Goal: Task Accomplishment & Management: Manage account settings

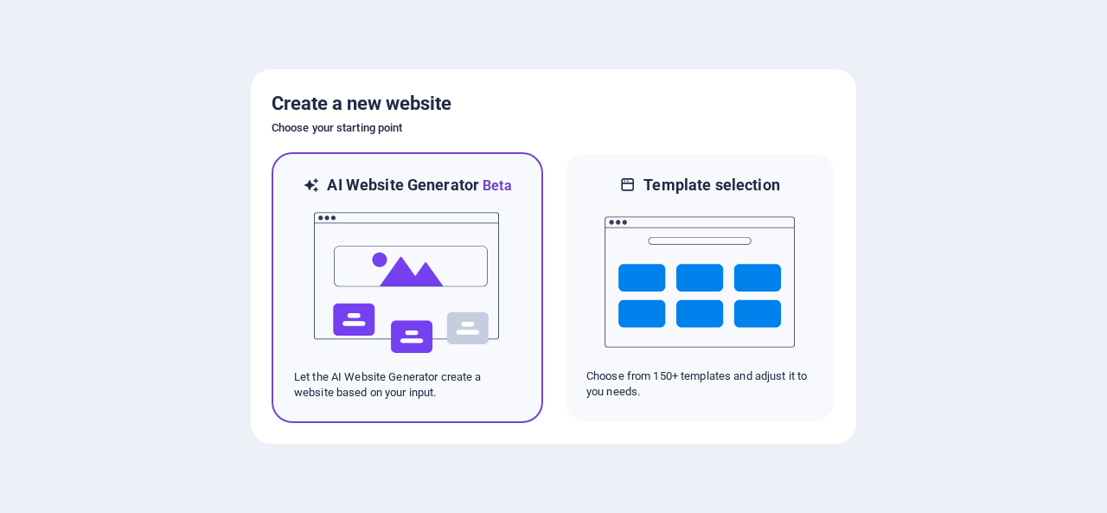
click at [449, 255] on img at bounding box center [407, 282] width 190 height 173
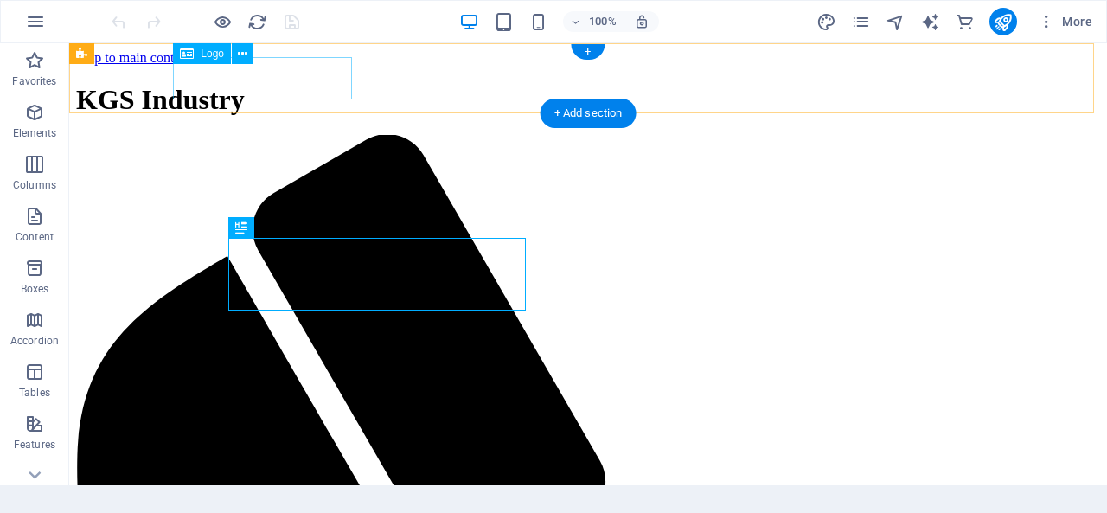
click at [245, 84] on span "KGS Industry" at bounding box center [160, 99] width 169 height 31
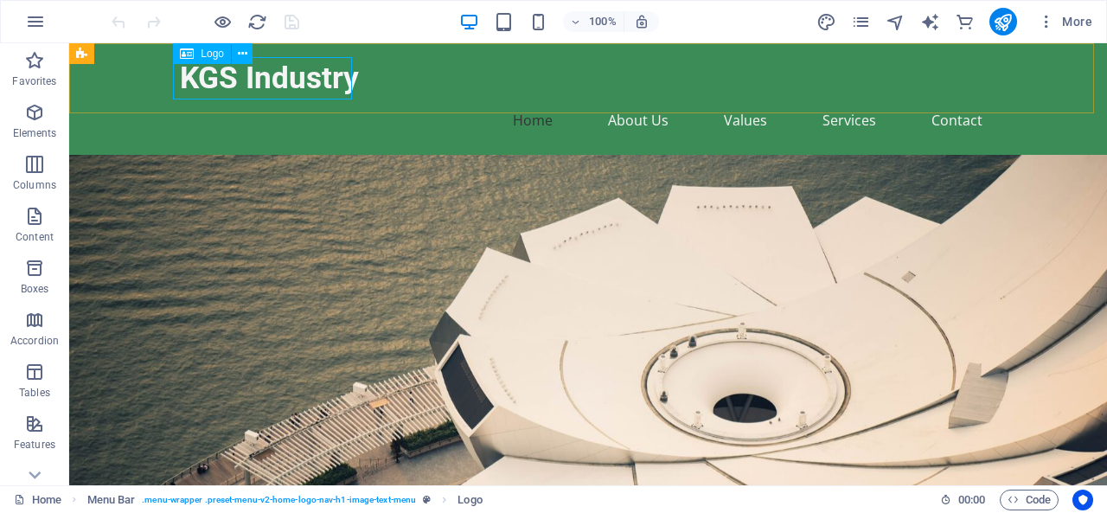
click at [218, 53] on span "Logo" at bounding box center [212, 53] width 23 height 10
click at [210, 54] on span "Logo" at bounding box center [212, 53] width 23 height 10
click at [210, 54] on div "Drag here to replace the existing content. Press “Ctrl” if you want to create a…" at bounding box center [587, 264] width 1037 height 442
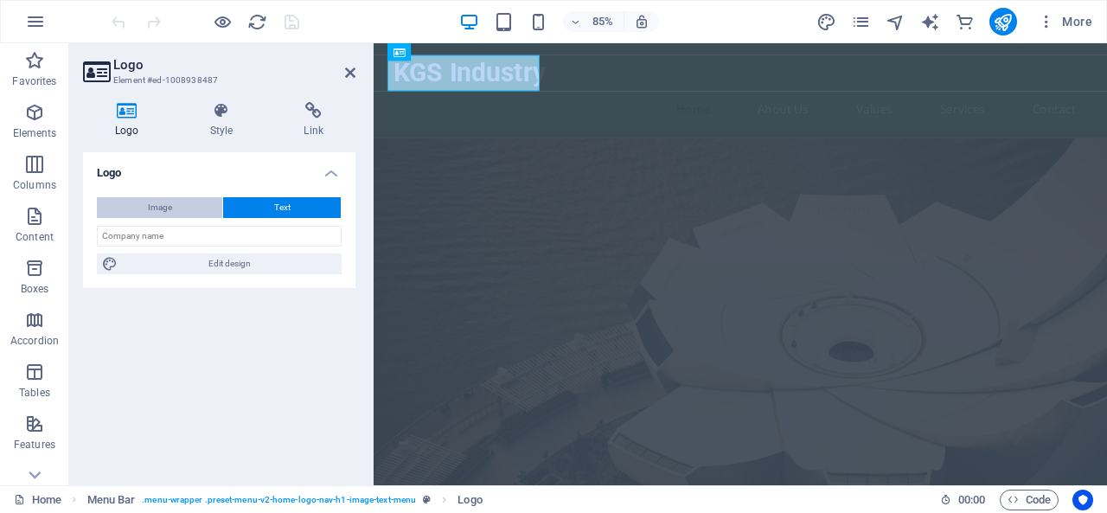
click at [186, 206] on button "Image" at bounding box center [159, 207] width 125 height 21
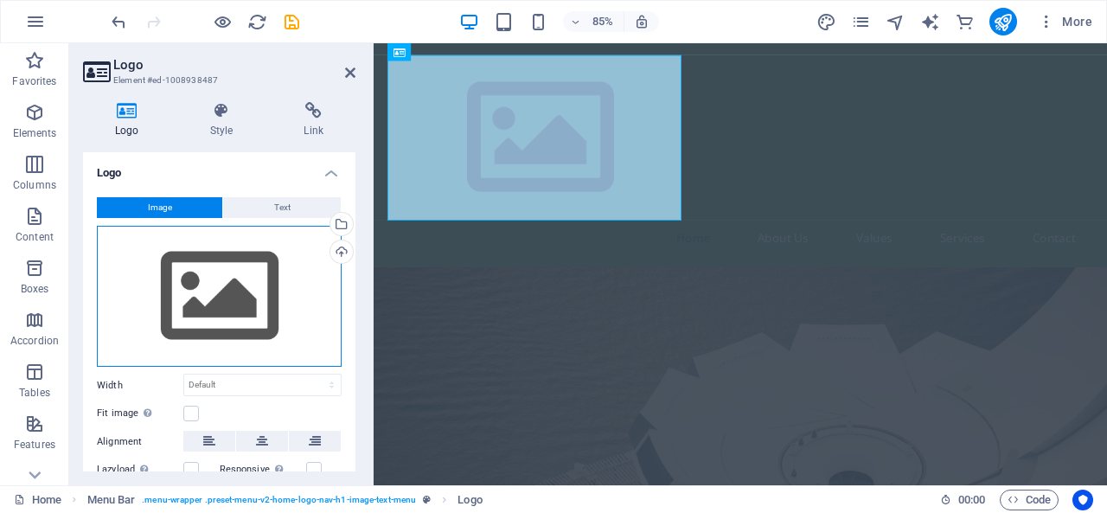
click at [204, 286] on div "Drag files here, click to choose files or select files from Files or our free s…" at bounding box center [219, 297] width 245 height 142
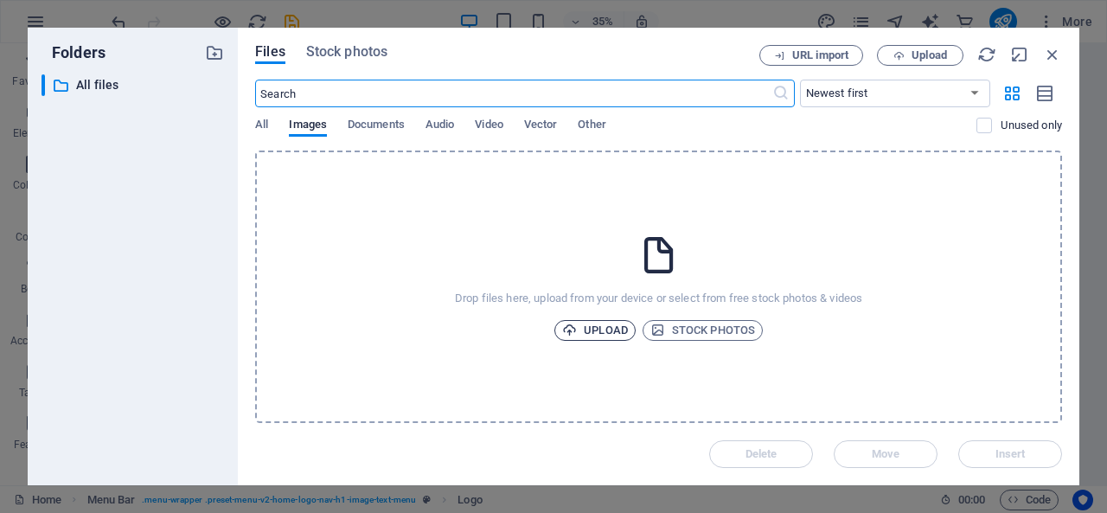
click at [608, 335] on span "Upload" at bounding box center [595, 330] width 66 height 21
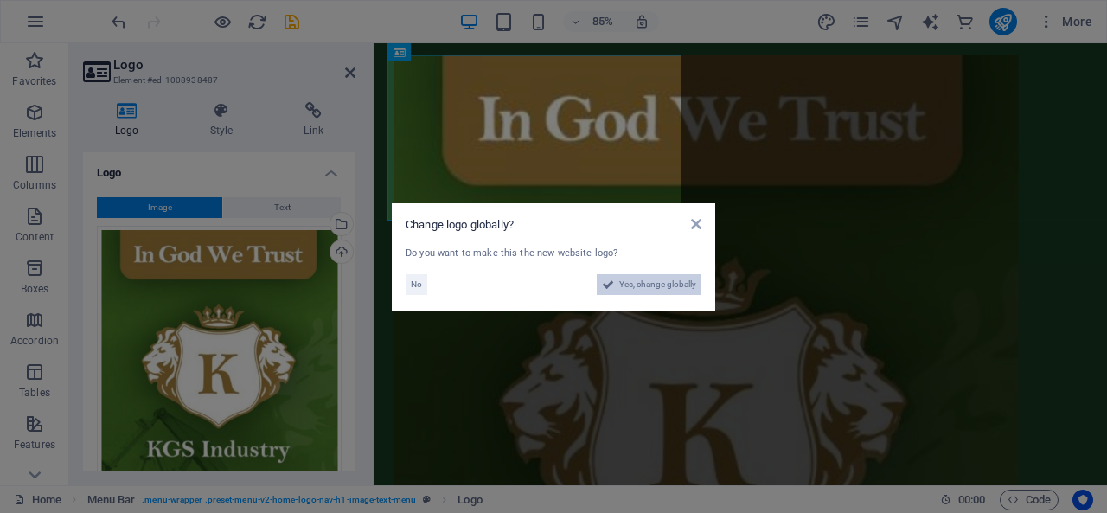
click at [647, 285] on span "Yes, change globally" at bounding box center [657, 284] width 77 height 21
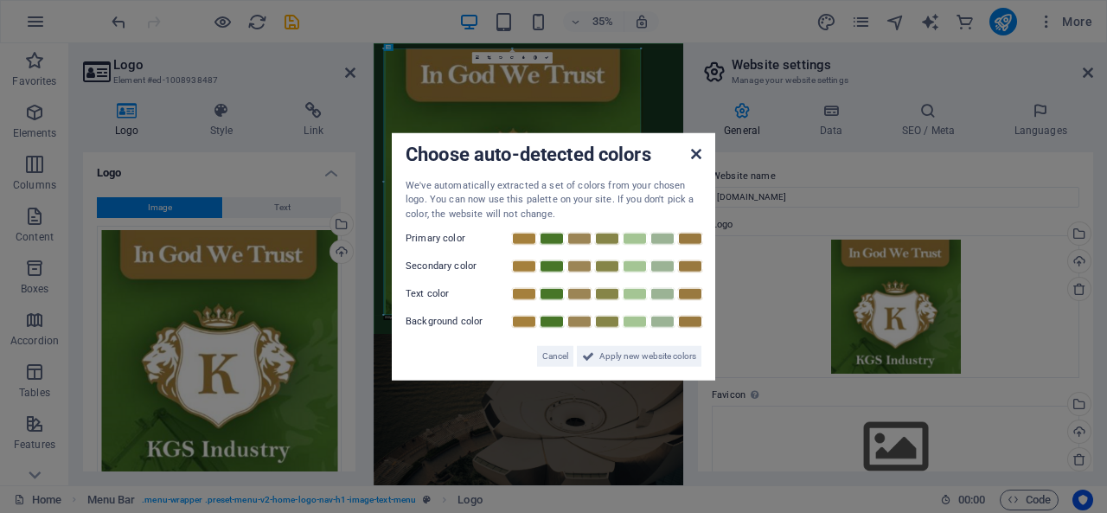
click at [692, 153] on icon at bounding box center [696, 153] width 10 height 14
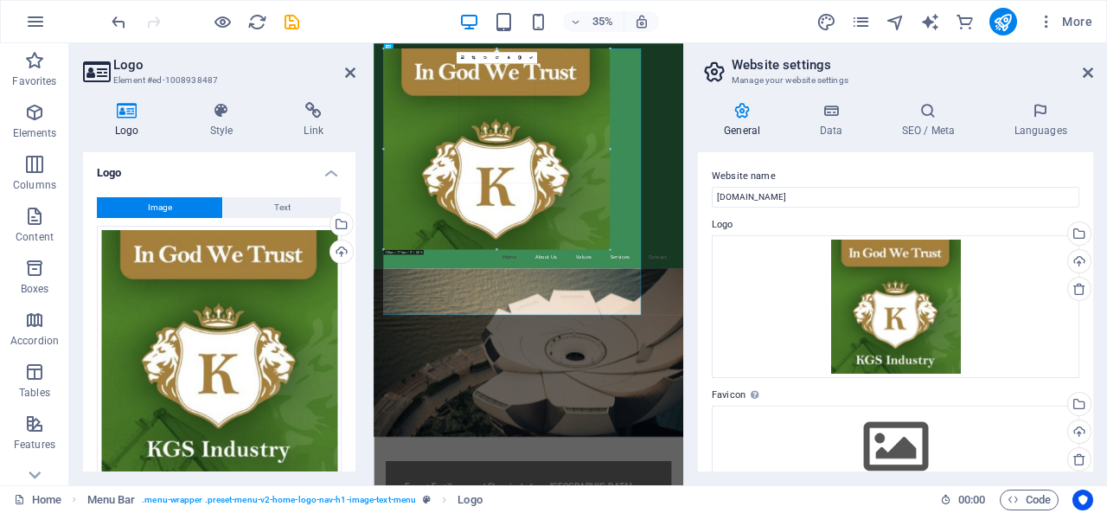
drag, startPoint x: 641, startPoint y: 314, endPoint x: 460, endPoint y: 106, distance: 275.1
type input "737"
select select "px"
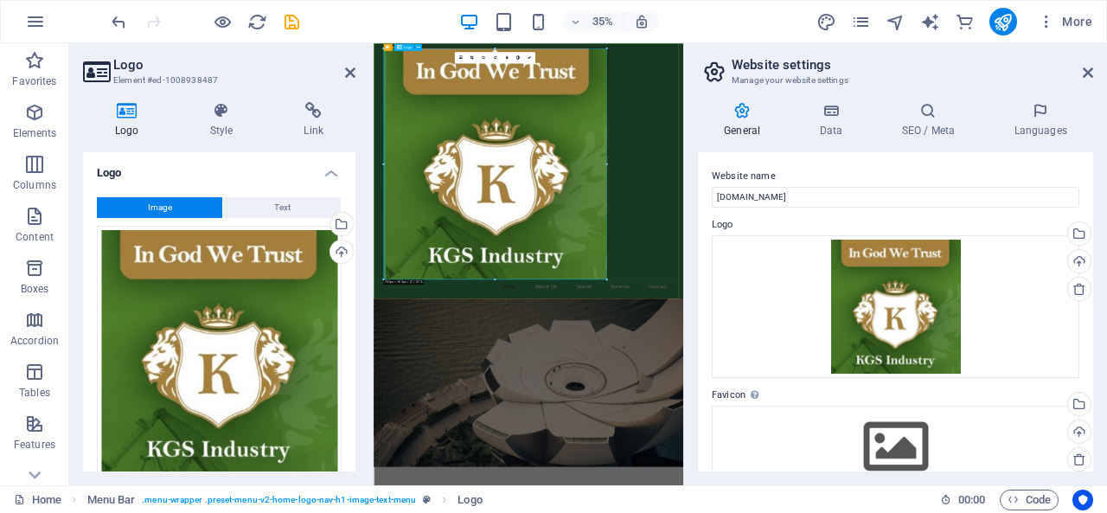
drag, startPoint x: 978, startPoint y: 322, endPoint x: 584, endPoint y: 147, distance: 431.5
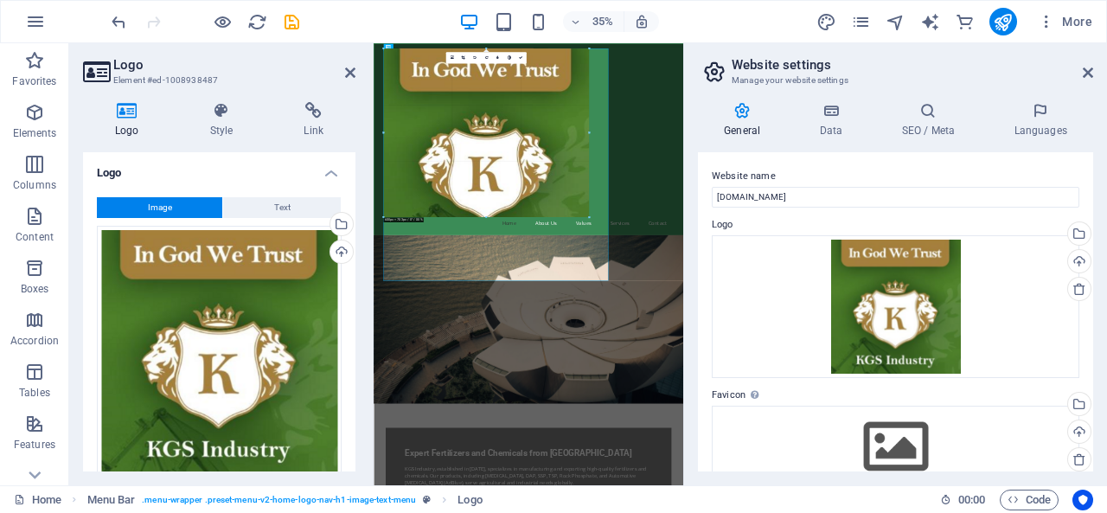
drag, startPoint x: 607, startPoint y: 280, endPoint x: 425, endPoint y: 99, distance: 256.2
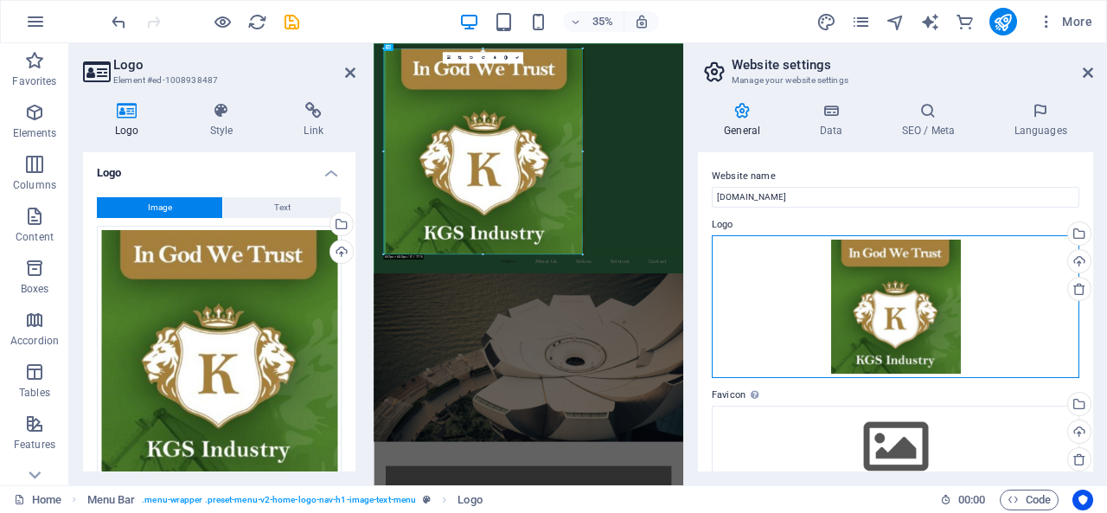
click at [820, 275] on div "Drag files here, click to choose files or select files from Files or our free s…" at bounding box center [895, 307] width 367 height 144
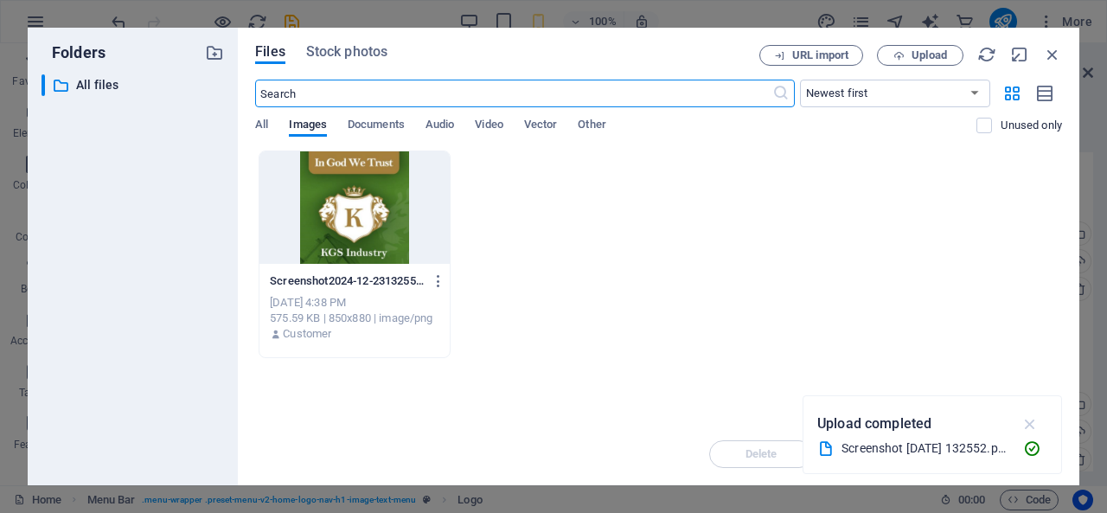
click at [1027, 418] on icon "button" at bounding box center [1030, 423] width 20 height 19
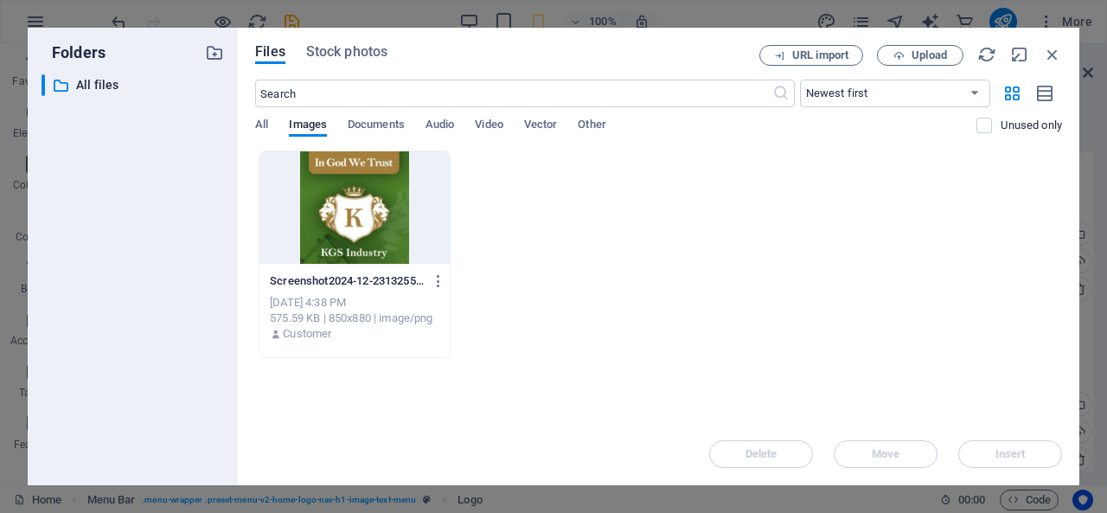
click at [891, 42] on div "Files Stock photos URL import Upload ​ Newest first Oldest first Name (A-Z) Nam…" at bounding box center [658, 256] width 841 height 457
click at [891, 50] on span "Upload" at bounding box center [919, 55] width 71 height 11
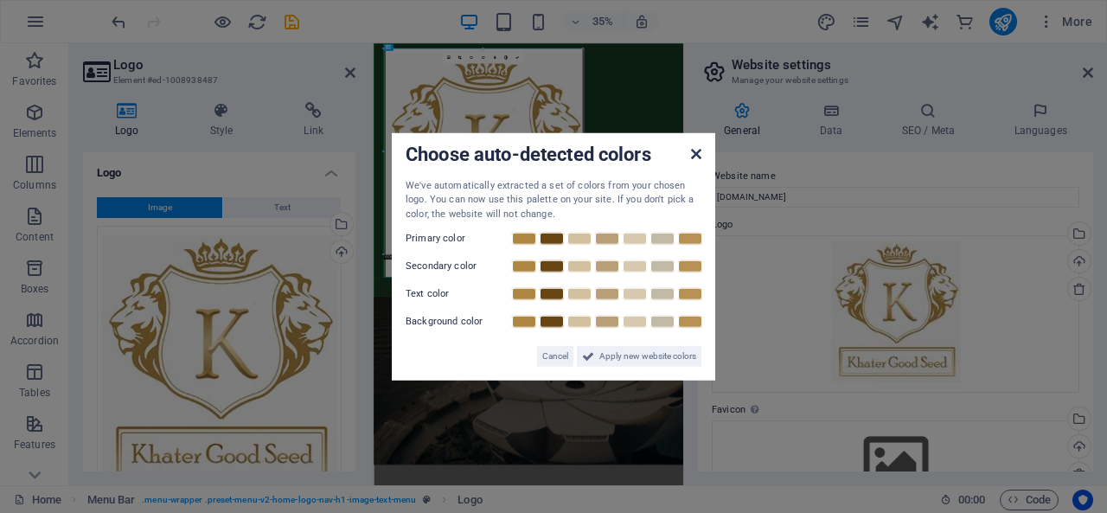
click at [693, 154] on icon at bounding box center [696, 153] width 10 height 14
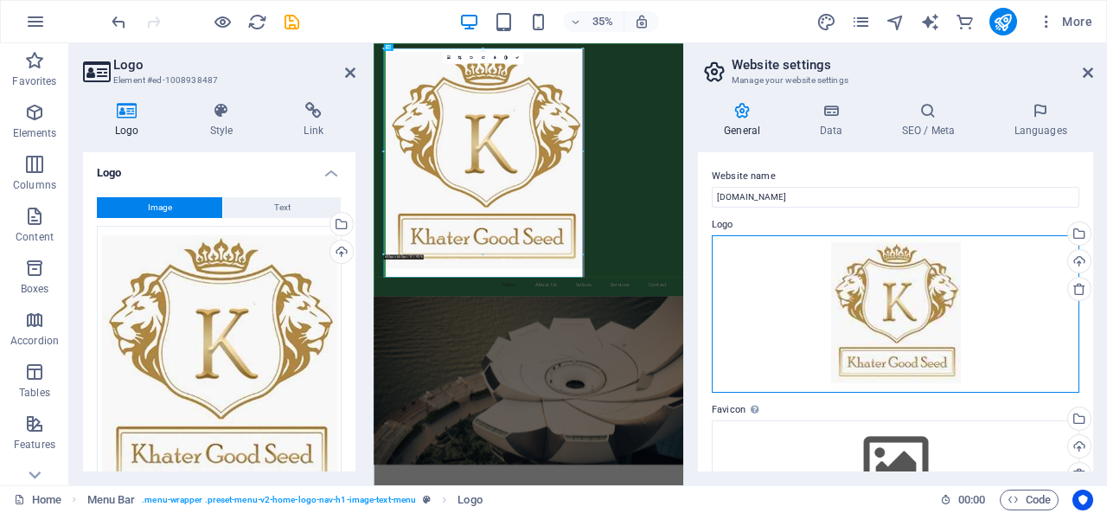
click at [818, 319] on div "Drag files here, click to choose files or select files from Files or our free s…" at bounding box center [895, 314] width 367 height 158
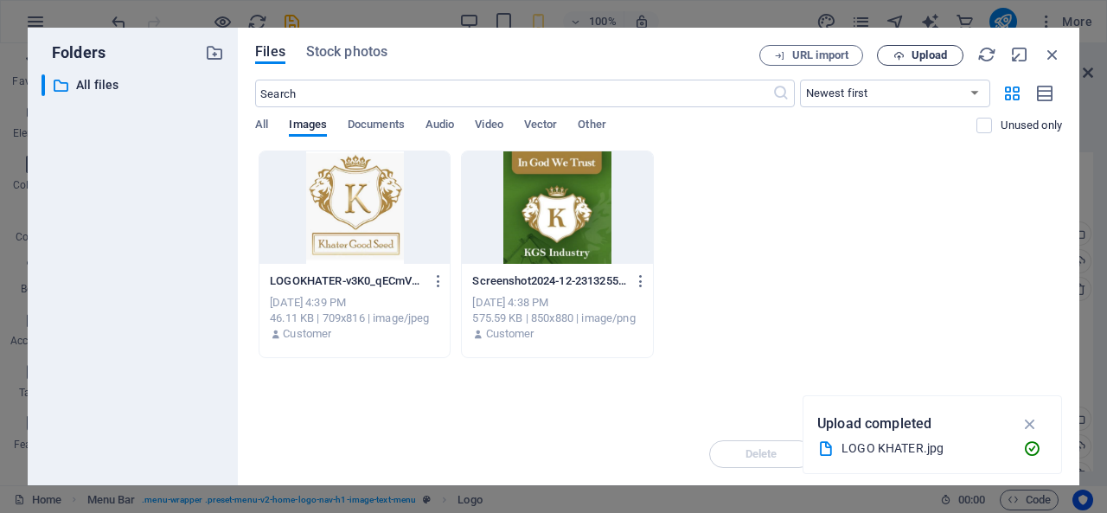
click at [896, 52] on icon "button" at bounding box center [898, 55] width 11 height 11
click at [921, 50] on span "Upload" at bounding box center [928, 55] width 35 height 10
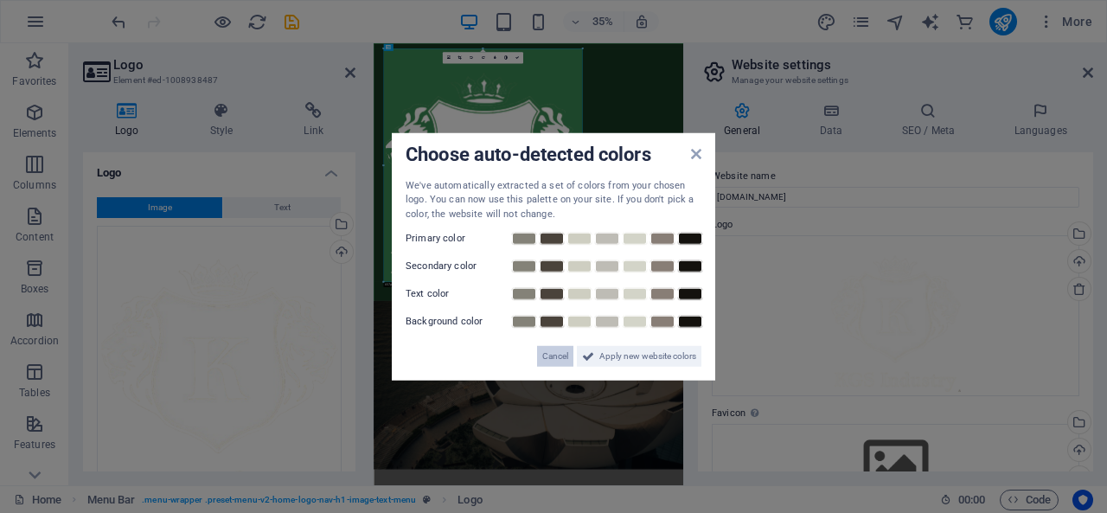
click at [555, 361] on span "Cancel" at bounding box center [555, 356] width 26 height 21
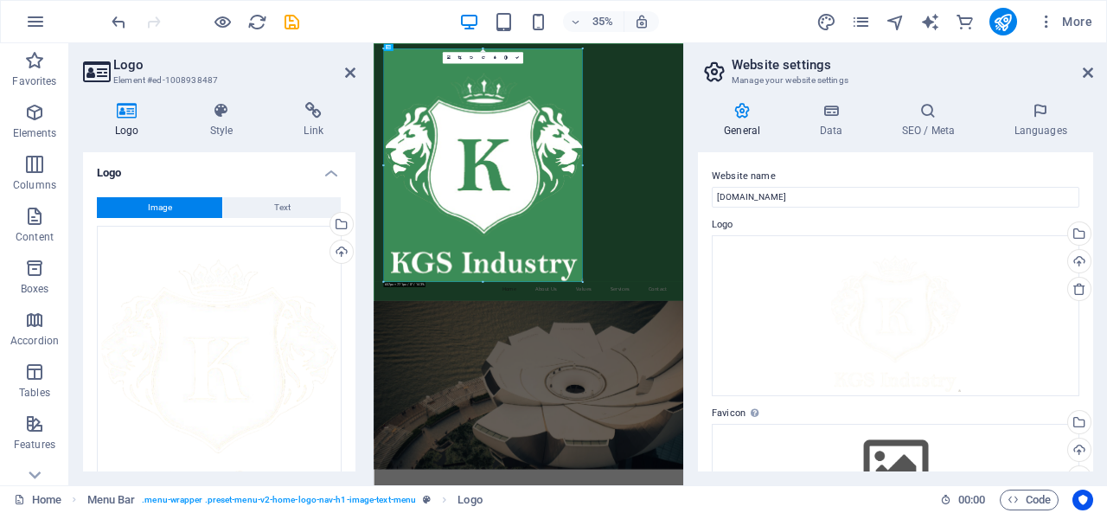
click at [1087, 89] on div "General Data SEO / Meta Languages Website name [DOMAIN_NAME] Logo Drag files he…" at bounding box center [895, 286] width 423 height 397
click at [1088, 75] on icon at bounding box center [1087, 73] width 10 height 14
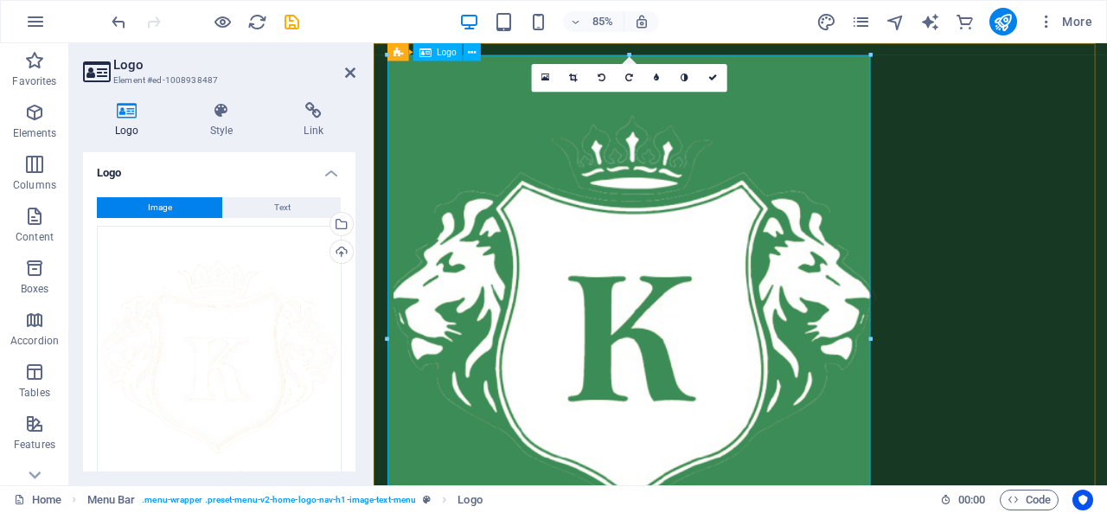
click at [493, 201] on div at bounding box center [805, 390] width 816 height 667
drag, startPoint x: 349, startPoint y: 257, endPoint x: 351, endPoint y: 326, distance: 69.2
click at [351, 326] on div "Image Text Drag files here, click to choose files or select files from Files or…" at bounding box center [219, 438] width 272 height 510
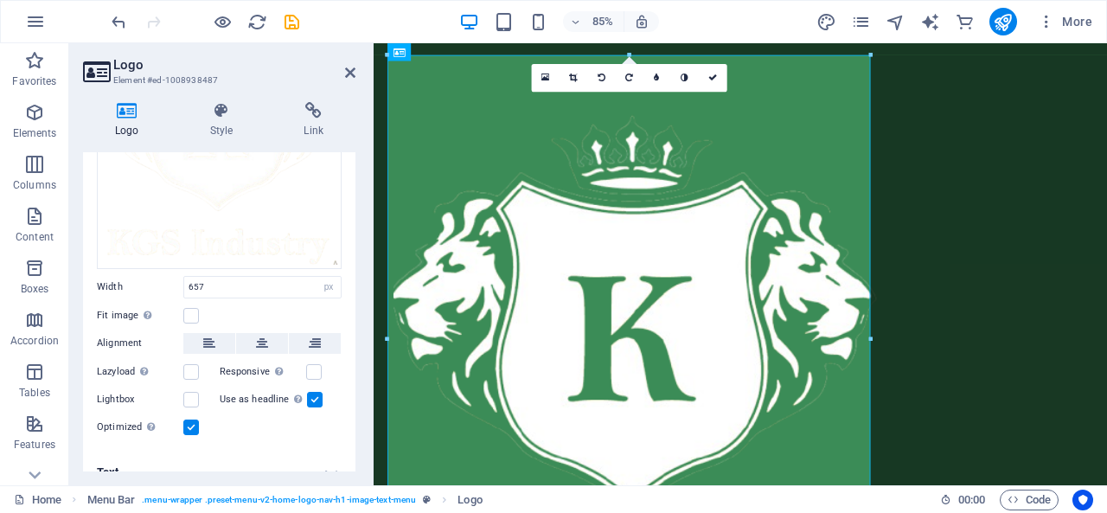
scroll to position [251, 0]
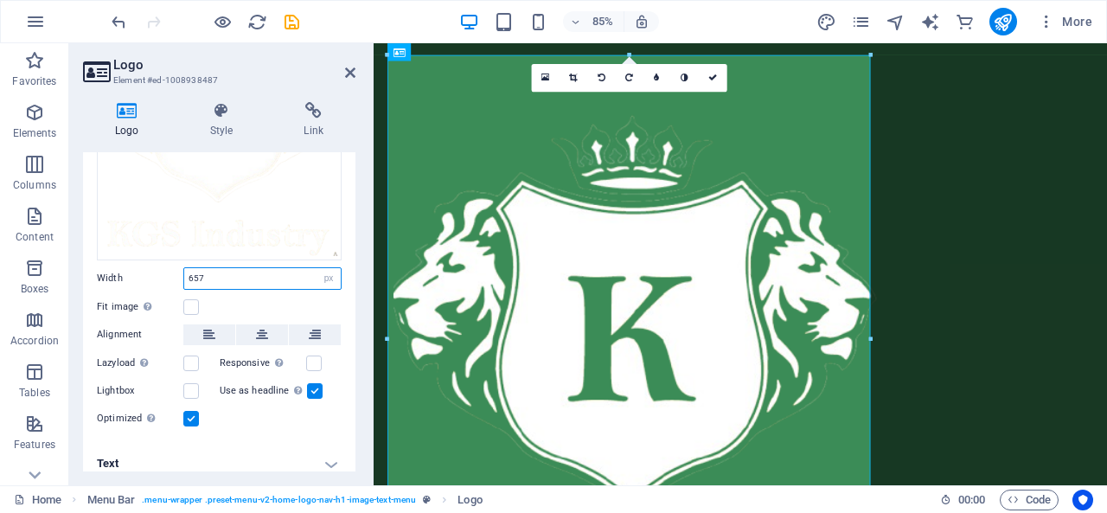
drag, startPoint x: 242, startPoint y: 273, endPoint x: 80, endPoint y: 264, distance: 162.8
click at [80, 264] on div "Logo Style Link Logo Image Text Drag files here, click to choose files or selec…" at bounding box center [219, 286] width 300 height 397
type input "40"
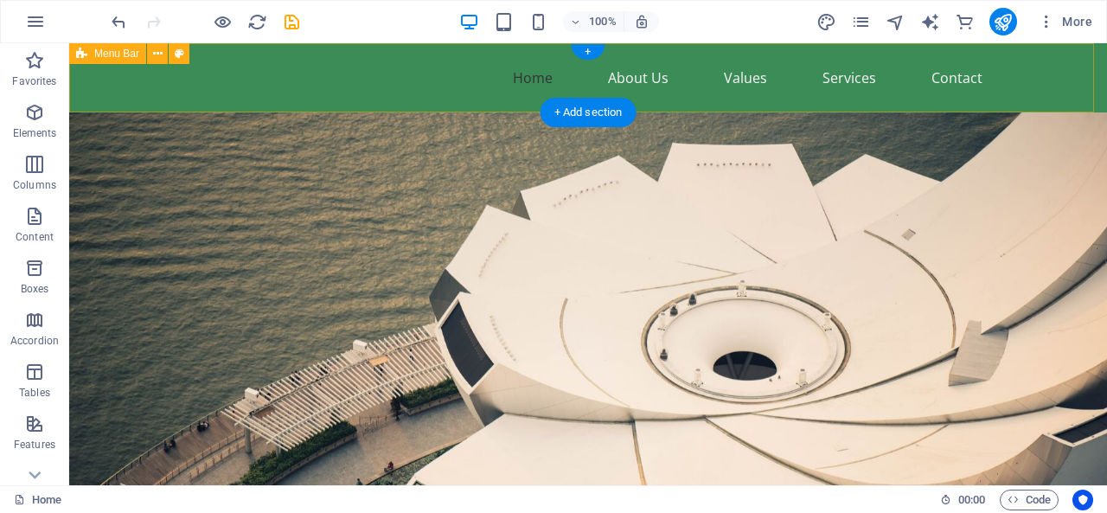
click at [123, 72] on div "Home About Us Values Services Contact" at bounding box center [587, 77] width 1037 height 69
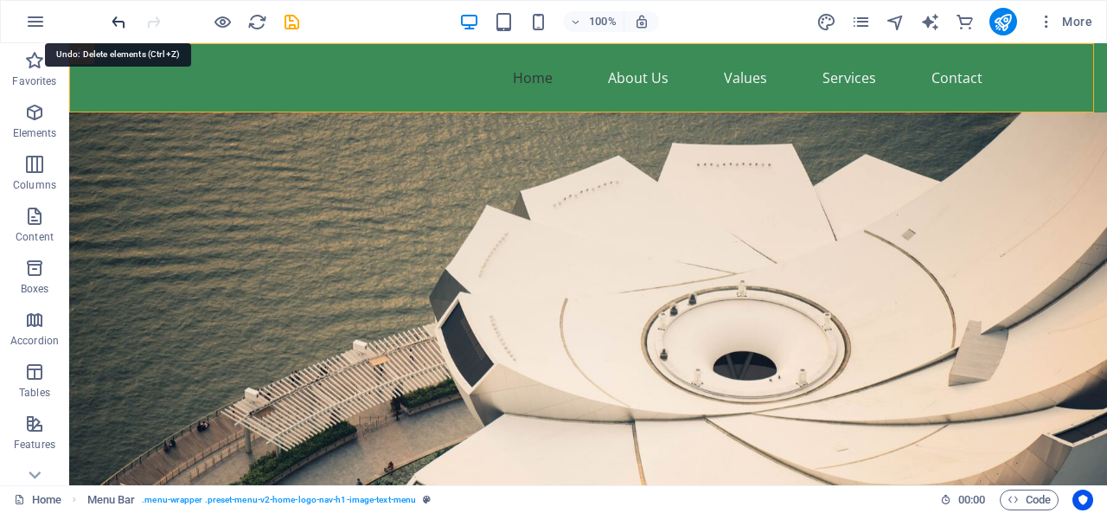
click at [118, 26] on icon "undo" at bounding box center [119, 22] width 20 height 20
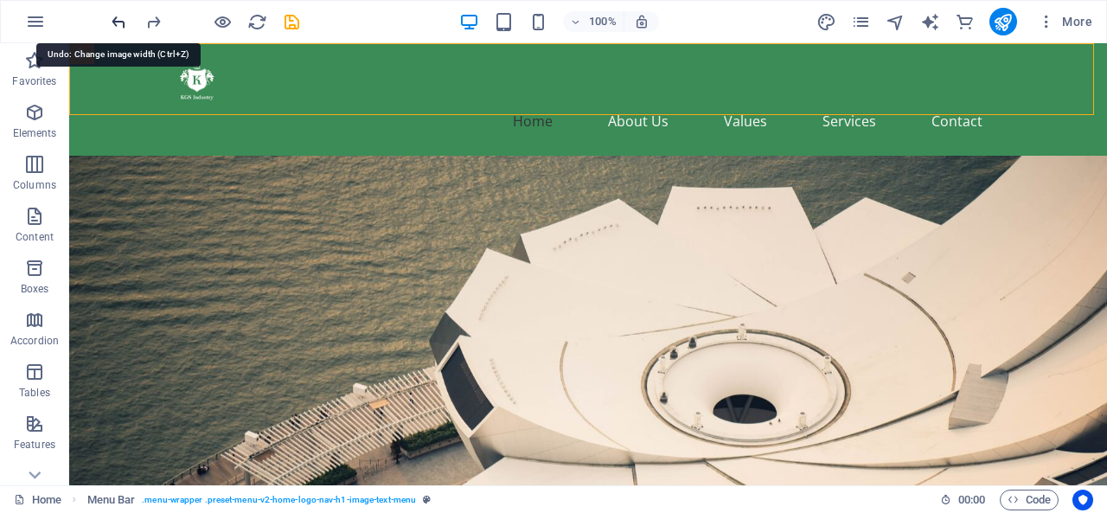
click at [118, 26] on icon "undo" at bounding box center [119, 22] width 20 height 20
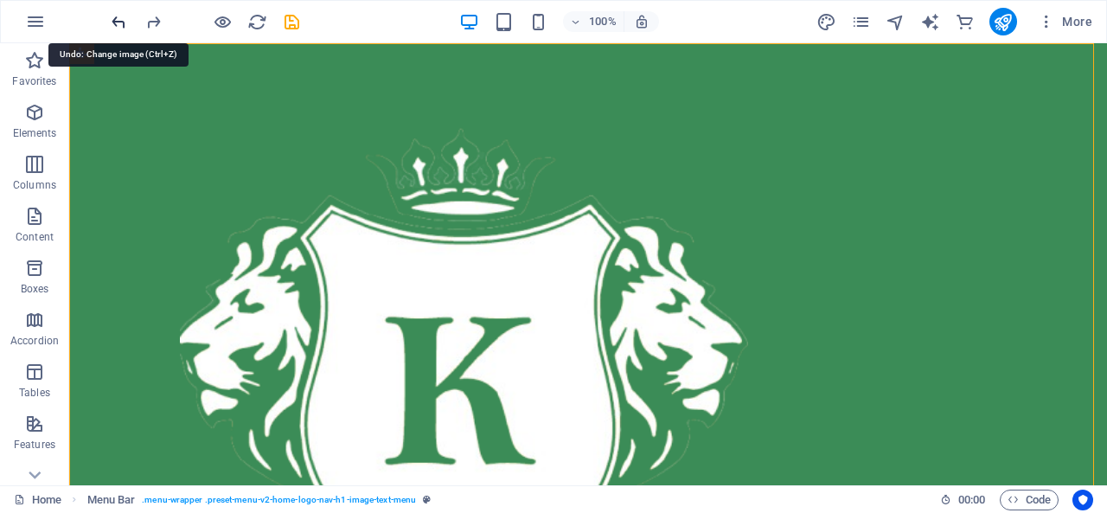
click at [118, 26] on icon "undo" at bounding box center [119, 22] width 20 height 20
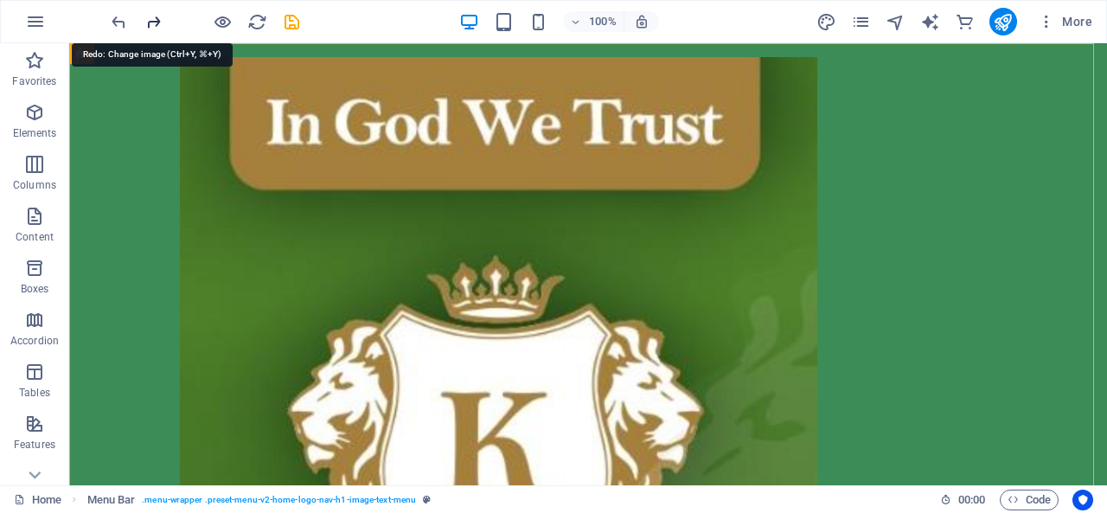
click at [150, 23] on icon "redo" at bounding box center [154, 22] width 20 height 20
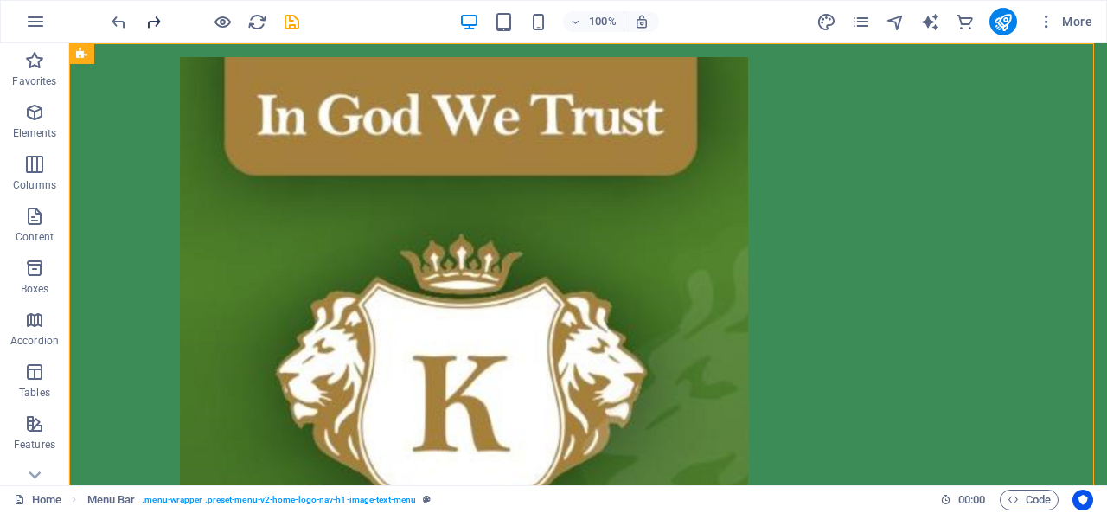
click at [149, 20] on icon "redo" at bounding box center [154, 22] width 20 height 20
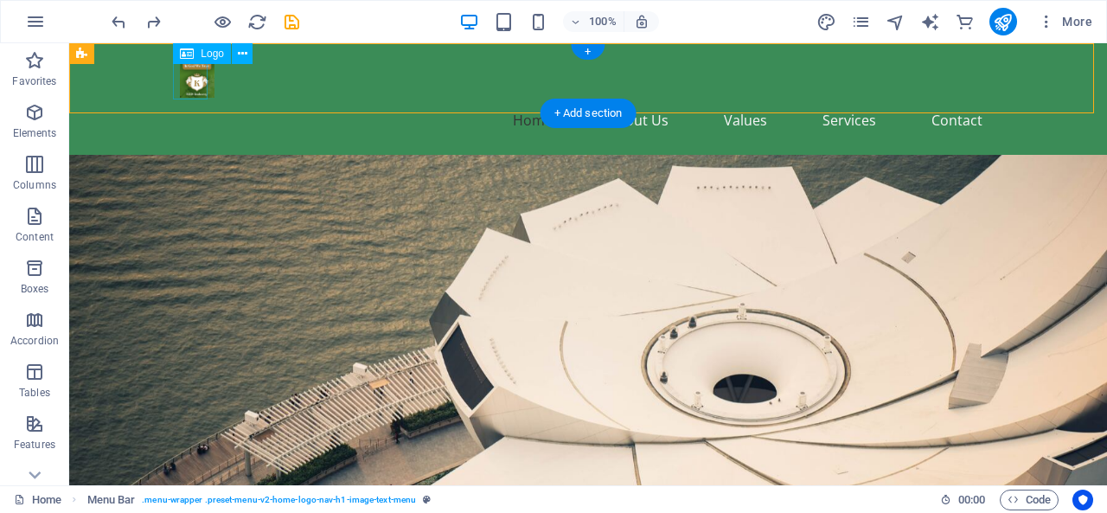
click at [190, 80] on div at bounding box center [588, 78] width 816 height 42
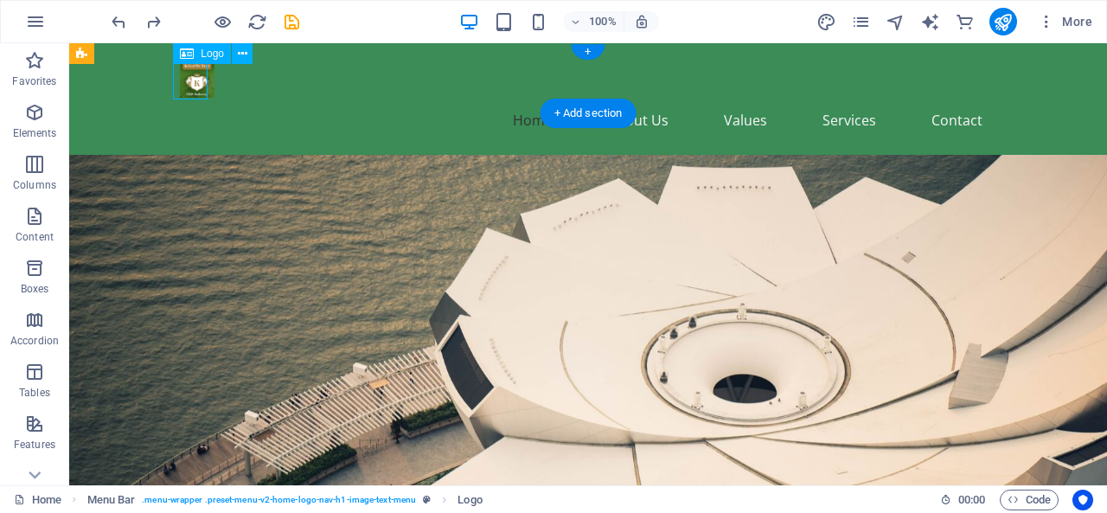
click at [190, 80] on div at bounding box center [588, 78] width 816 height 42
select select "px"
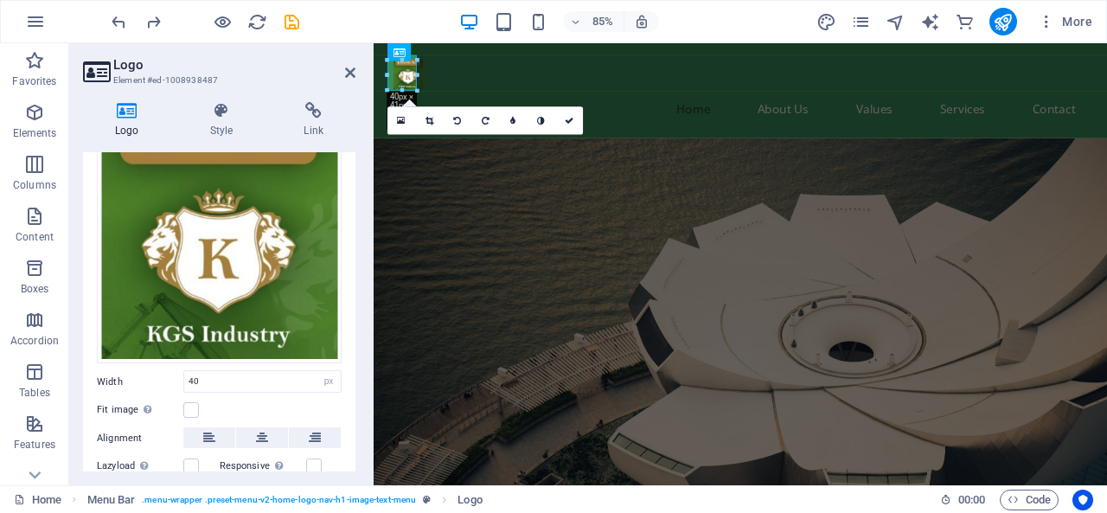
scroll to position [126, 0]
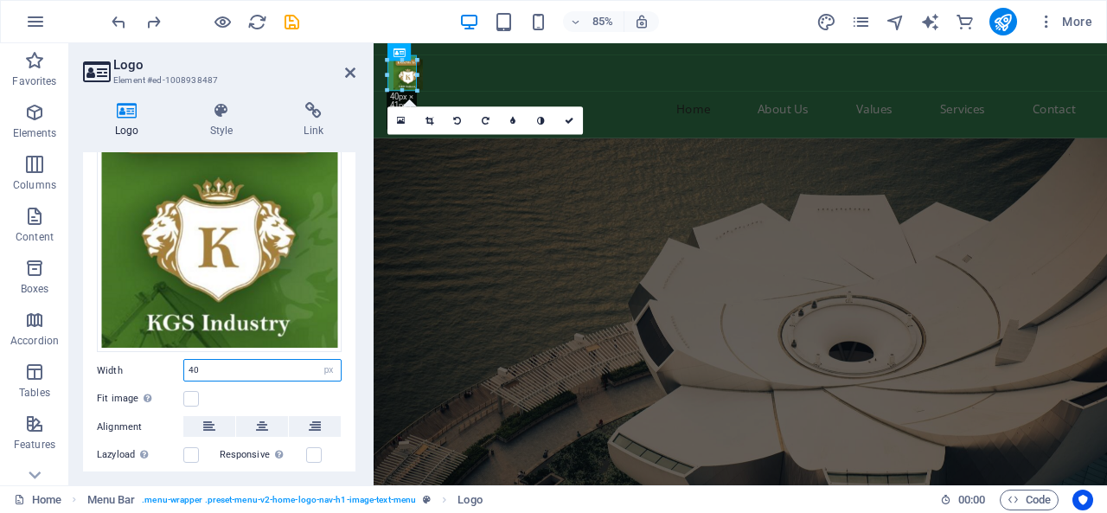
drag, startPoint x: 216, startPoint y: 364, endPoint x: 107, endPoint y: 370, distance: 109.1
click at [107, 370] on div "Width 40 Default auto px rem % em vh vw" at bounding box center [219, 370] width 245 height 22
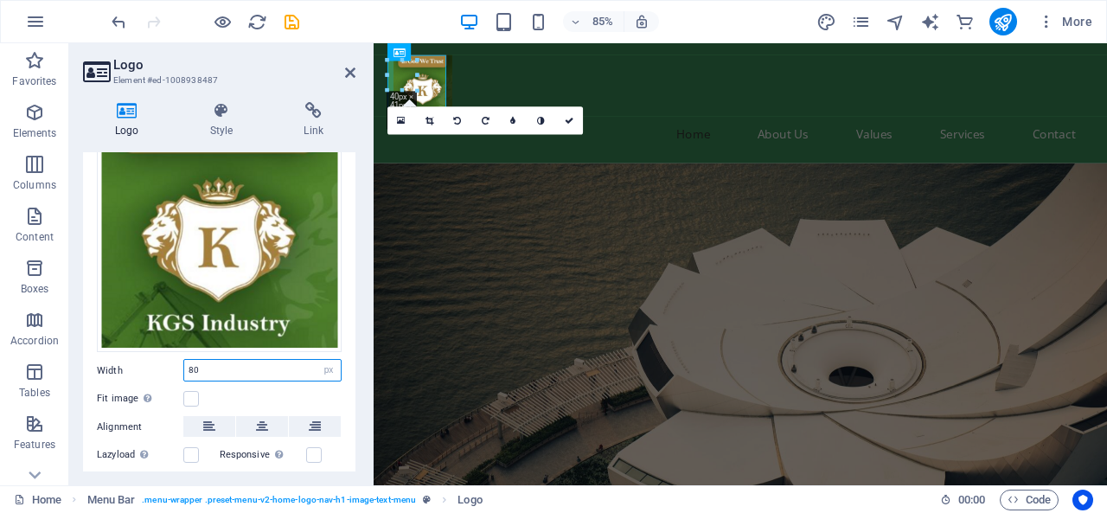
drag, startPoint x: 236, startPoint y: 376, endPoint x: 115, endPoint y: 362, distance: 121.8
click at [115, 362] on div "Width 80 Default auto px rem % em vh vw" at bounding box center [219, 370] width 245 height 22
type input "130"
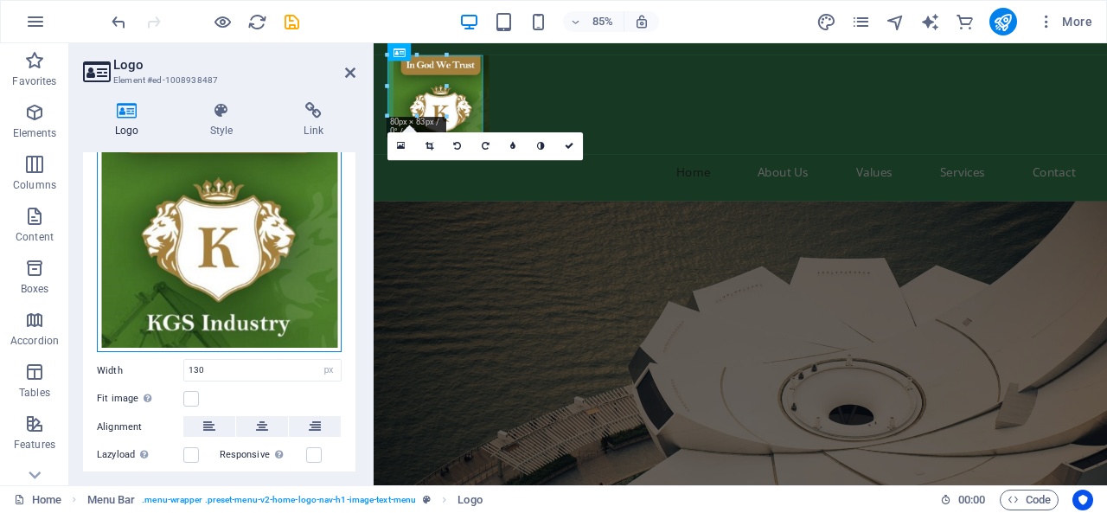
click at [188, 307] on div "Drag files here, click to choose files or select files from Files or our free s…" at bounding box center [219, 225] width 245 height 253
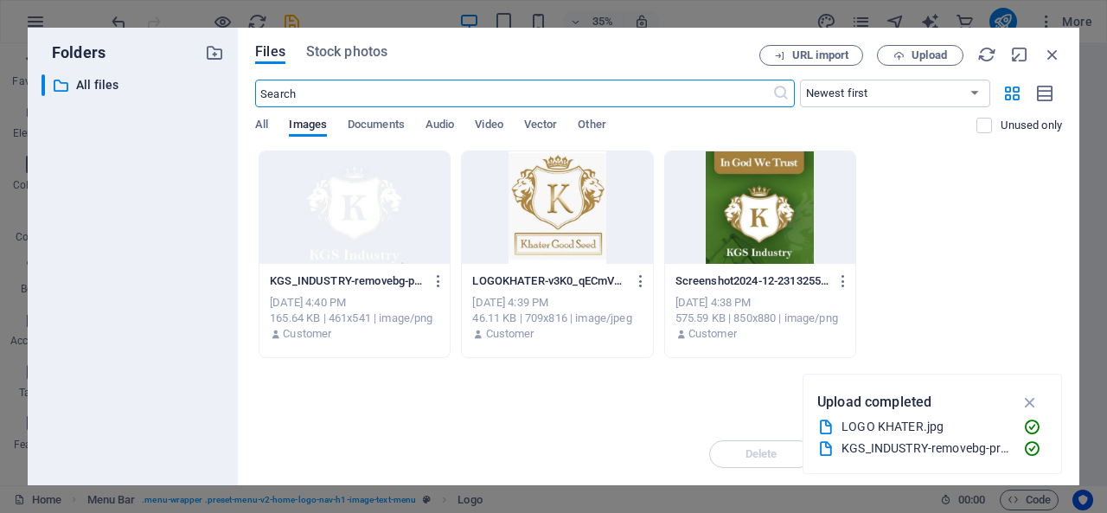
click at [374, 177] on div at bounding box center [354, 207] width 190 height 112
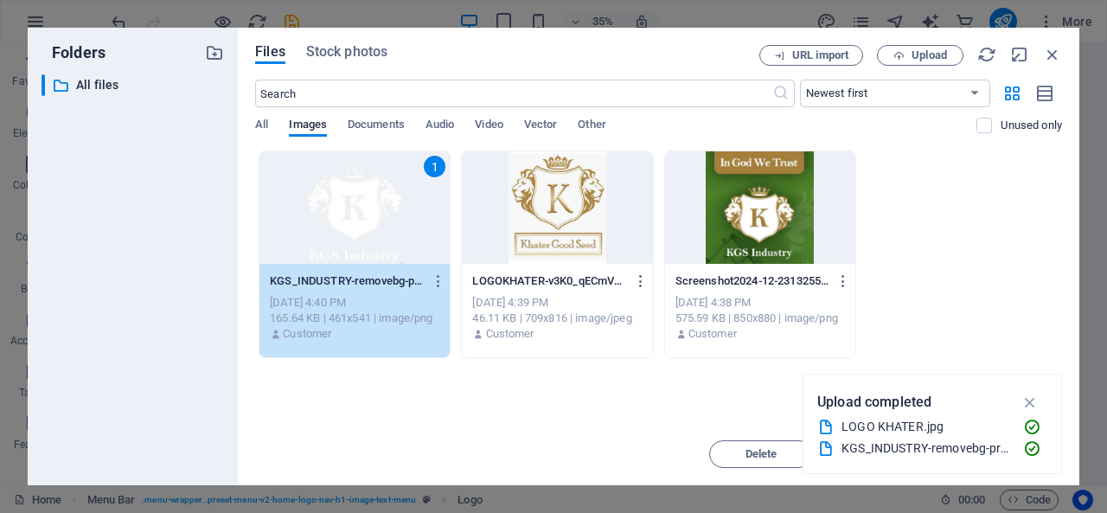
click at [374, 177] on div "1" at bounding box center [354, 207] width 190 height 112
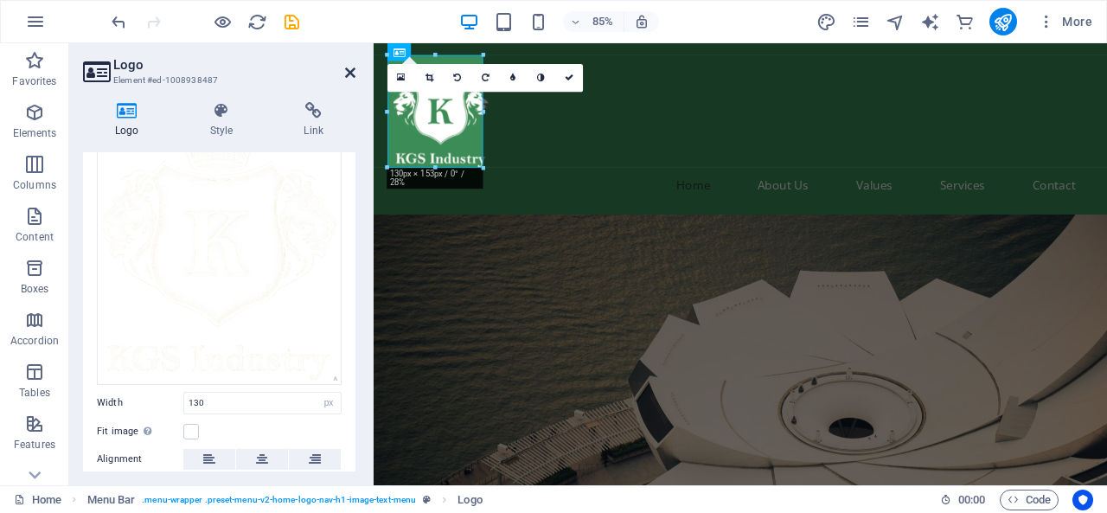
click at [353, 77] on icon at bounding box center [350, 73] width 10 height 14
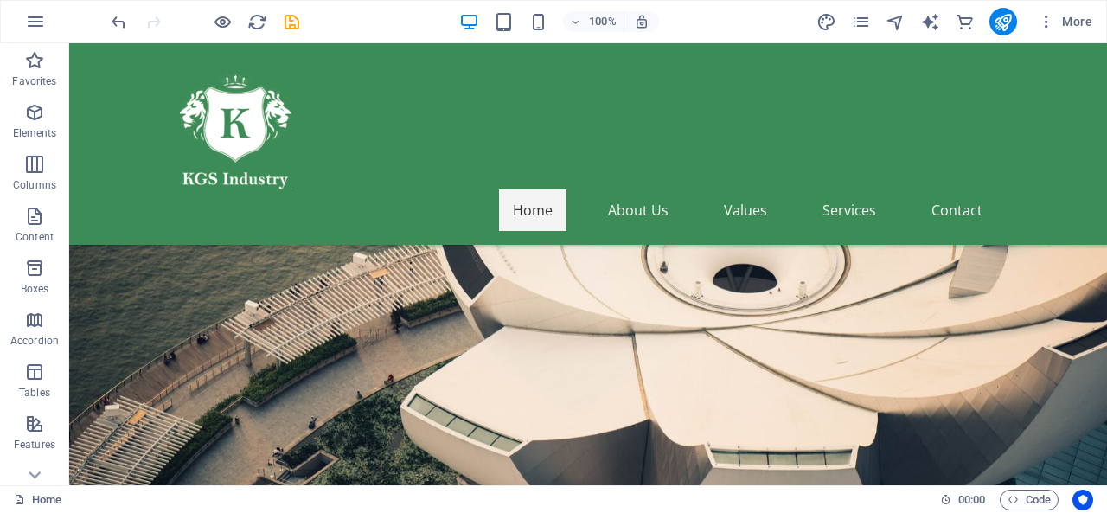
scroll to position [0, 0]
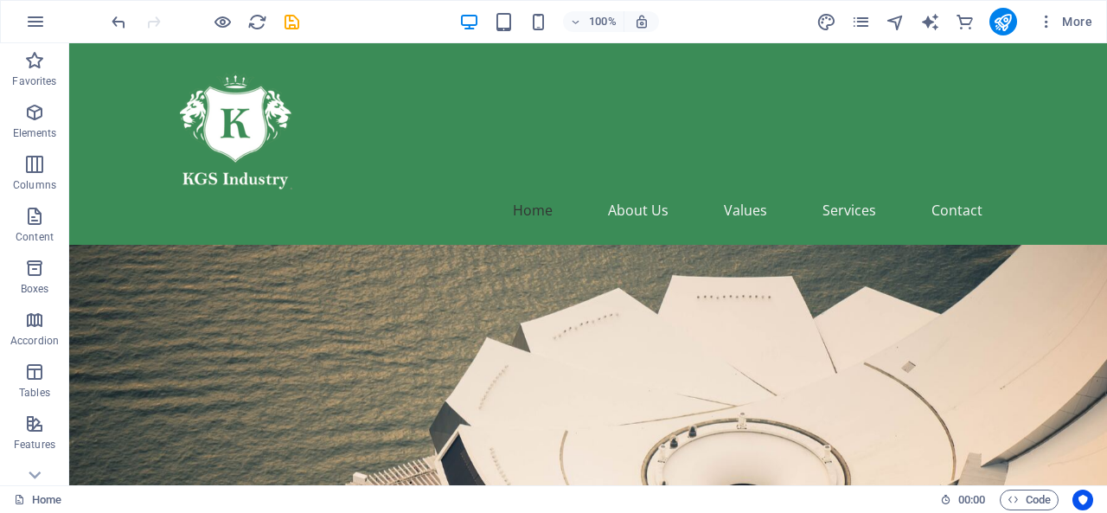
drag, startPoint x: 1101, startPoint y: 68, endPoint x: 1117, endPoint y: 85, distance: 23.2
click at [999, 18] on icon "publish" at bounding box center [1003, 22] width 20 height 20
checkbox input "false"
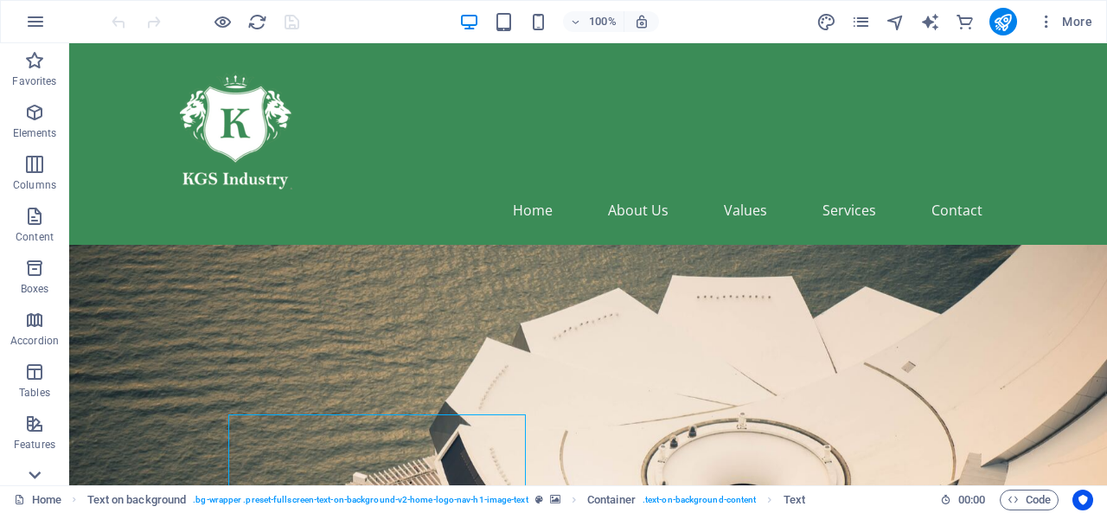
click at [43, 470] on icon at bounding box center [34, 475] width 24 height 24
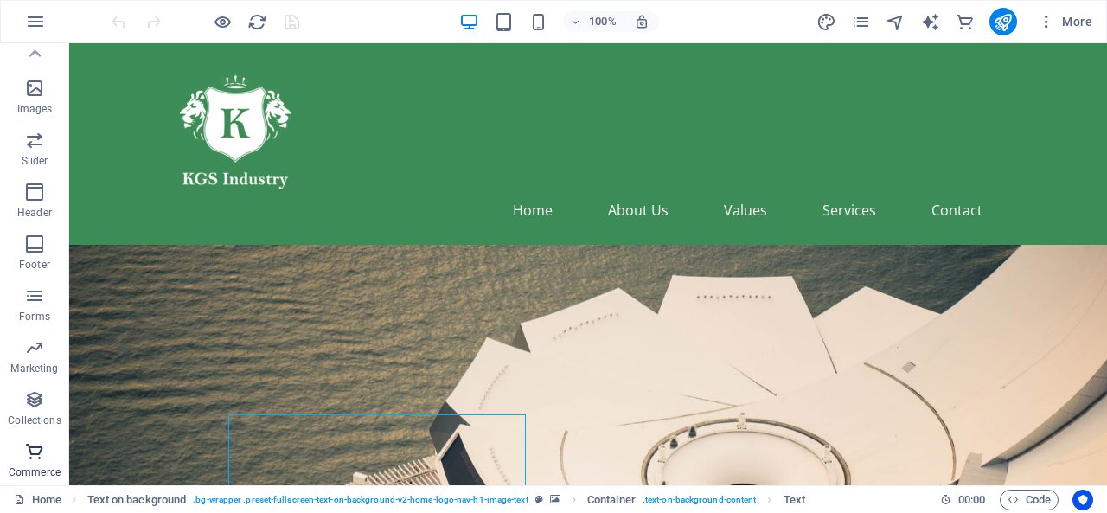
click at [45, 474] on p "Commerce" at bounding box center [35, 472] width 52 height 14
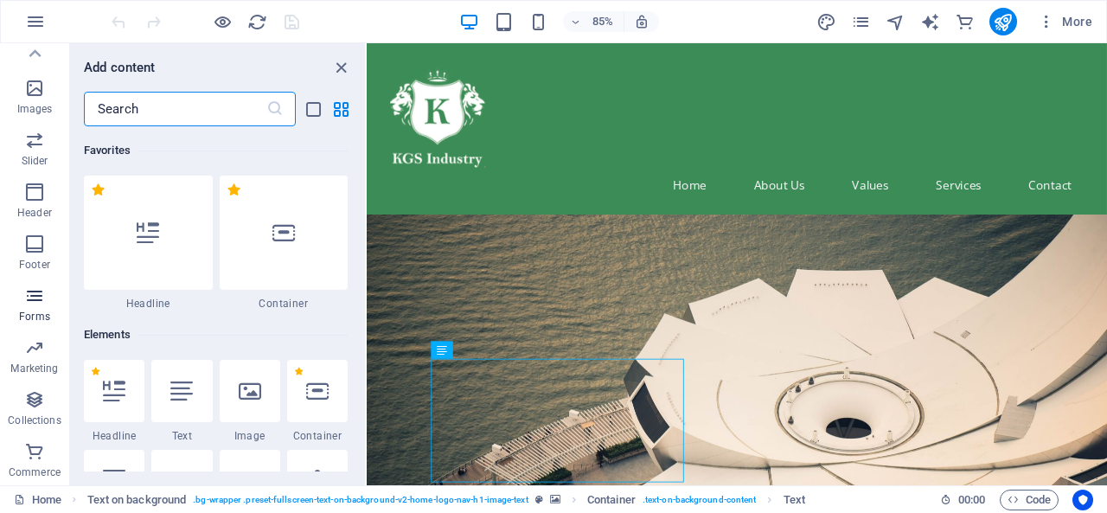
scroll to position [16661, 0]
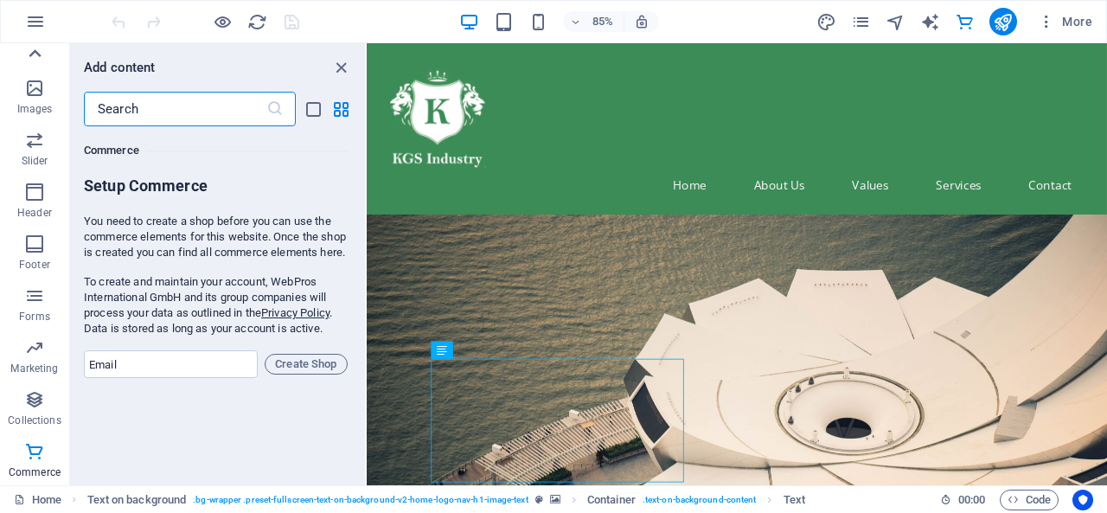
click at [26, 60] on icon at bounding box center [34, 53] width 24 height 24
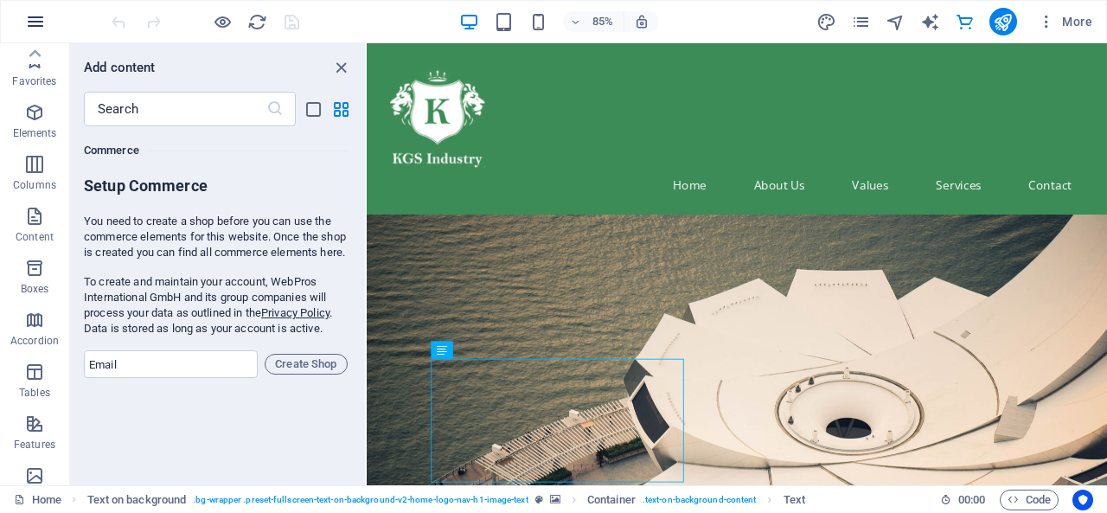
click at [26, 24] on icon "button" at bounding box center [35, 21] width 21 height 21
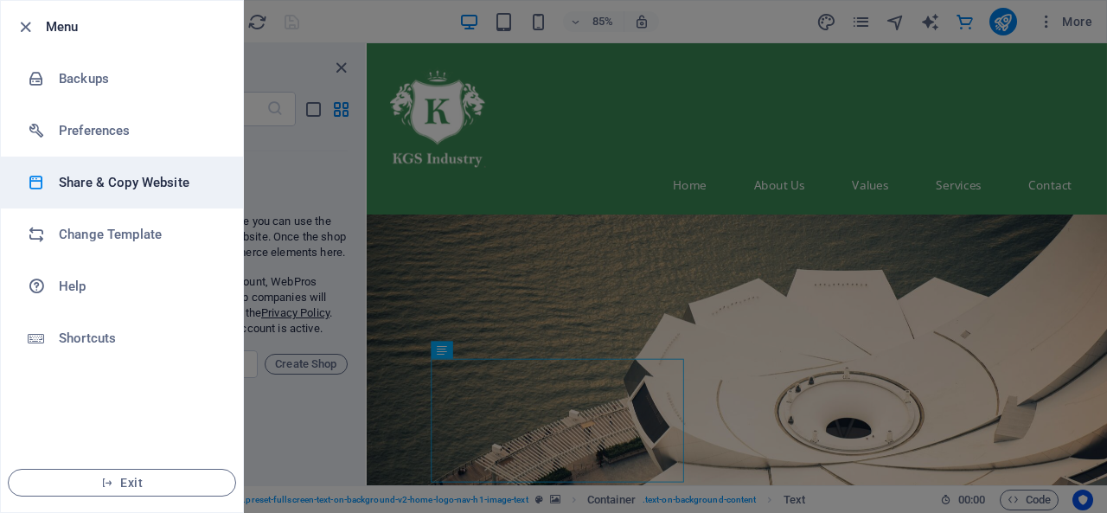
click at [109, 188] on h6 "Share & Copy Website" at bounding box center [139, 182] width 160 height 21
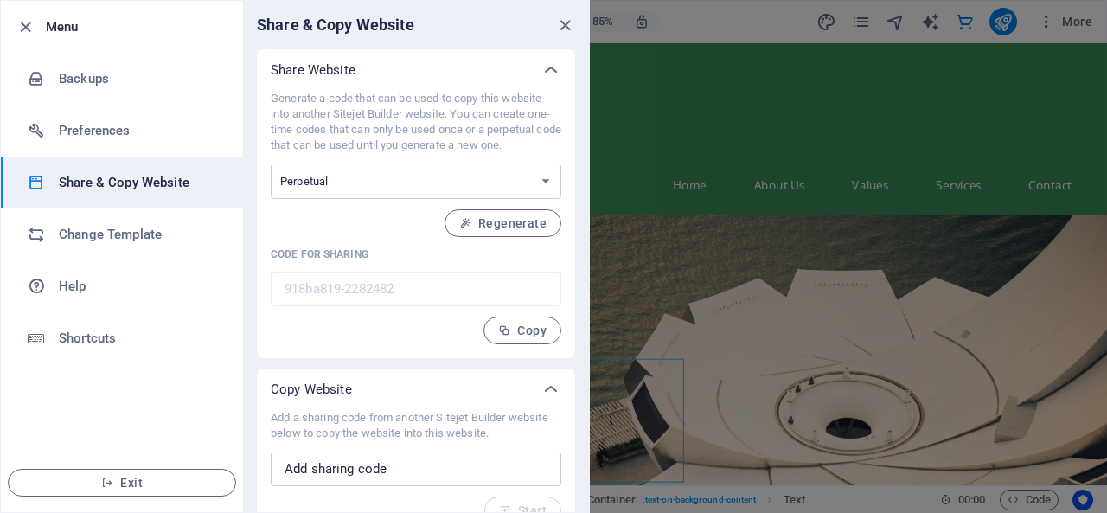
click at [424, 313] on div "Generate a code that can be used to copy this website into another Sitejet Buil…" at bounding box center [416, 217] width 290 height 253
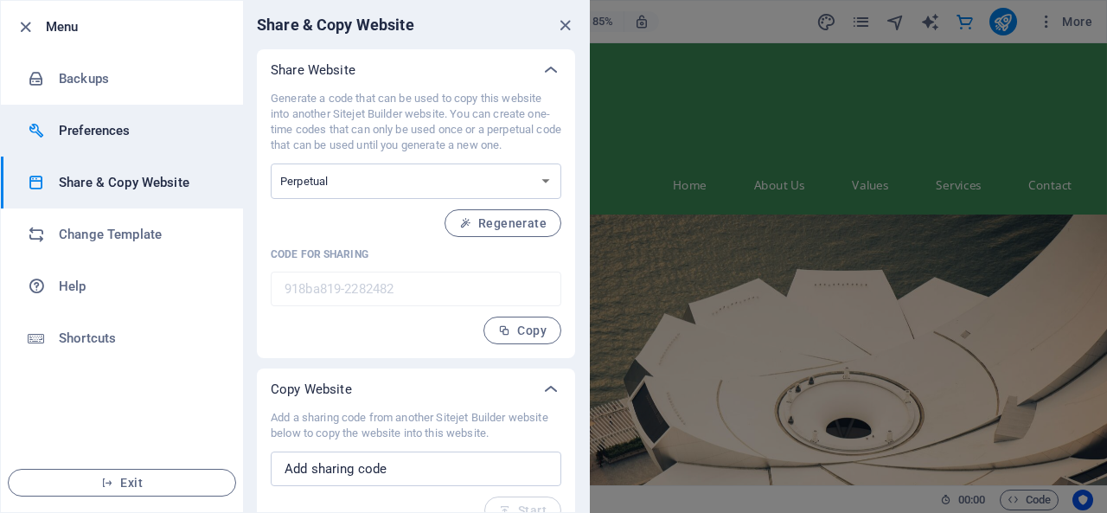
click at [99, 113] on li "Preferences" at bounding box center [122, 131] width 242 height 52
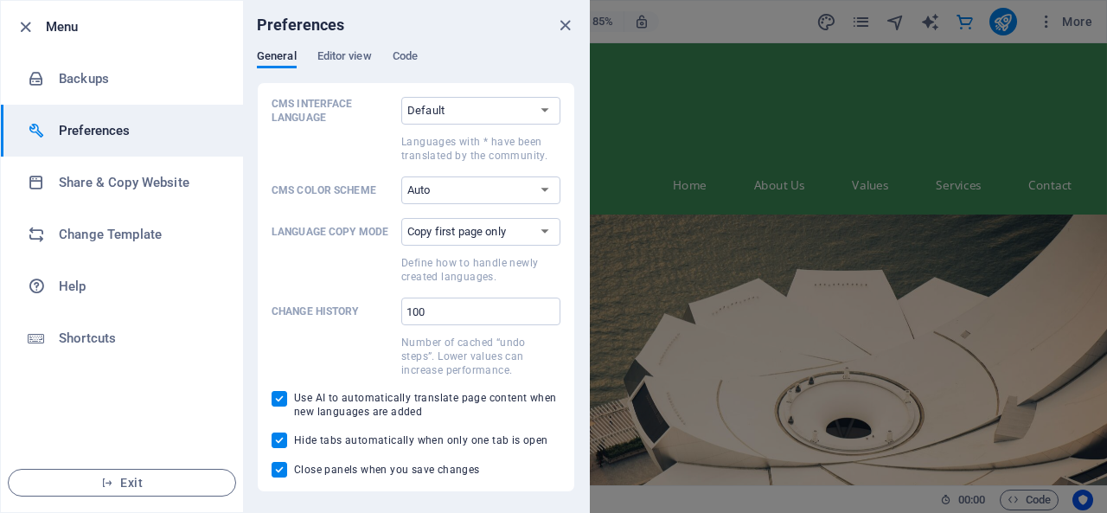
click at [365, 173] on div "CMS Interface Language Default Deutsch English Español Suomi* Français Magyar I…" at bounding box center [415, 287] width 289 height 380
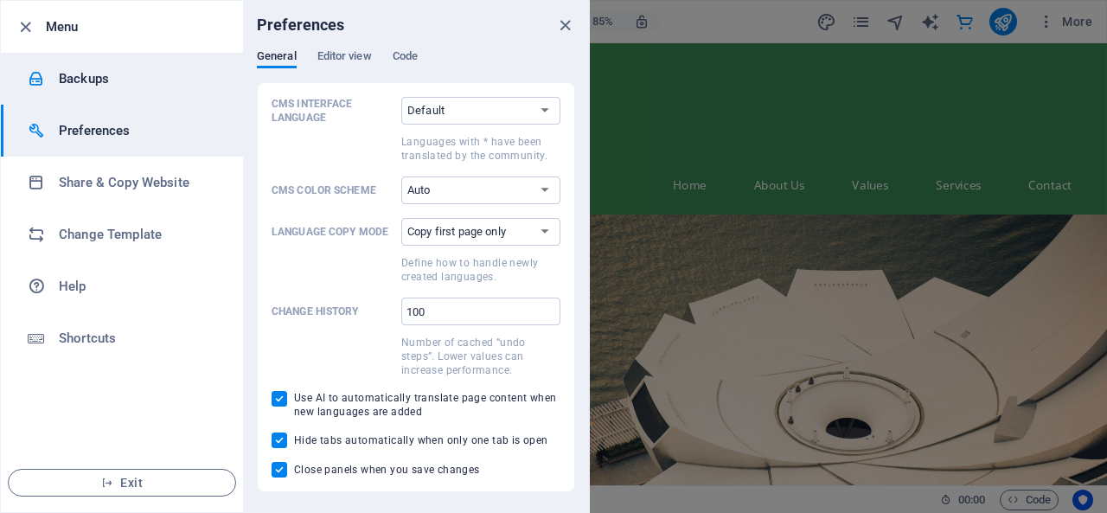
click at [93, 68] on h6 "Backups" at bounding box center [139, 78] width 160 height 21
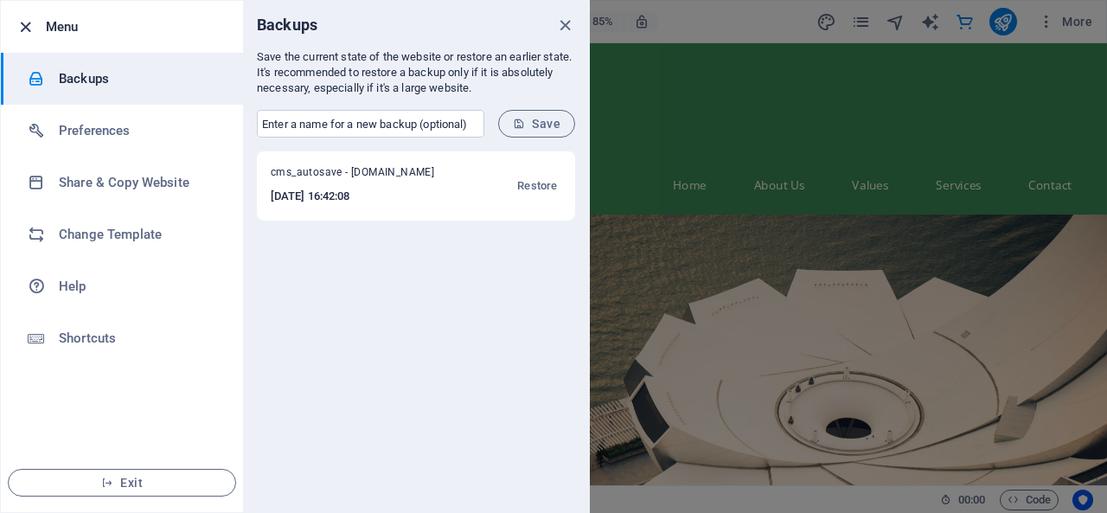
click at [24, 30] on icon "button" at bounding box center [26, 27] width 20 height 20
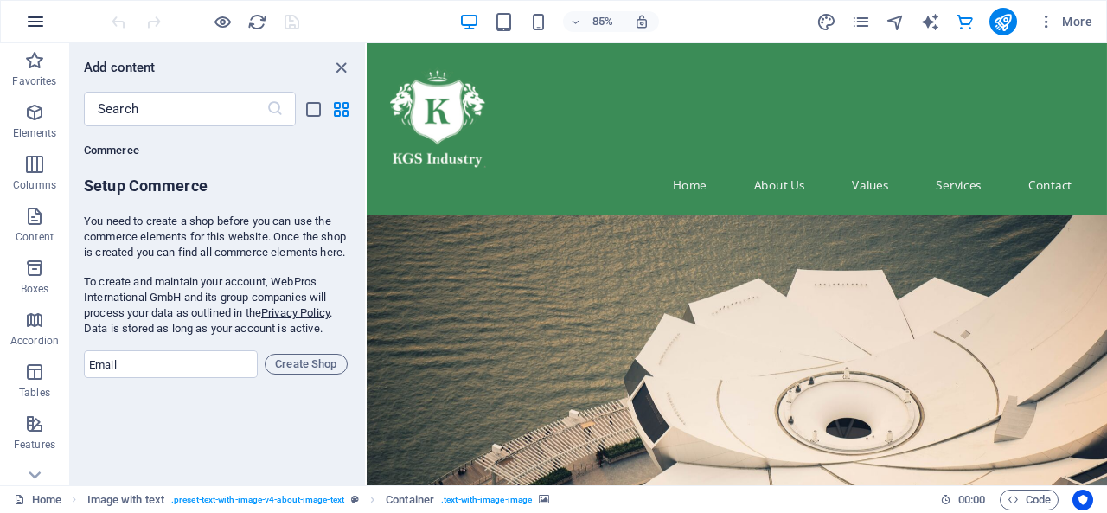
click at [33, 30] on icon "button" at bounding box center [35, 21] width 21 height 21
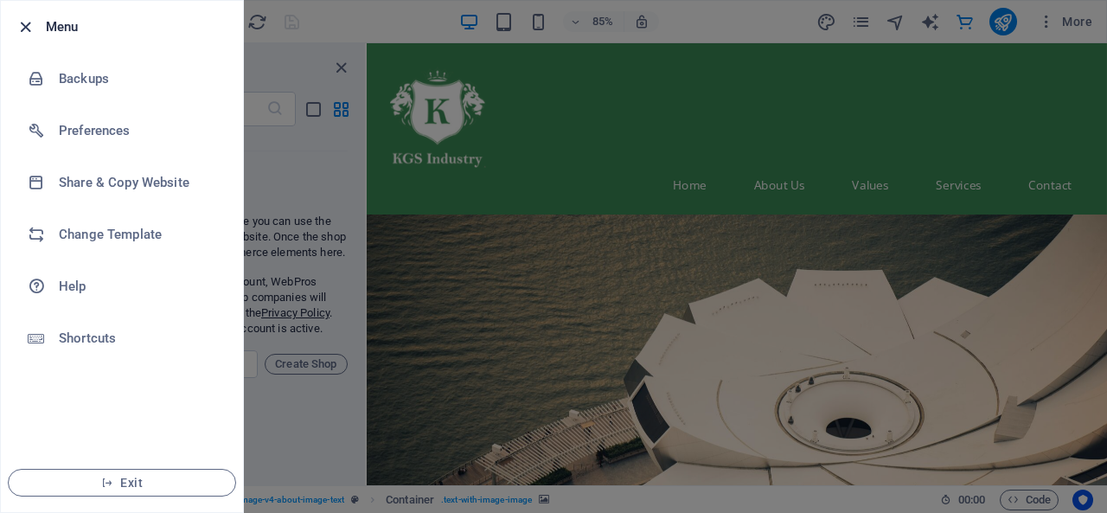
click at [19, 20] on icon "button" at bounding box center [26, 27] width 20 height 20
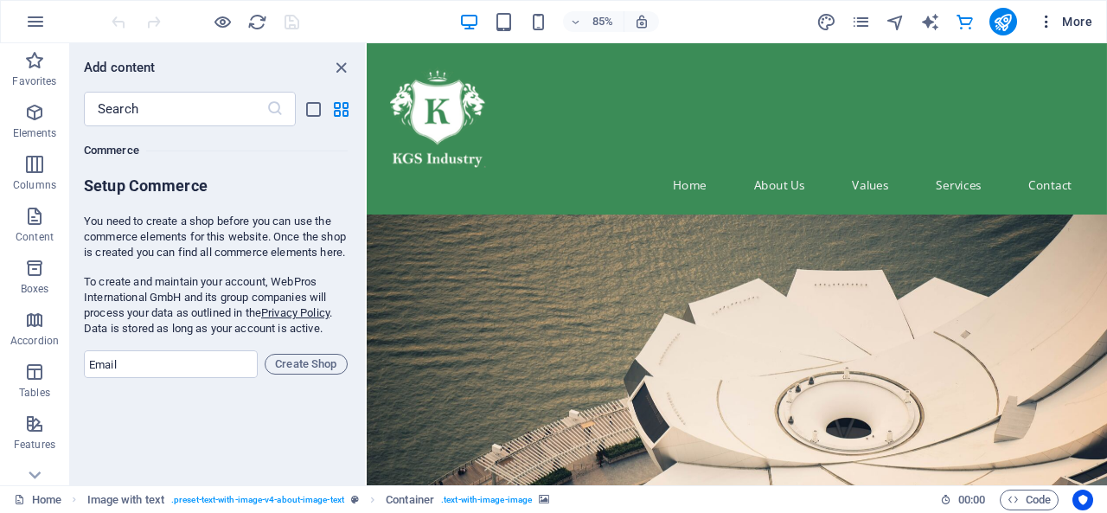
click at [1040, 19] on icon "button" at bounding box center [1045, 21] width 17 height 17
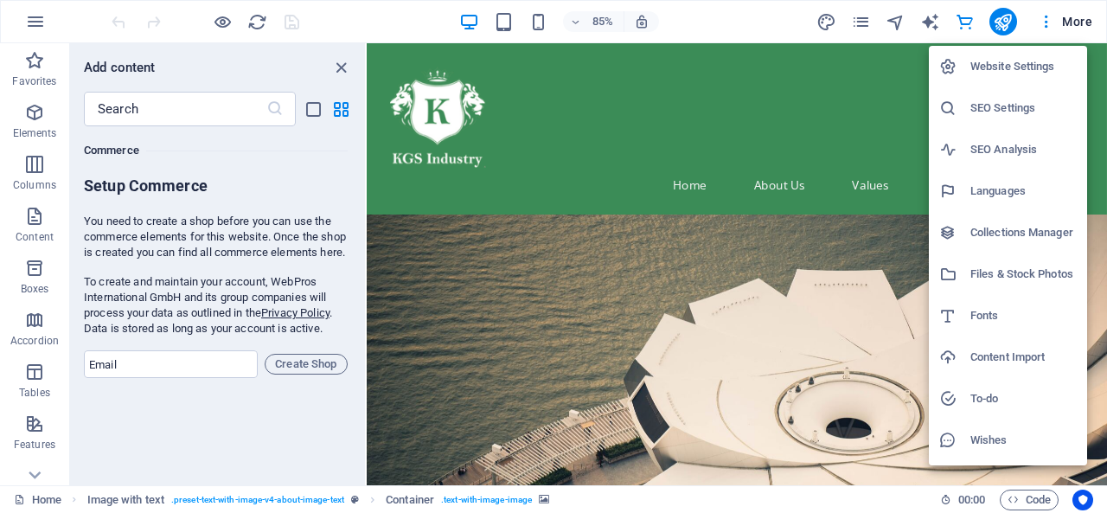
click at [1032, 65] on h6 "Website Settings" at bounding box center [1023, 66] width 106 height 21
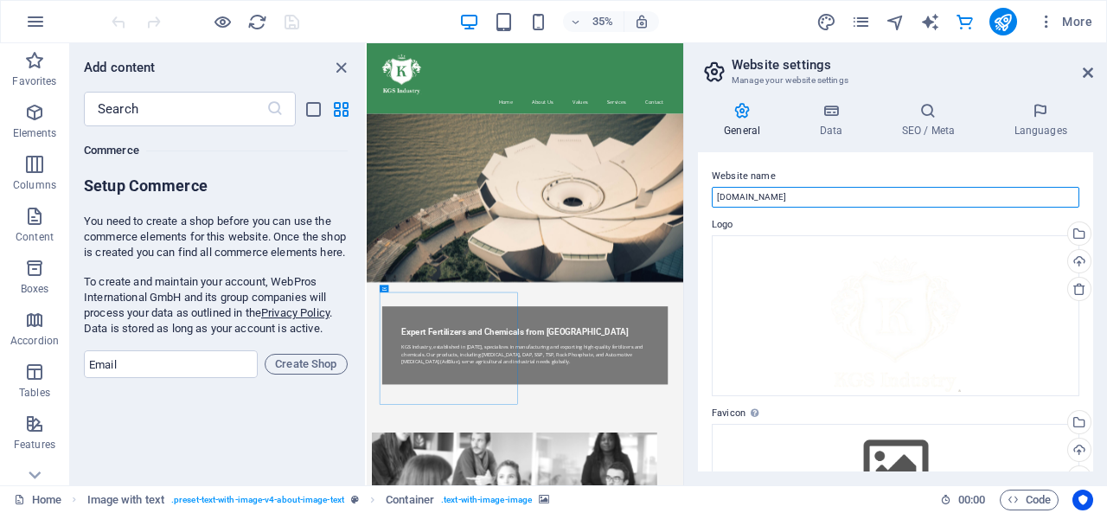
drag, startPoint x: 888, startPoint y: 199, endPoint x: 695, endPoint y: 189, distance: 193.0
click at [695, 189] on div "General Data SEO / Meta Languages Website name [DOMAIN_NAME] Logo Drag files he…" at bounding box center [895, 286] width 423 height 397
type input "[DOMAIN_NAME]"
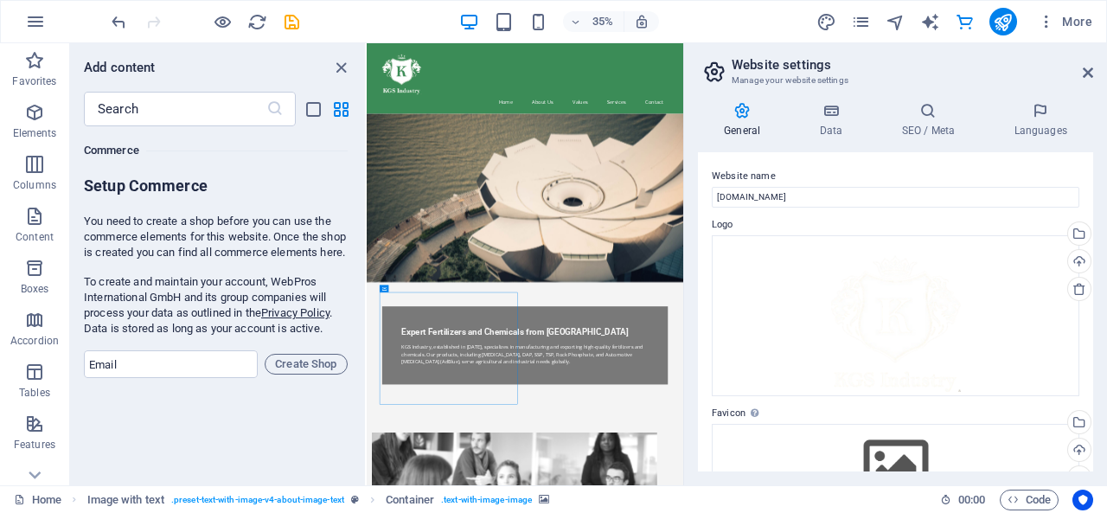
drag, startPoint x: 1088, startPoint y: 179, endPoint x: 1088, endPoint y: 205, distance: 26.0
click at [1088, 205] on div "Website name [DOMAIN_NAME] Logo Drag files here, click to choose files or selec…" at bounding box center [895, 311] width 395 height 319
drag, startPoint x: 1088, startPoint y: 205, endPoint x: 1094, endPoint y: 242, distance: 37.5
click at [1094, 242] on div "General Data SEO / Meta Languages Website name [DOMAIN_NAME] Logo Drag files he…" at bounding box center [895, 286] width 423 height 397
drag, startPoint x: 1087, startPoint y: 241, endPoint x: 1090, endPoint y: 283, distance: 41.6
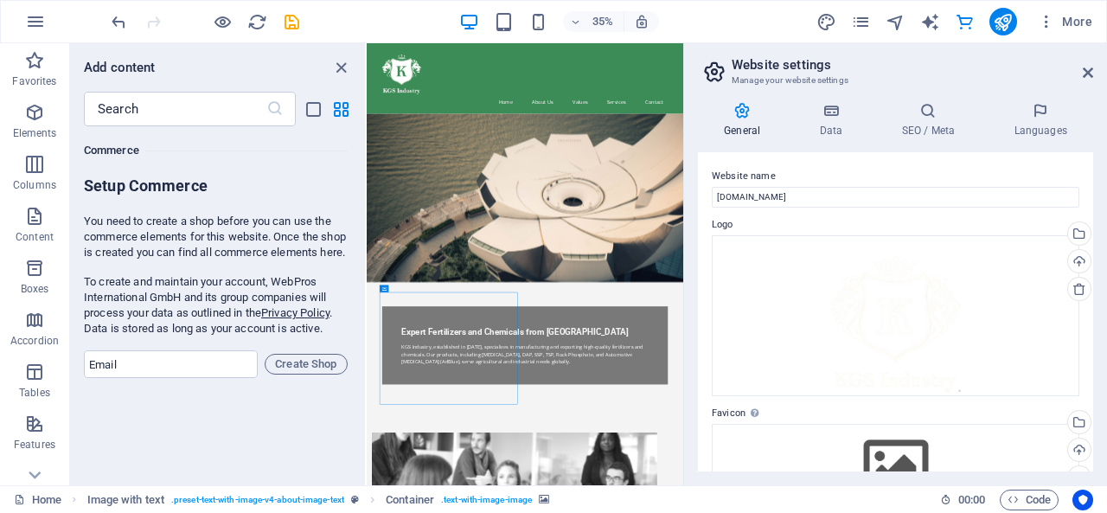
click at [1090, 283] on div "Website name [DOMAIN_NAME] Logo Drag files here, click to choose files or selec…" at bounding box center [895, 311] width 395 height 319
click at [1084, 359] on div "Website name [DOMAIN_NAME] Logo Drag files here, click to choose files or selec…" at bounding box center [895, 311] width 395 height 319
click at [839, 129] on h4 "Data" at bounding box center [834, 120] width 82 height 36
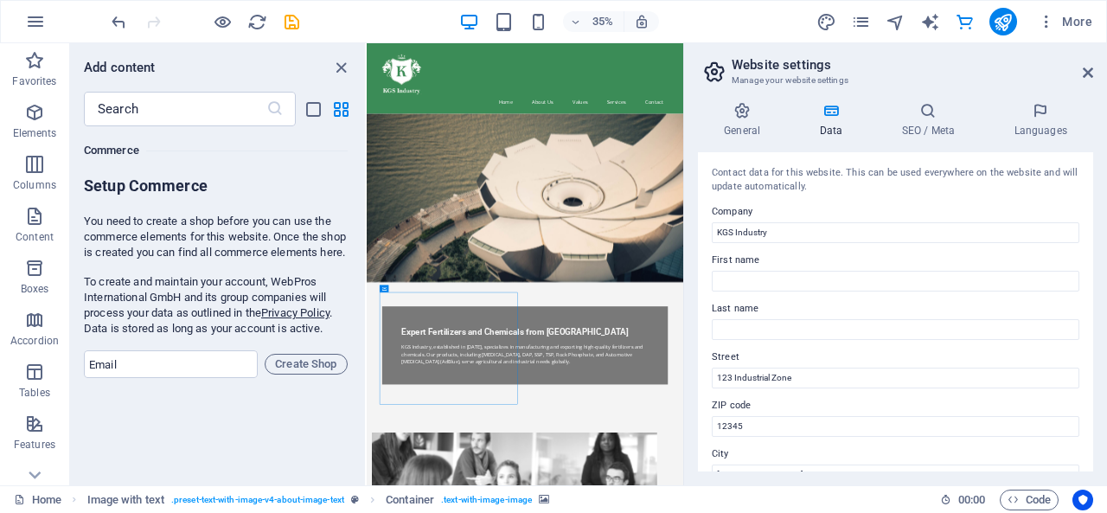
click at [806, 176] on div "Contact data for this website. This can be used everywhere on the website and w…" at bounding box center [895, 180] width 367 height 29
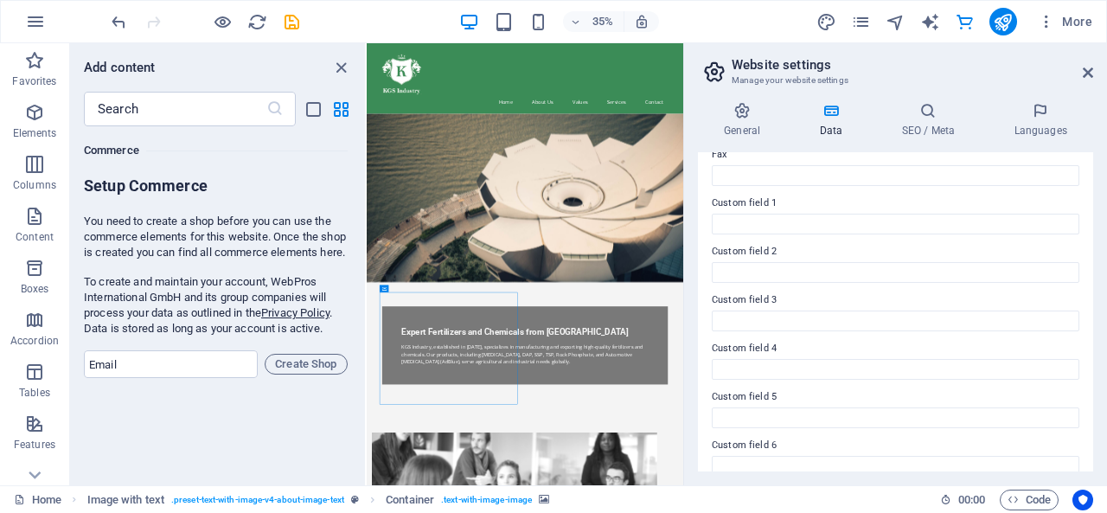
scroll to position [511, 0]
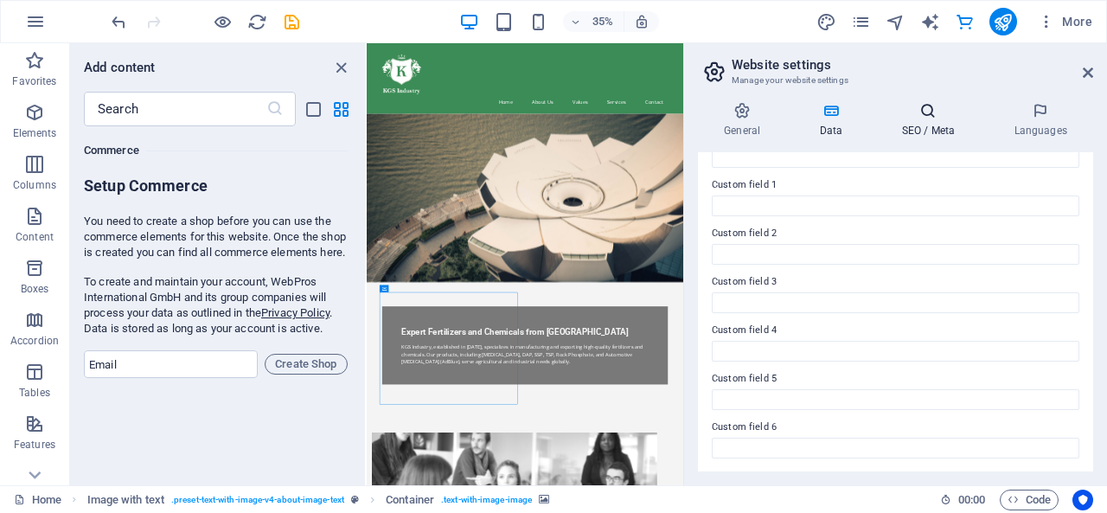
click at [915, 115] on icon at bounding box center [927, 110] width 105 height 17
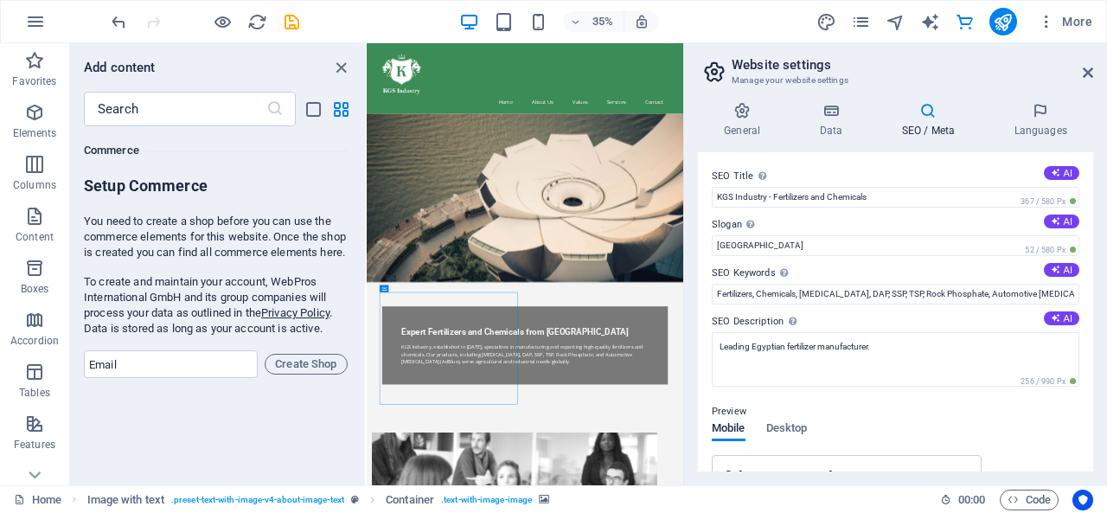
click at [932, 168] on label "SEO Title The title of your website - make it something that stands out in sear…" at bounding box center [895, 176] width 367 height 21
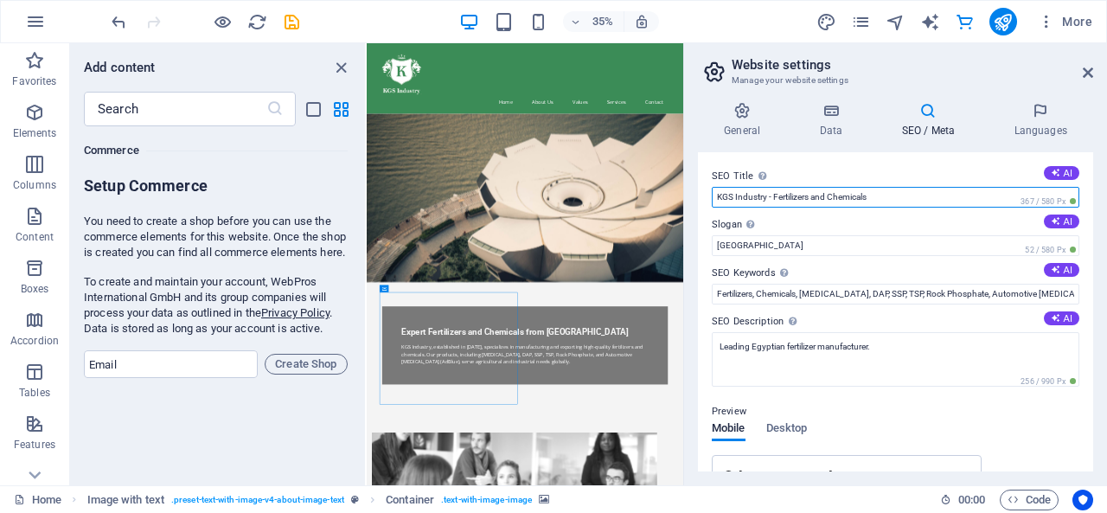
click at [932, 187] on input "KGS Industry - Fertilizers and Chemicals" at bounding box center [895, 197] width 367 height 21
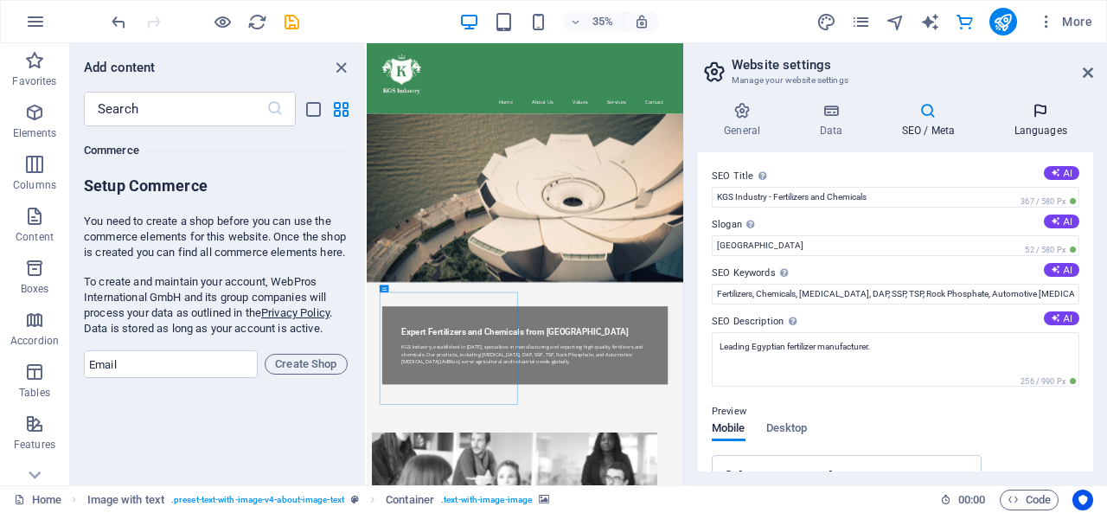
click at [1050, 115] on icon at bounding box center [1039, 110] width 105 height 17
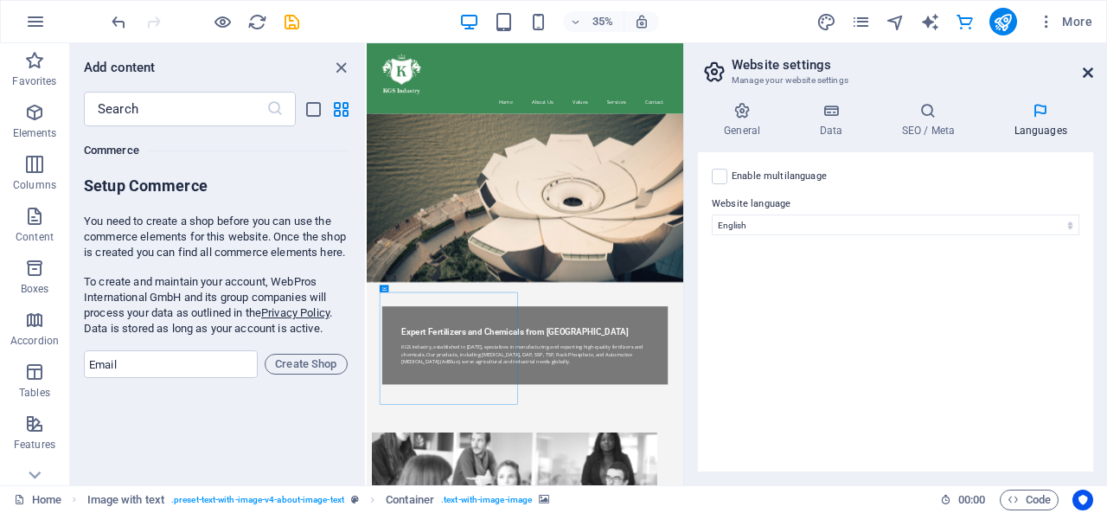
click at [1088, 73] on icon at bounding box center [1087, 73] width 10 height 14
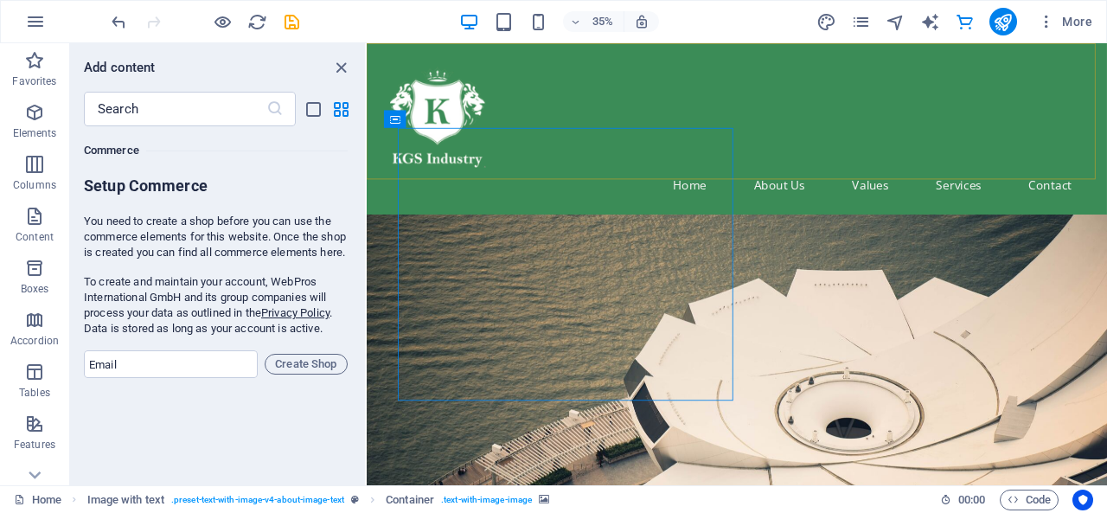
scroll to position [610, 0]
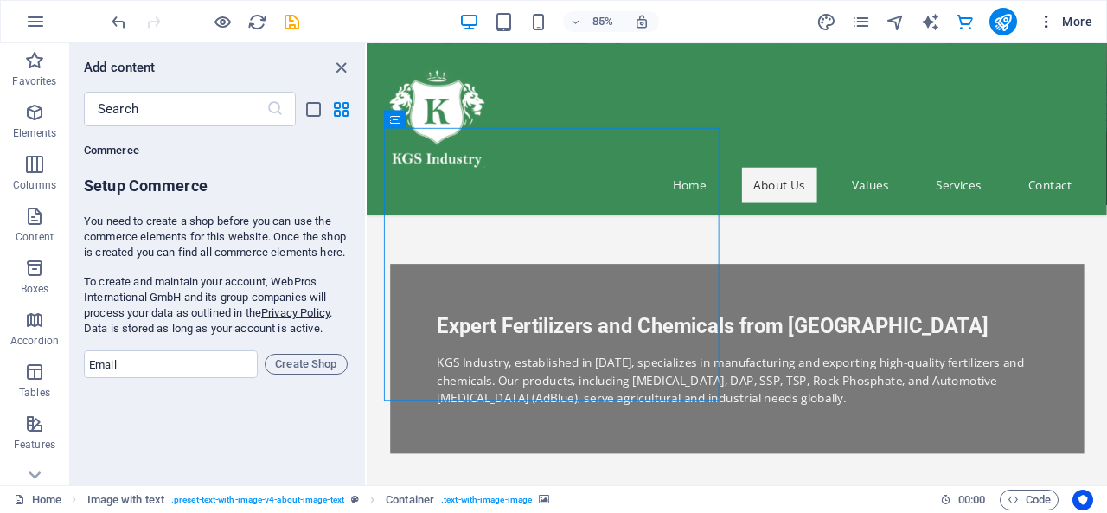
click at [1047, 31] on button "More" at bounding box center [1065, 22] width 68 height 28
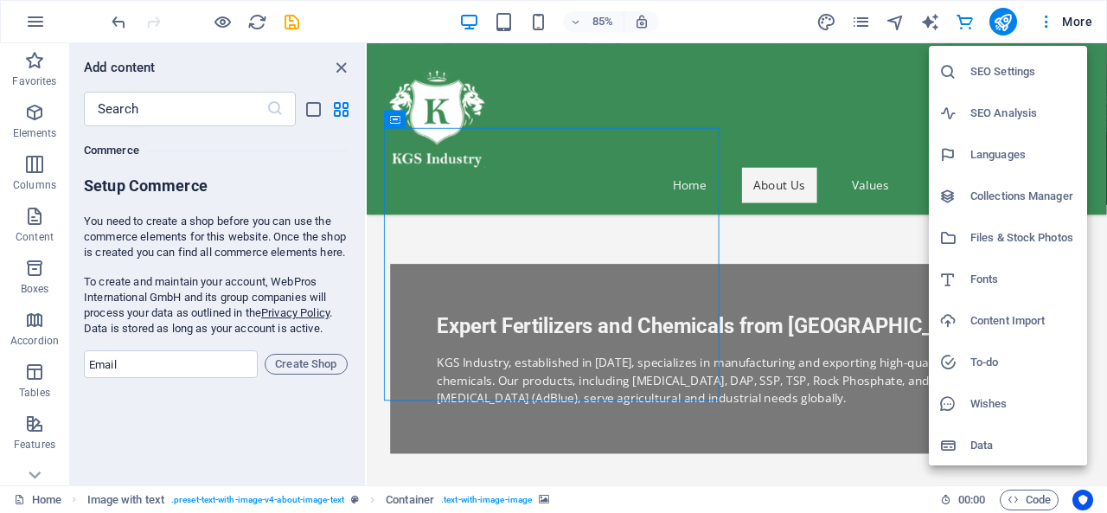
scroll to position [0, 0]
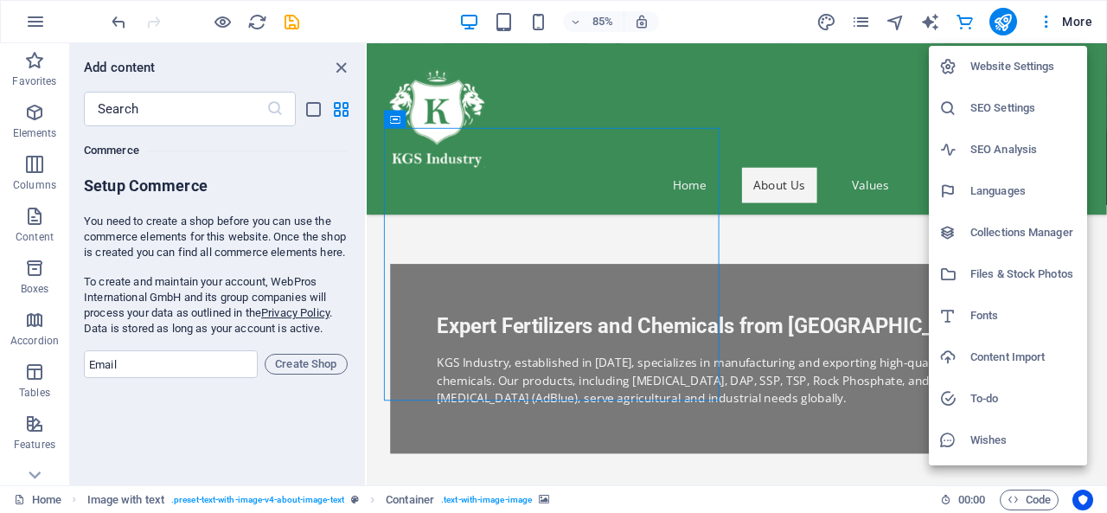
click at [958, 17] on div at bounding box center [553, 256] width 1107 height 513
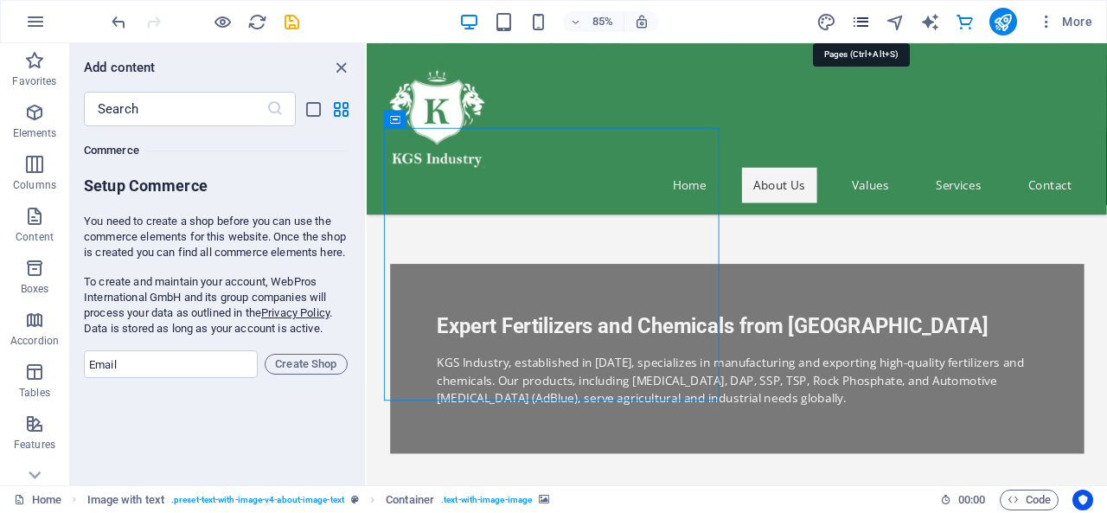
click at [863, 16] on icon "pages" at bounding box center [861, 22] width 20 height 20
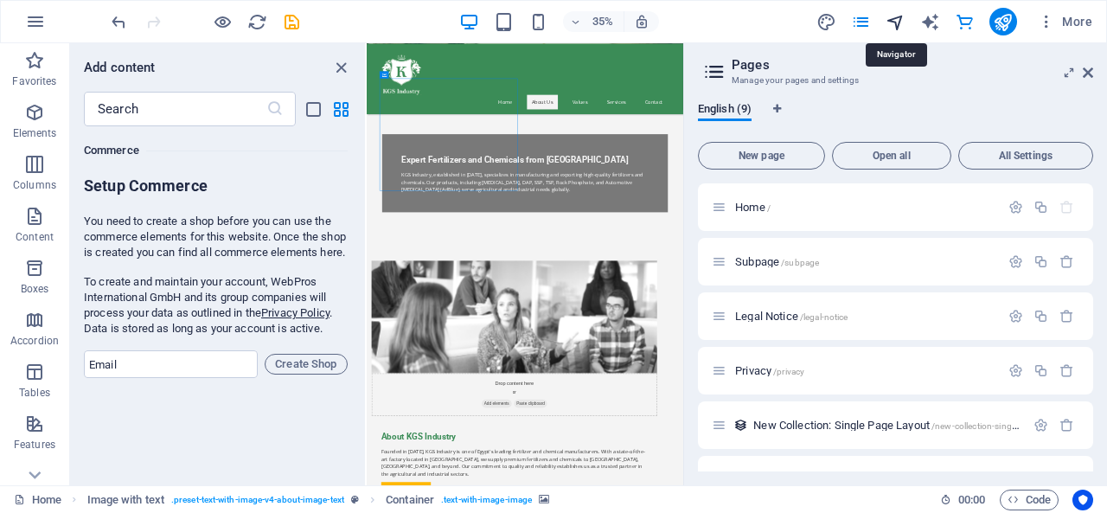
click at [891, 16] on icon "navigator" at bounding box center [895, 22] width 20 height 20
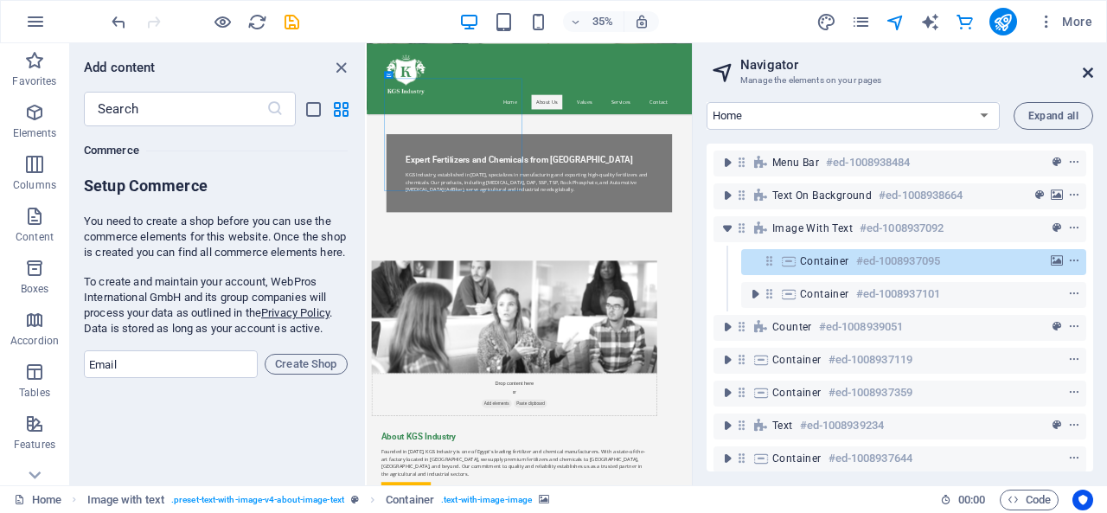
click at [1088, 72] on icon at bounding box center [1087, 73] width 10 height 14
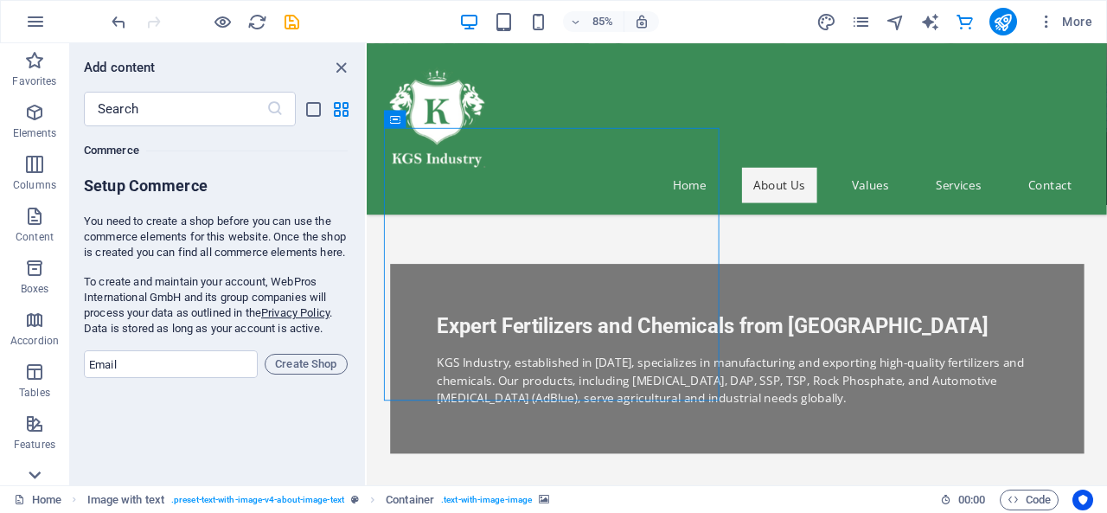
click at [27, 466] on icon at bounding box center [34, 475] width 24 height 24
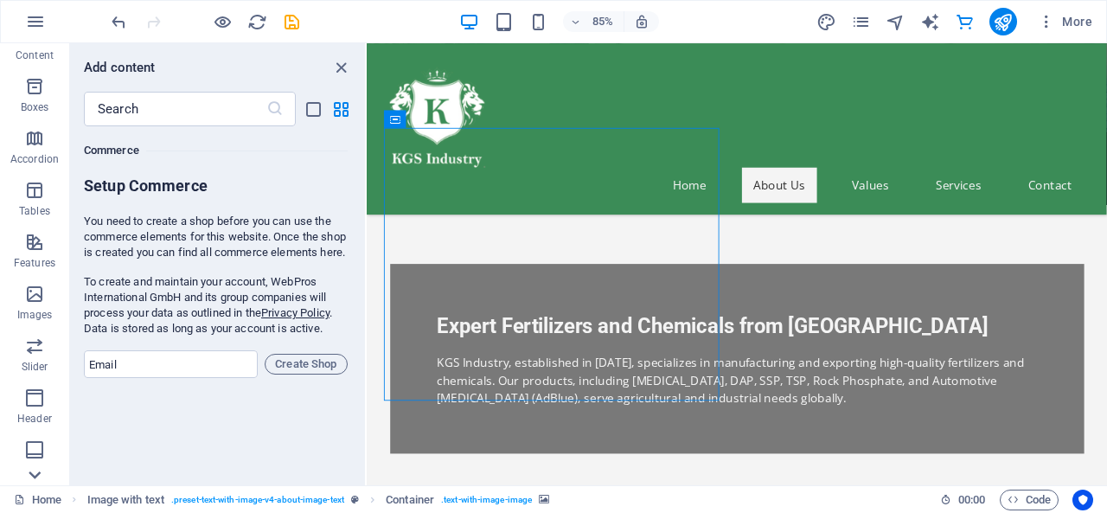
scroll to position [387, 0]
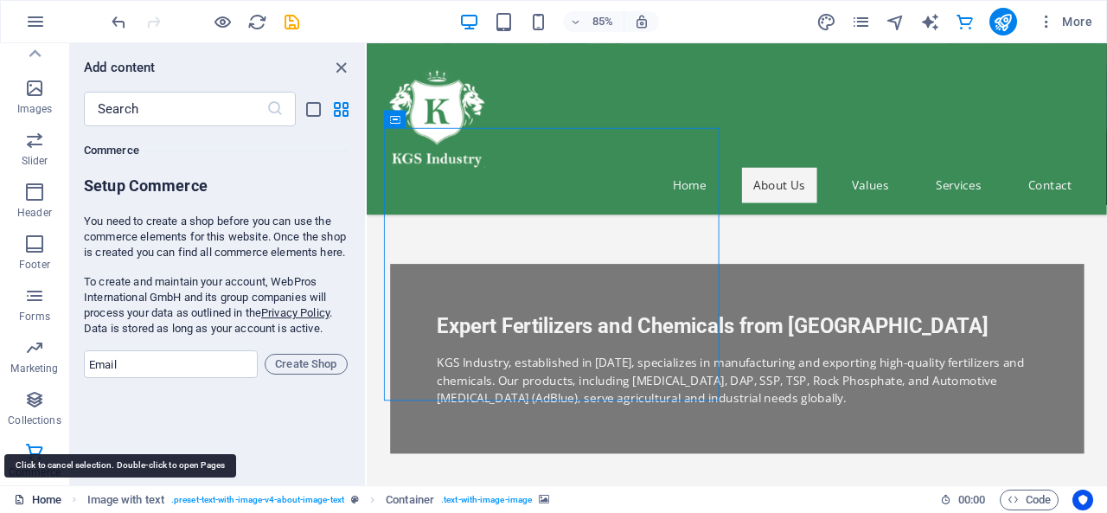
click at [42, 497] on link "Home" at bounding box center [38, 499] width 48 height 21
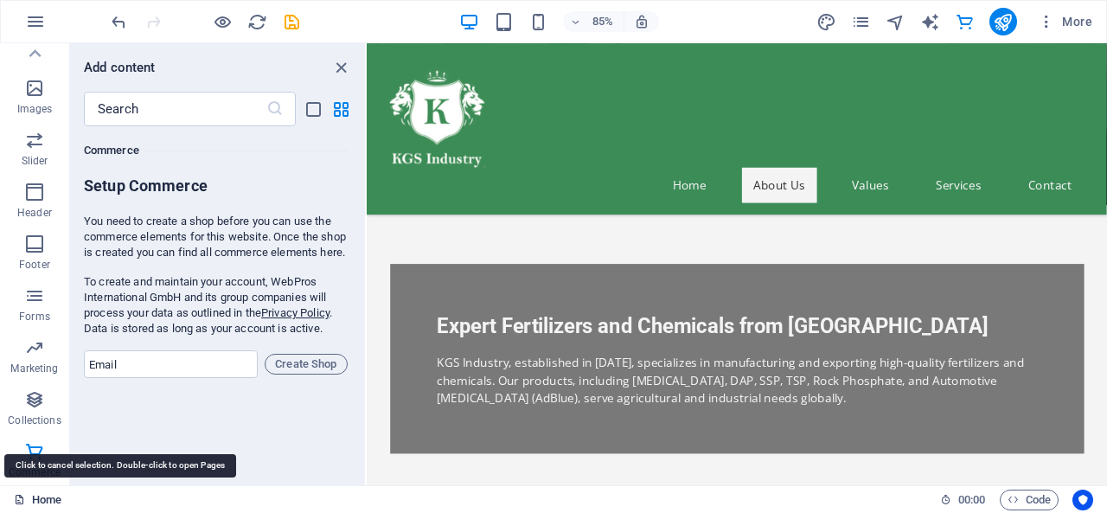
click at [46, 497] on link "Home" at bounding box center [38, 499] width 48 height 21
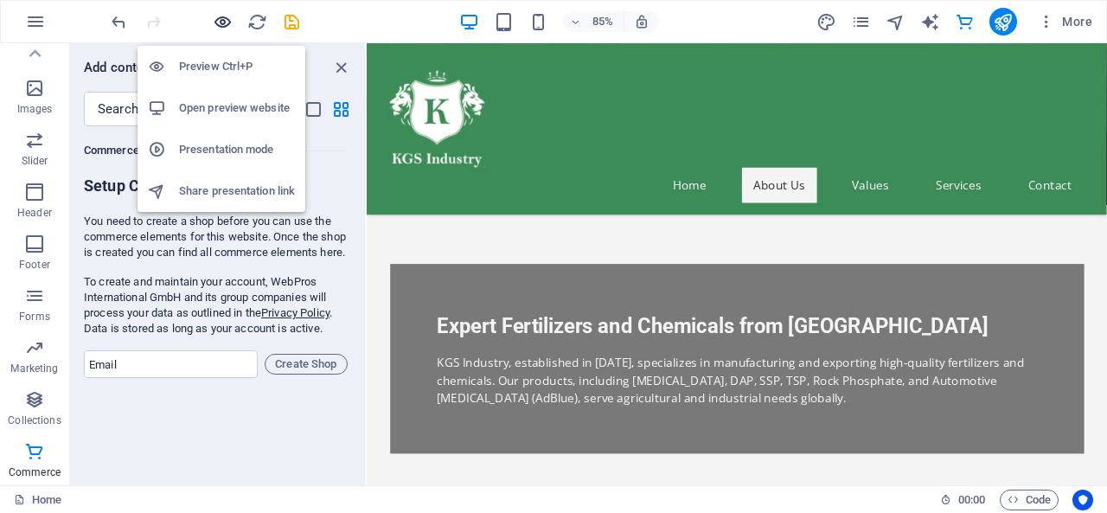
click at [221, 23] on icon "button" at bounding box center [223, 22] width 20 height 20
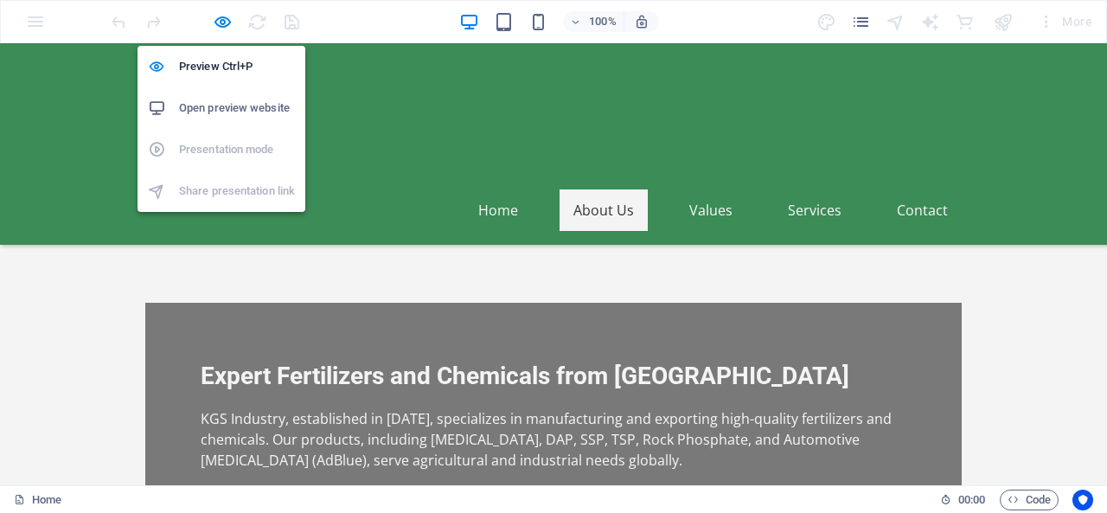
click at [205, 112] on h6 "Open preview website" at bounding box center [237, 108] width 116 height 21
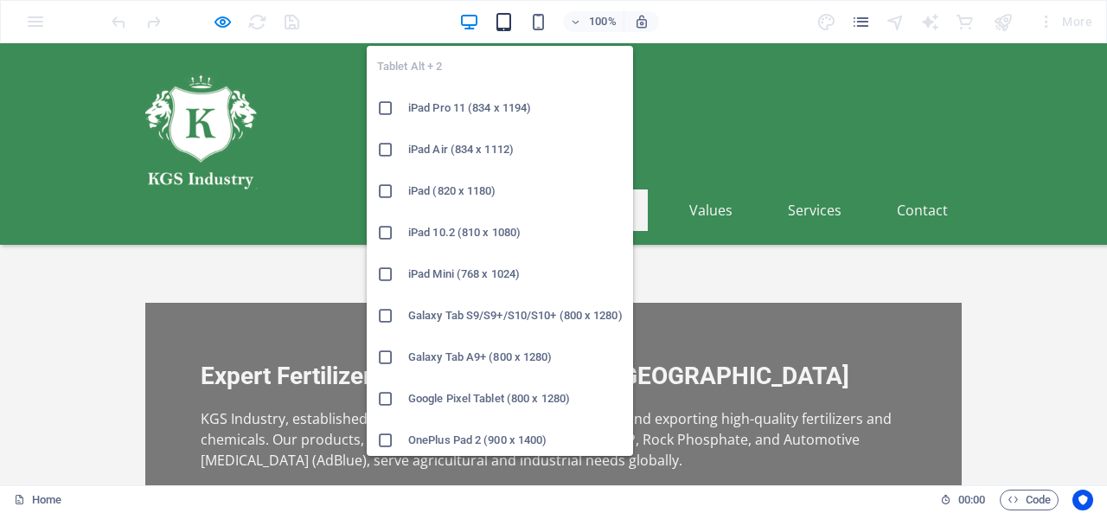
click at [501, 20] on icon "button" at bounding box center [504, 22] width 20 height 20
click at [453, 118] on li "iPad Pro 11 (834 x 1194)" at bounding box center [500, 107] width 266 height 41
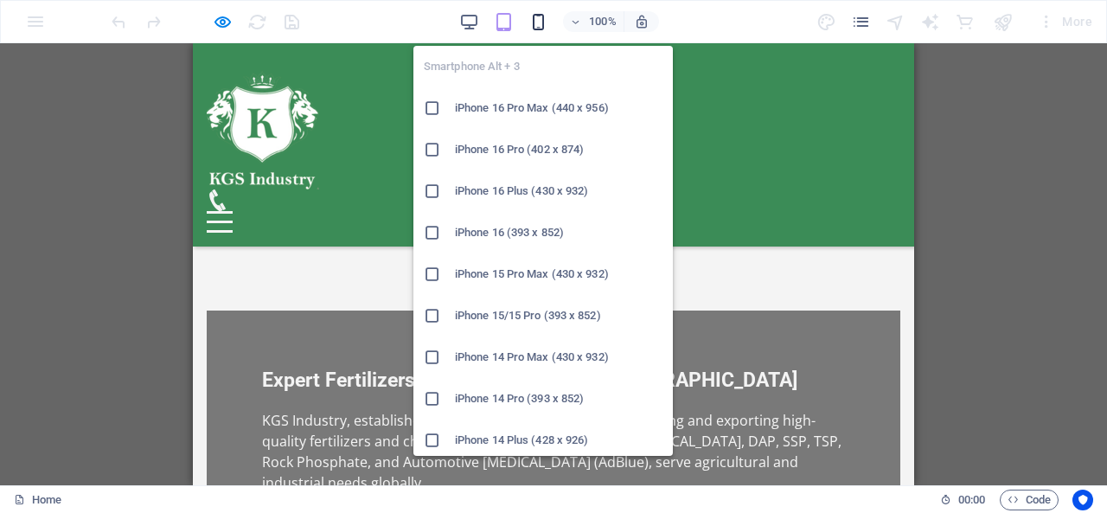
click at [541, 20] on icon "button" at bounding box center [538, 22] width 20 height 20
click at [493, 121] on li "iPhone 16 Pro Max (440 x 956)" at bounding box center [542, 107] width 259 height 41
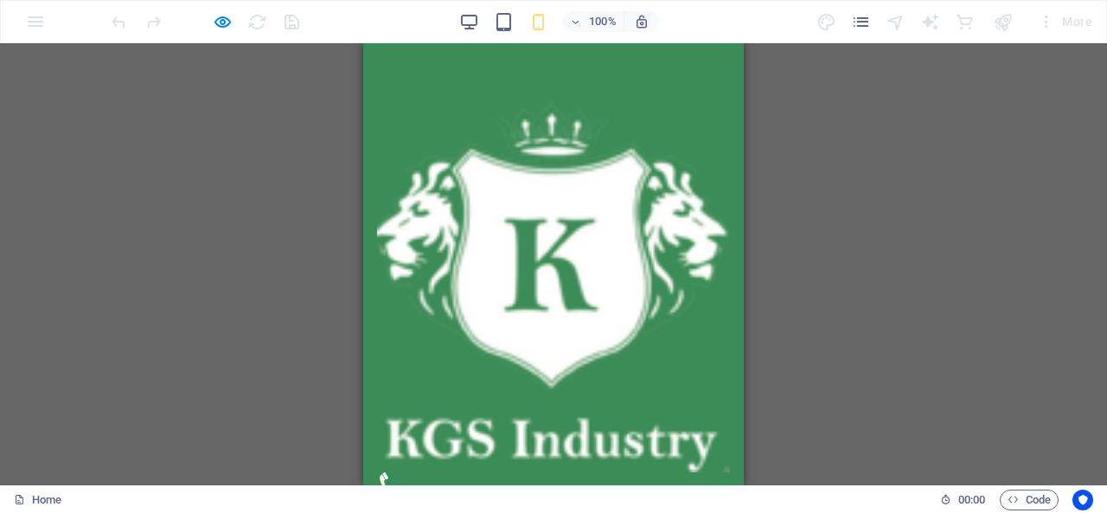
scroll to position [899, 0]
drag, startPoint x: 730, startPoint y: 146, endPoint x: 730, endPoint y: 163, distance: 17.3
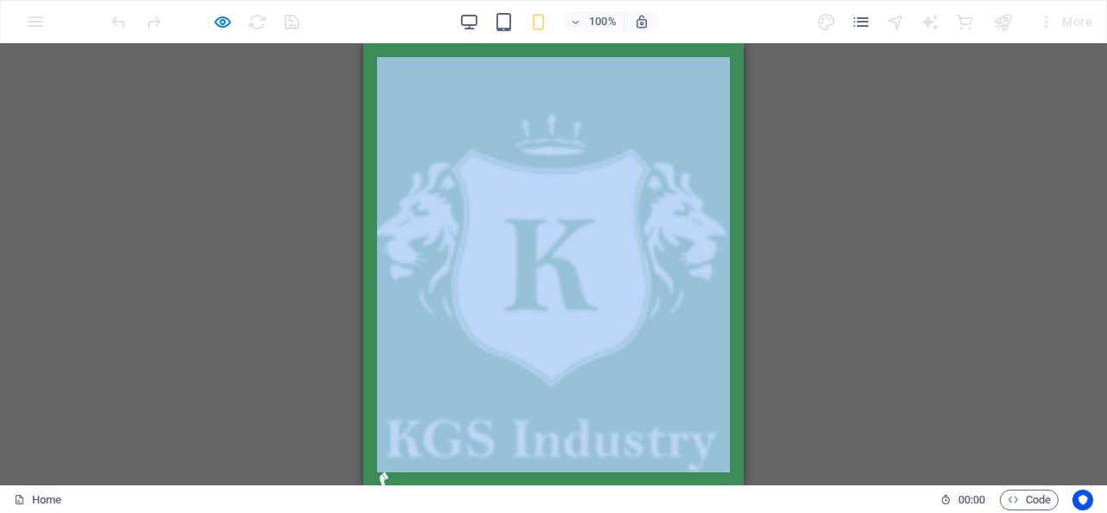
scroll to position [4689, 0]
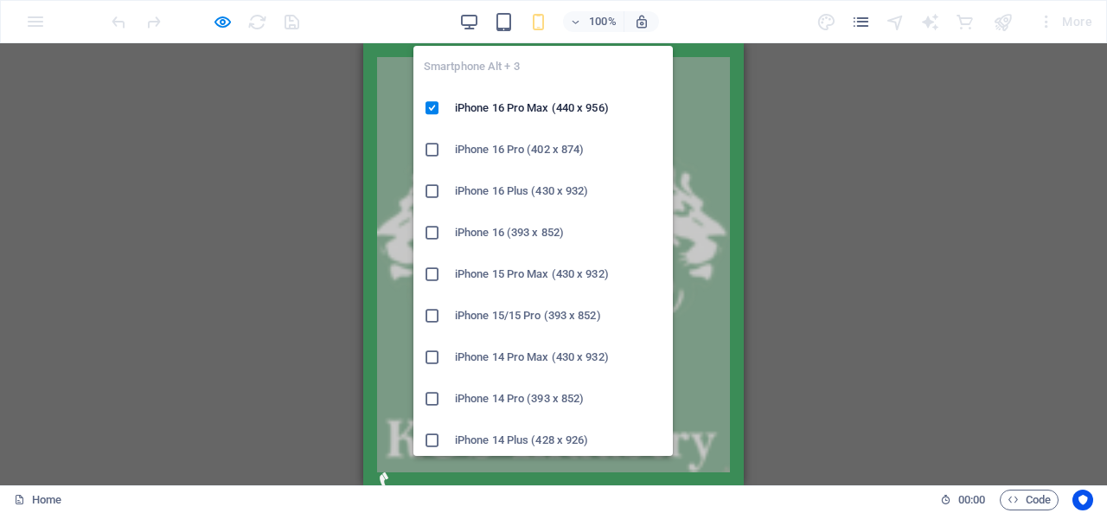
click at [524, 210] on li "iPhone 16 Plus (430 x 932)" at bounding box center [542, 190] width 259 height 41
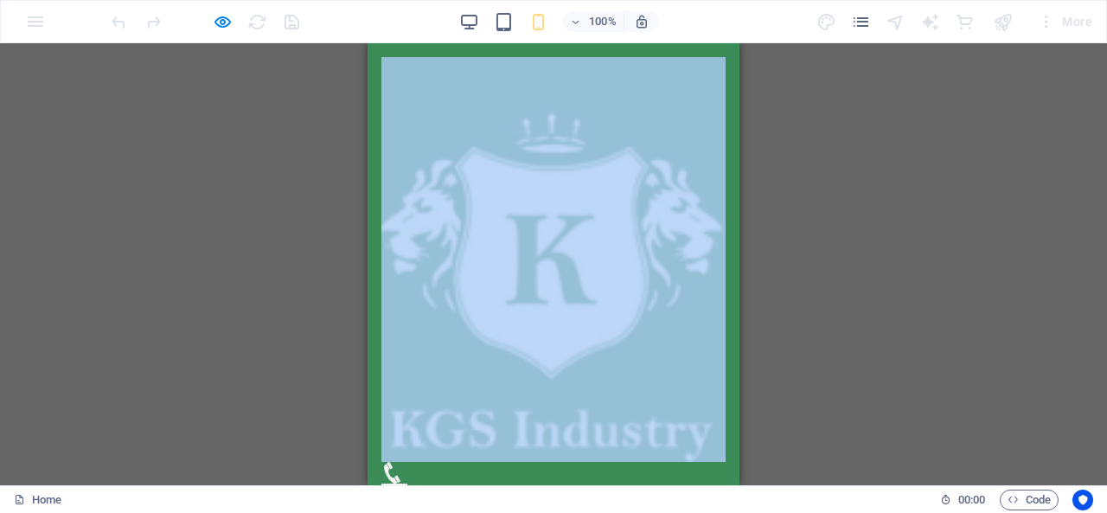
click at [685, 442] on img at bounding box center [553, 259] width 344 height 405
click at [407, 483] on div at bounding box center [394, 494] width 26 height 22
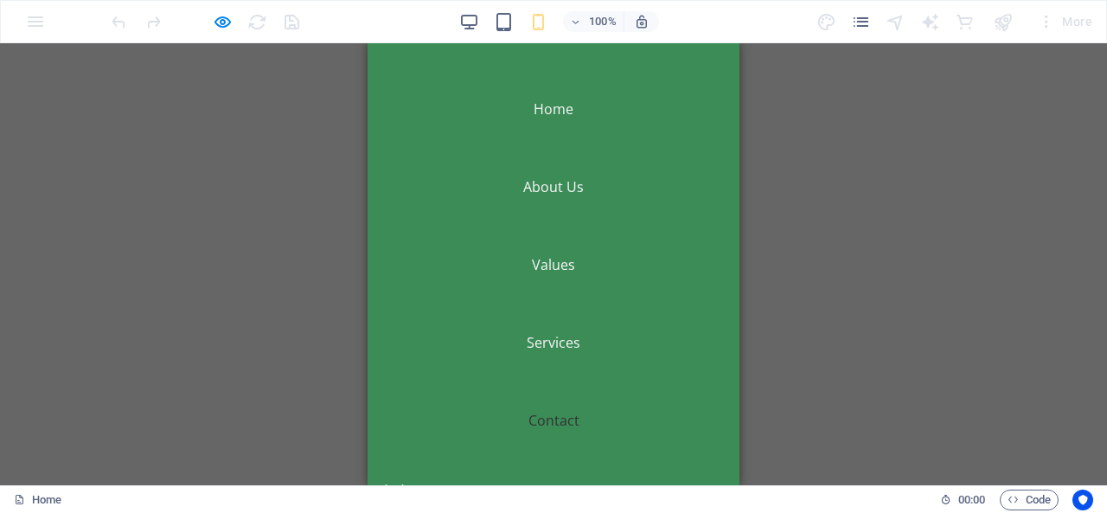
click at [407, 483] on div at bounding box center [394, 494] width 26 height 22
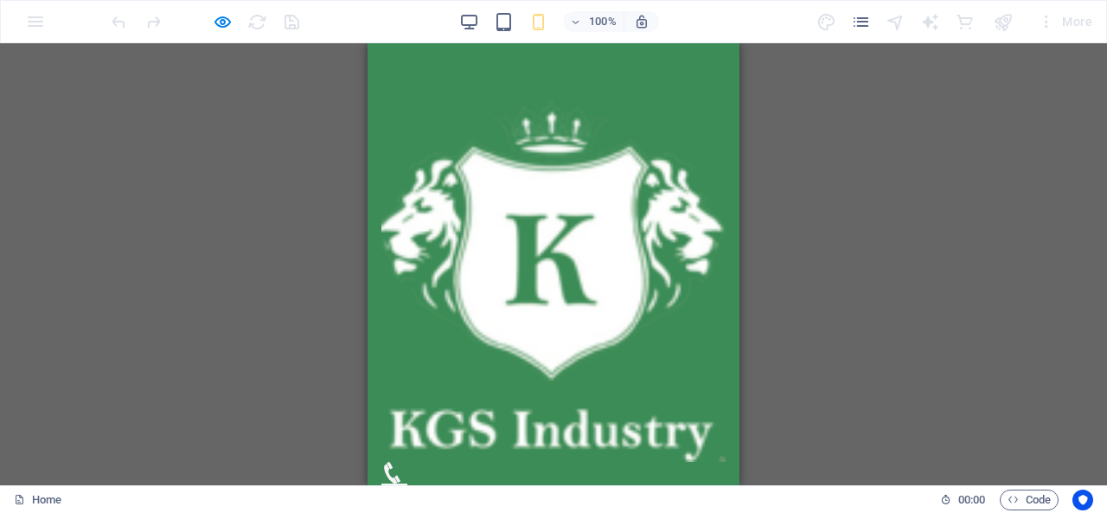
click at [403, 462] on icon at bounding box center [392, 473] width 22 height 22
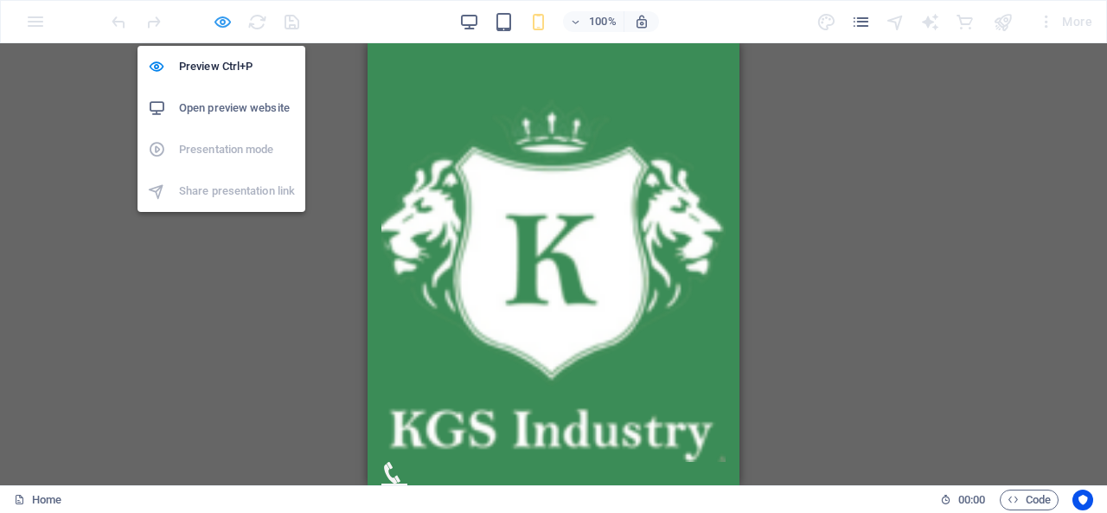
click at [216, 16] on icon "button" at bounding box center [223, 22] width 20 height 20
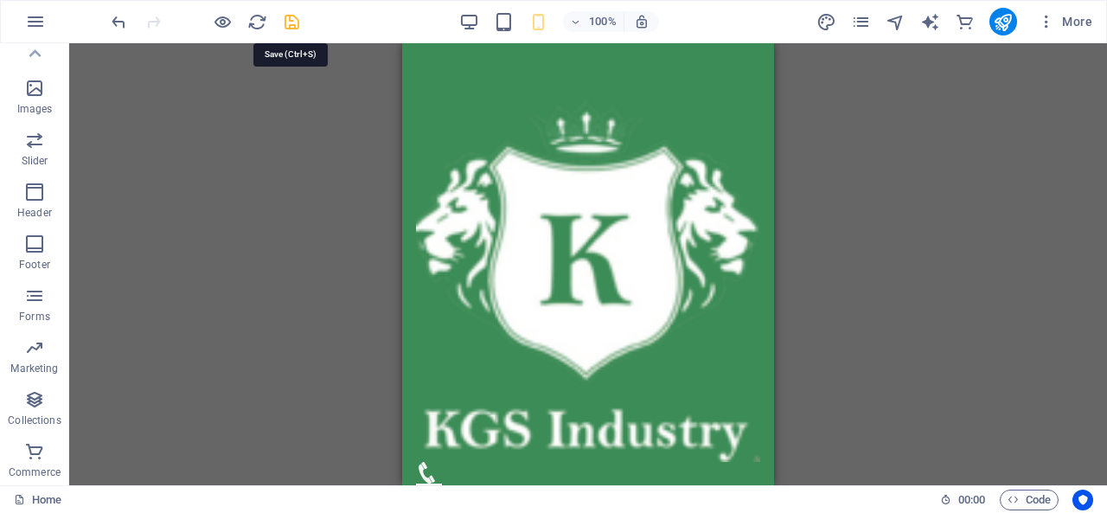
click at [291, 16] on icon "save" at bounding box center [292, 22] width 20 height 20
click at [477, 23] on icon "button" at bounding box center [469, 22] width 20 height 20
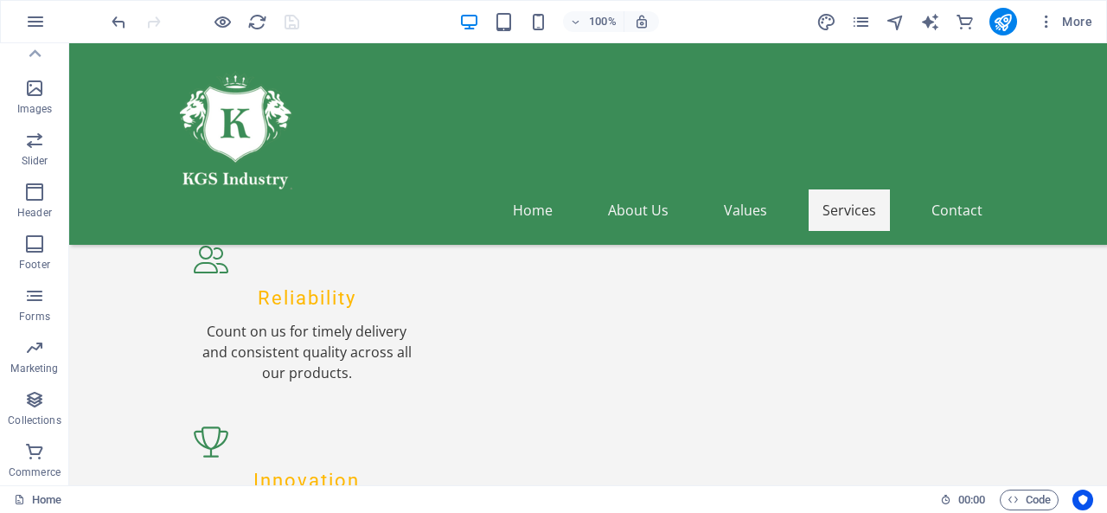
scroll to position [3081, 0]
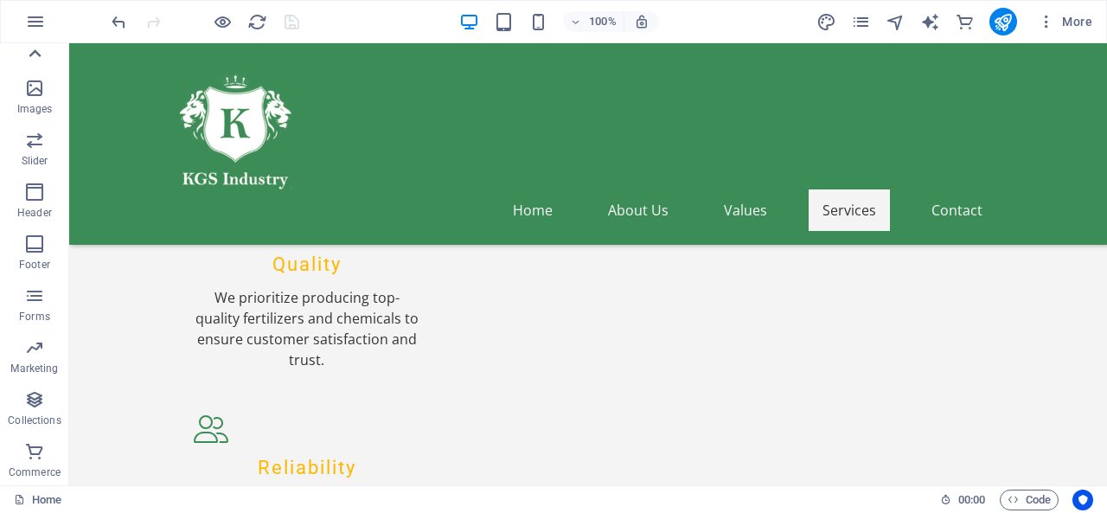
click at [25, 49] on icon at bounding box center [34, 53] width 24 height 24
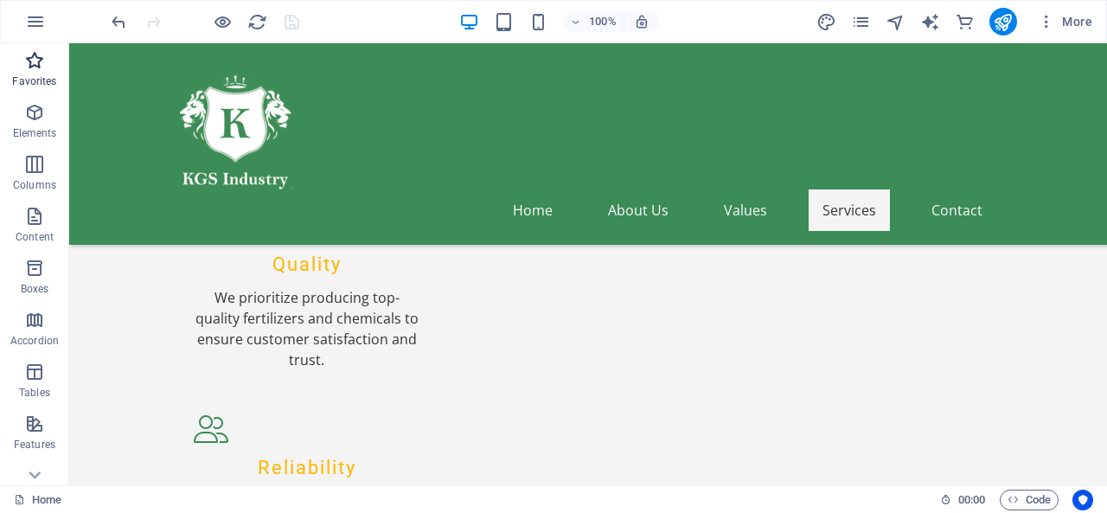
click at [29, 48] on button "Favorites" at bounding box center [34, 69] width 69 height 52
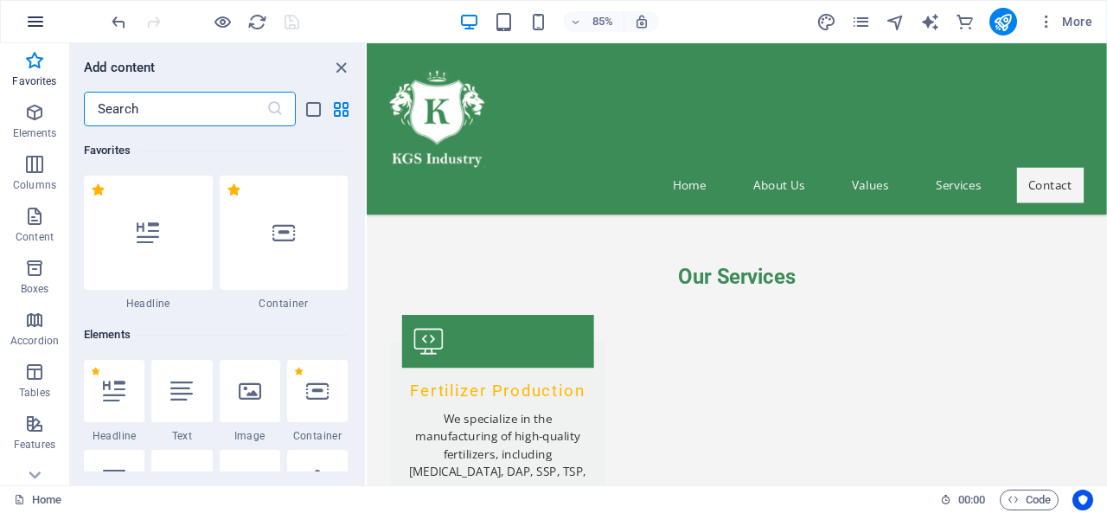
click at [27, 14] on icon "button" at bounding box center [35, 21] width 21 height 21
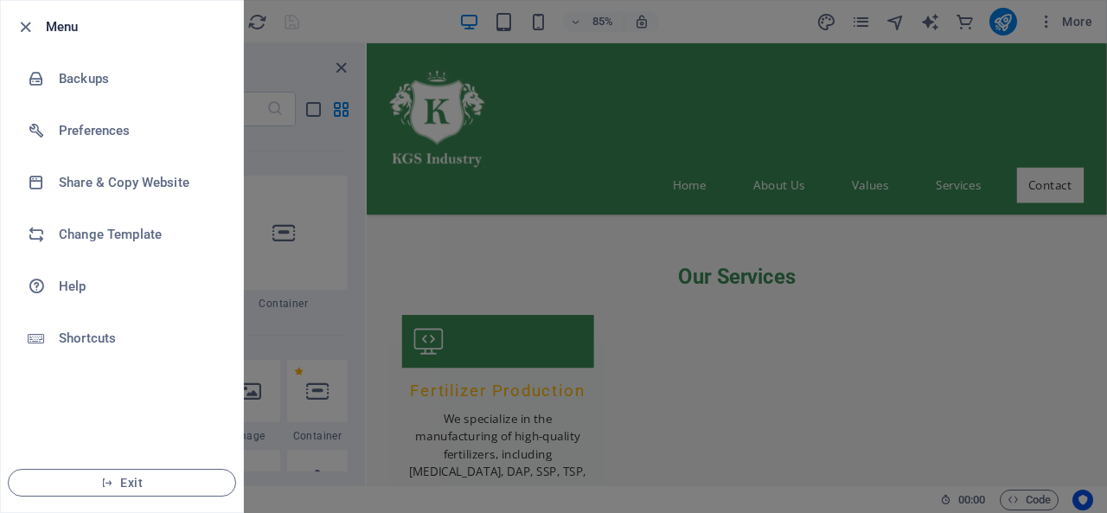
scroll to position [3003, 0]
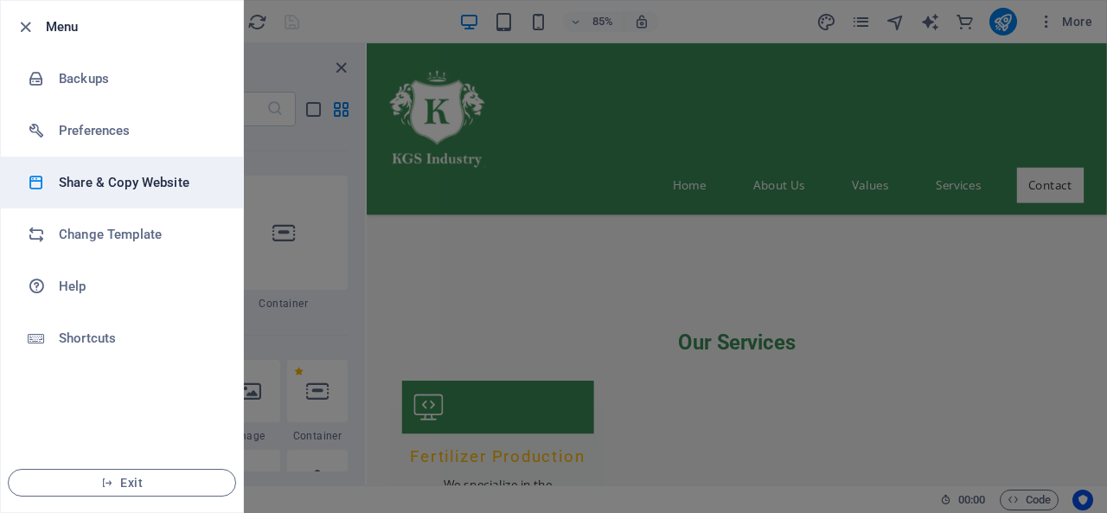
click at [140, 192] on h6 "Share & Copy Website" at bounding box center [139, 182] width 160 height 21
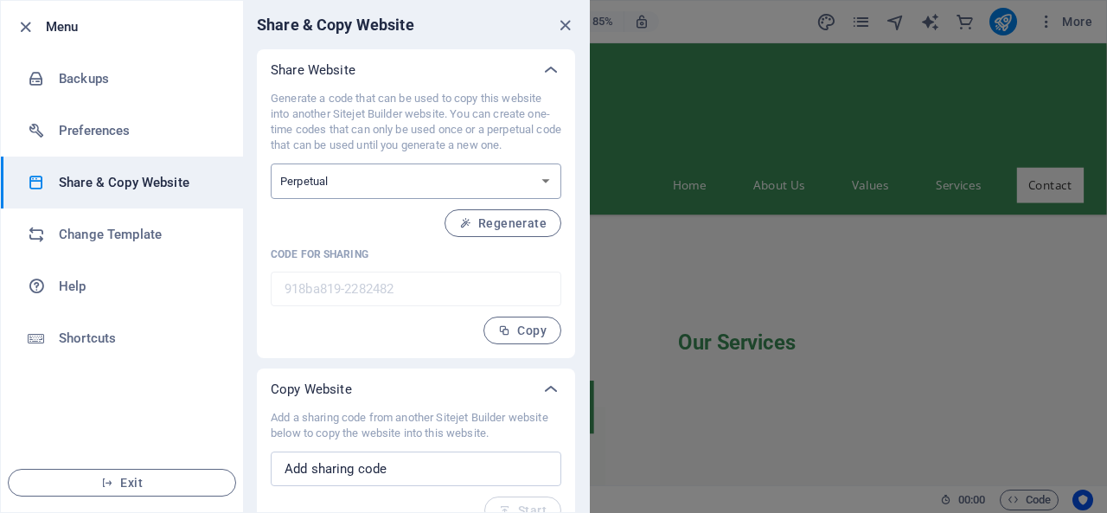
click at [364, 183] on select "One-time Perpetual" at bounding box center [416, 180] width 290 height 35
click at [505, 335] on icon "button" at bounding box center [504, 330] width 12 height 12
click at [446, 349] on div "Generate a code that can be used to copy this website into another Sitejet Buil…" at bounding box center [416, 224] width 318 height 267
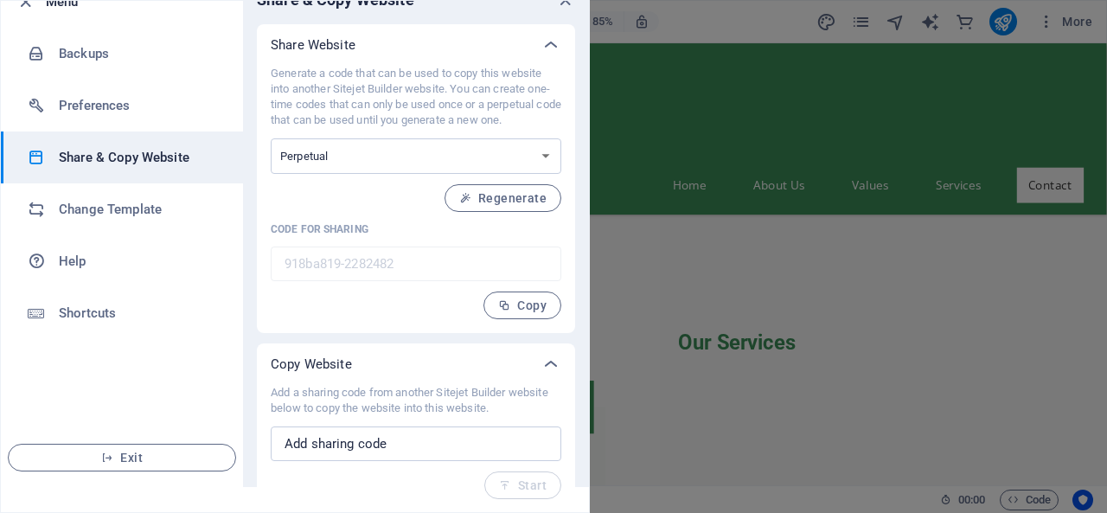
scroll to position [0, 0]
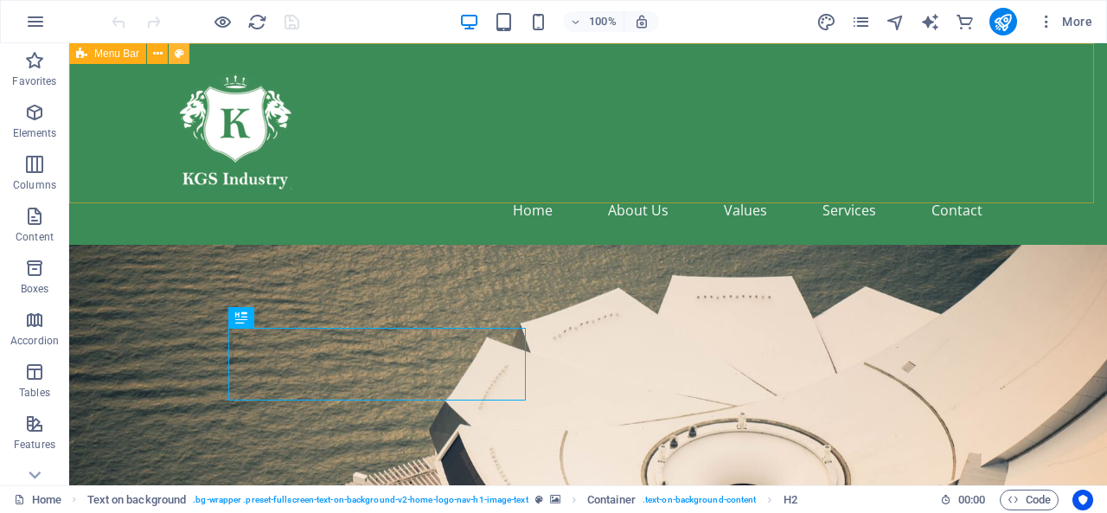
click at [178, 51] on icon at bounding box center [180, 54] width 10 height 18
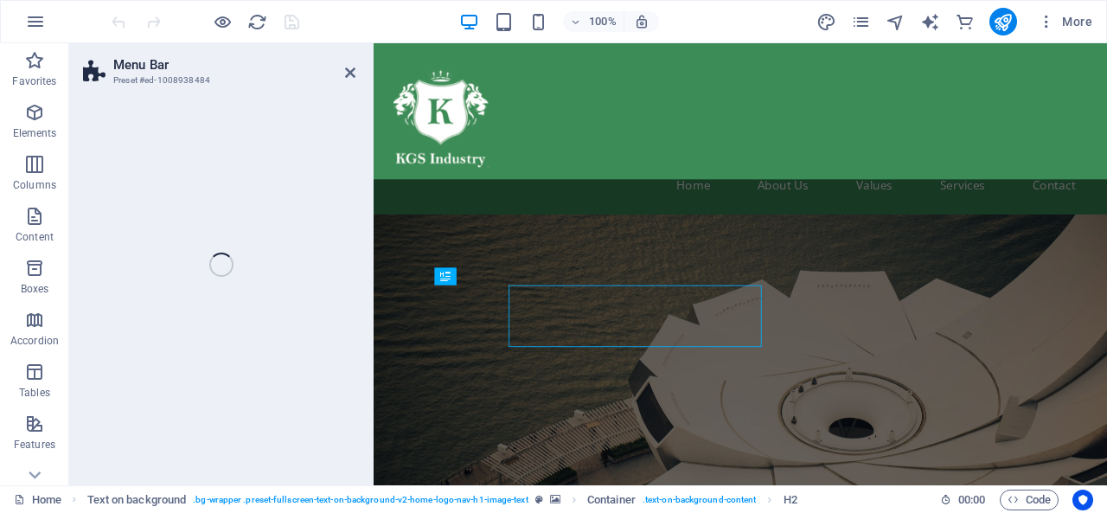
select select "rem"
select select "preset-menu-v2-home-logo-nav-h1-image-text-menu"
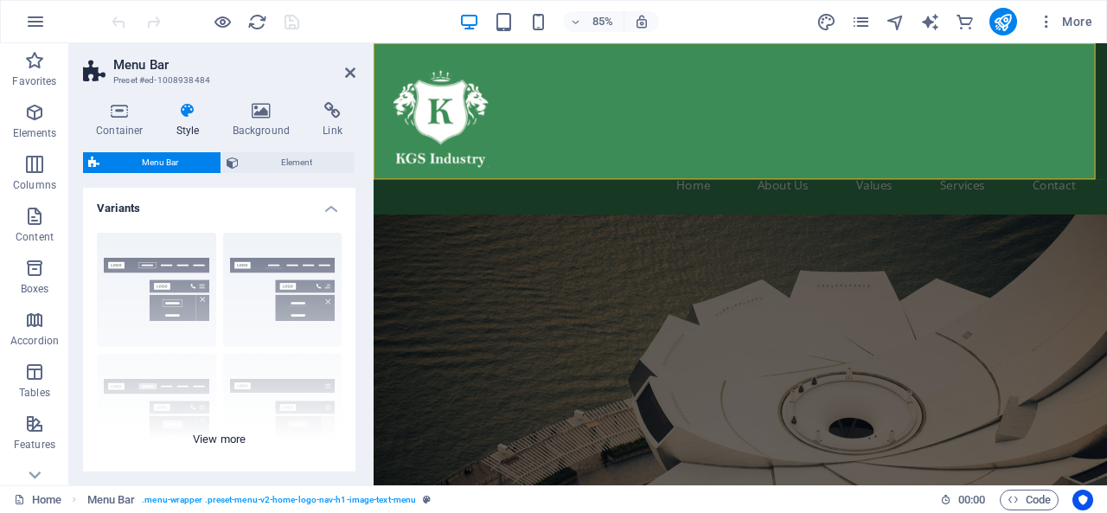
click at [143, 264] on div "Border Centered Default Fixed Loki Trigger Wide XXL" at bounding box center [219, 348] width 272 height 259
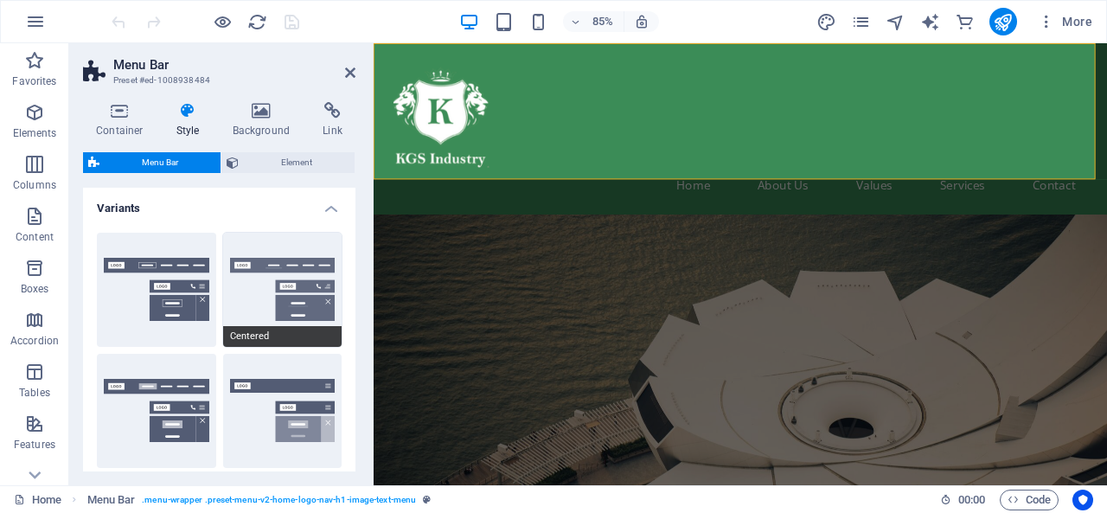
click at [277, 306] on button "Centered" at bounding box center [282, 290] width 119 height 114
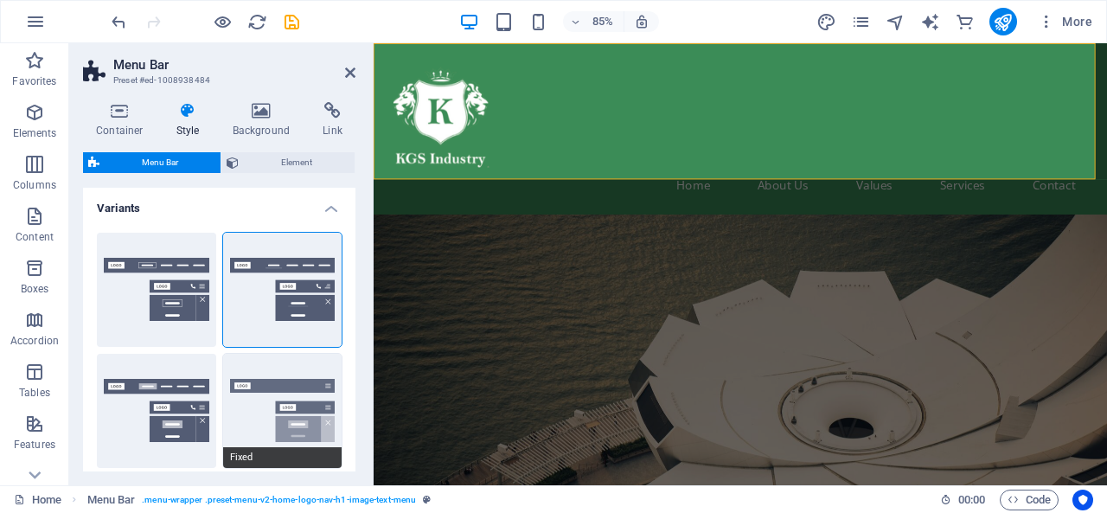
click at [254, 418] on button "Fixed" at bounding box center [282, 411] width 119 height 114
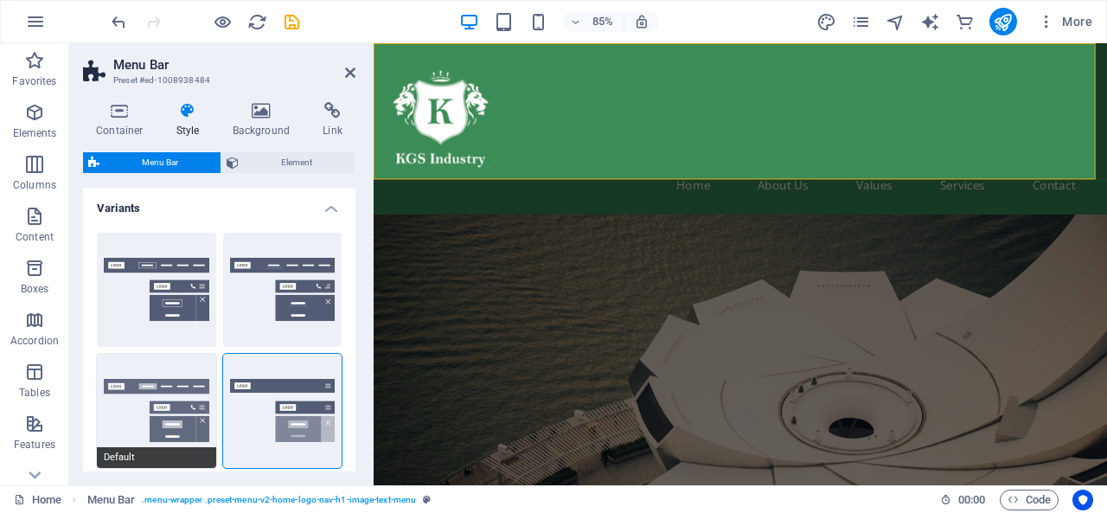
click at [154, 418] on button "Default" at bounding box center [156, 411] width 119 height 114
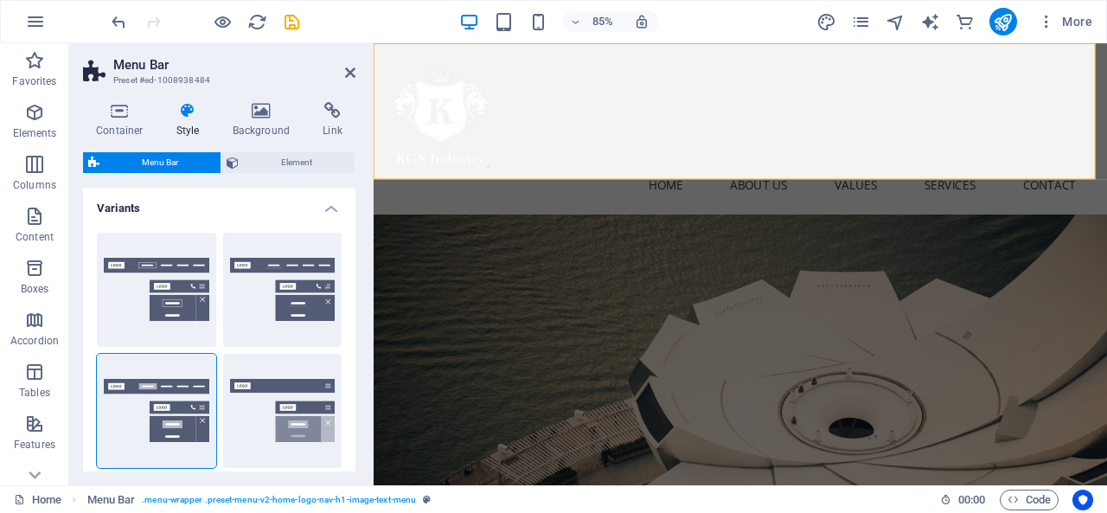
drag, startPoint x: 348, startPoint y: 241, endPoint x: 349, endPoint y: 251, distance: 9.5
click at [349, 251] on div "Border Centered Default Fixed Loki Trigger Wide XXL" at bounding box center [219, 471] width 272 height 505
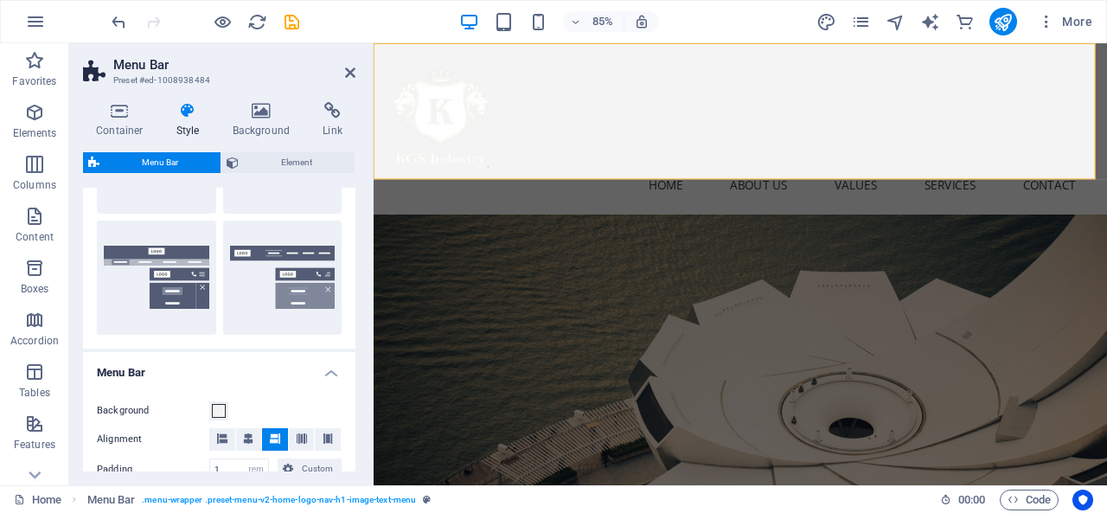
scroll to position [372, 0]
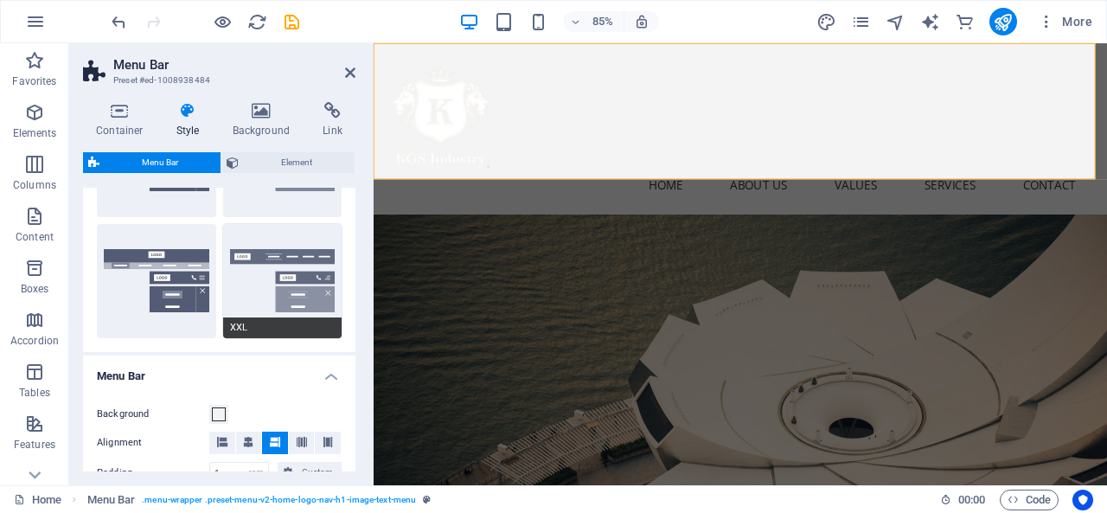
click at [287, 310] on button "XXL" at bounding box center [282, 281] width 119 height 114
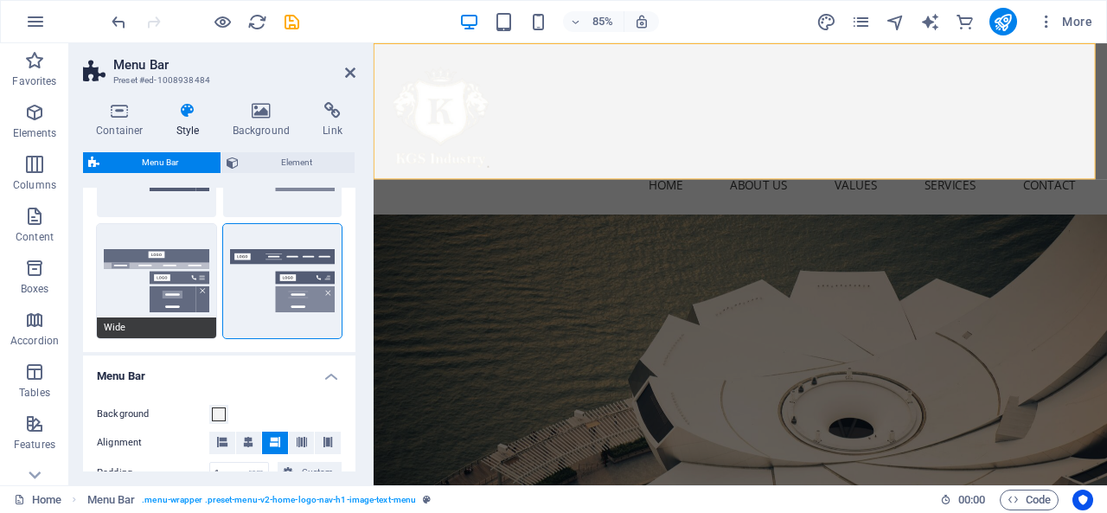
click at [150, 302] on button "Wide" at bounding box center [156, 281] width 119 height 114
type input "0"
type input "2"
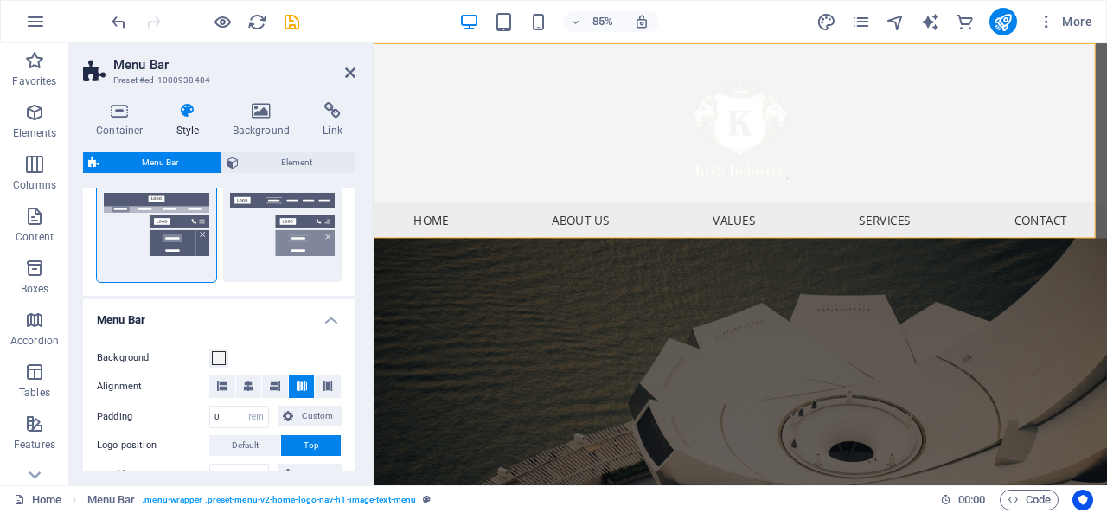
scroll to position [432, 0]
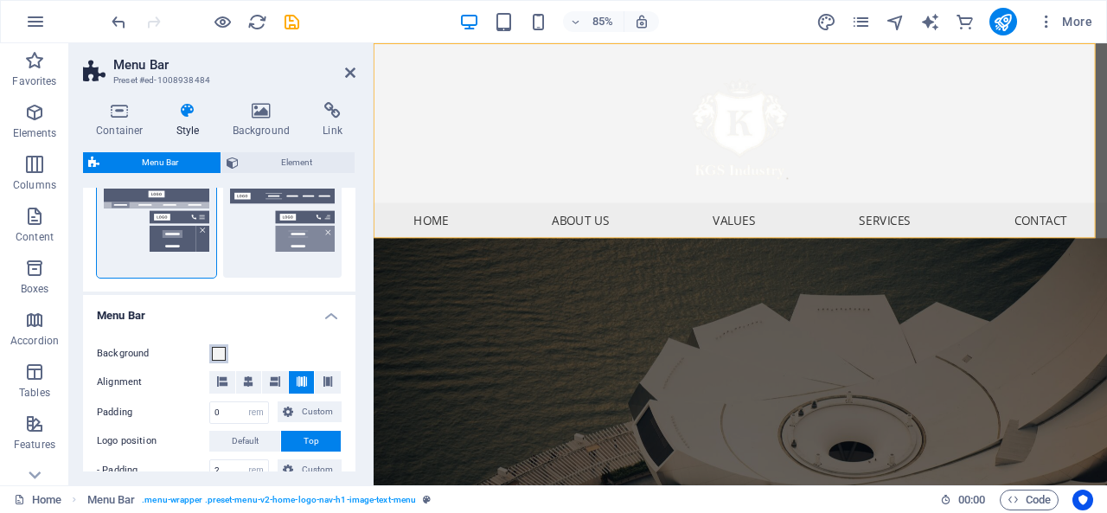
click at [220, 354] on span at bounding box center [219, 354] width 14 height 14
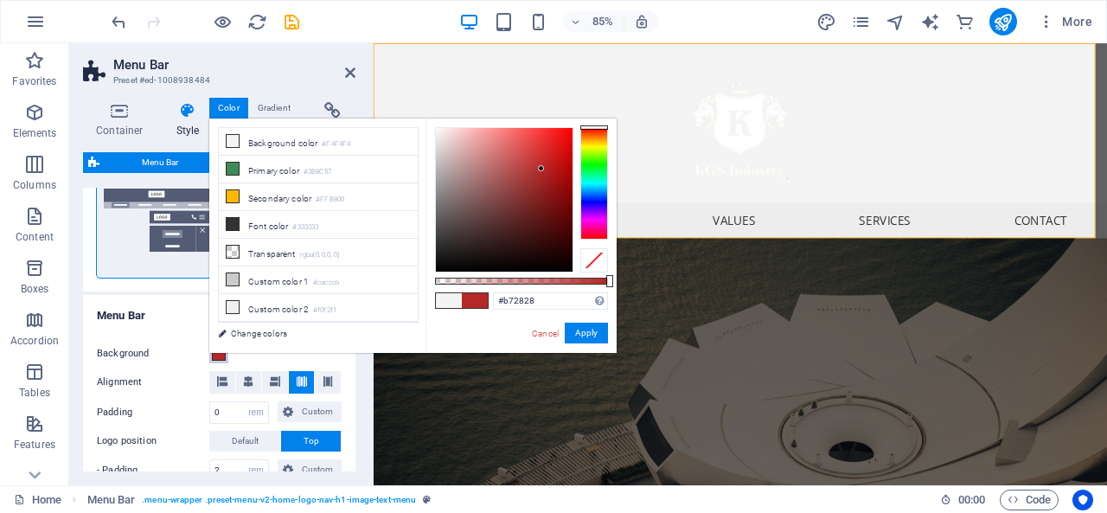
type input "#b82727"
drag, startPoint x: 459, startPoint y: 226, endPoint x: 543, endPoint y: 167, distance: 102.4
click at [543, 167] on div at bounding box center [504, 200] width 137 height 144
click at [573, 333] on button "Apply" at bounding box center [586, 332] width 43 height 21
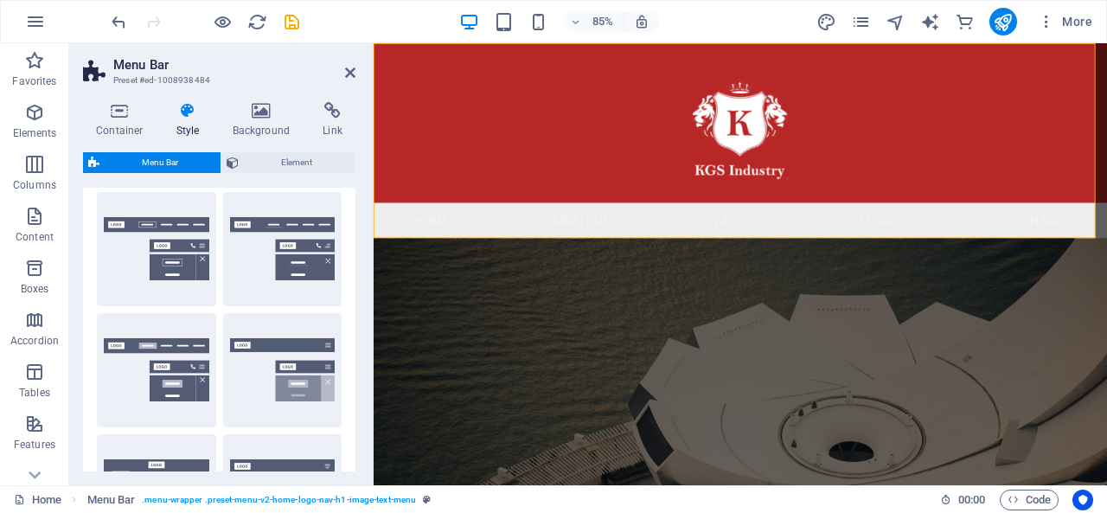
scroll to position [0, 0]
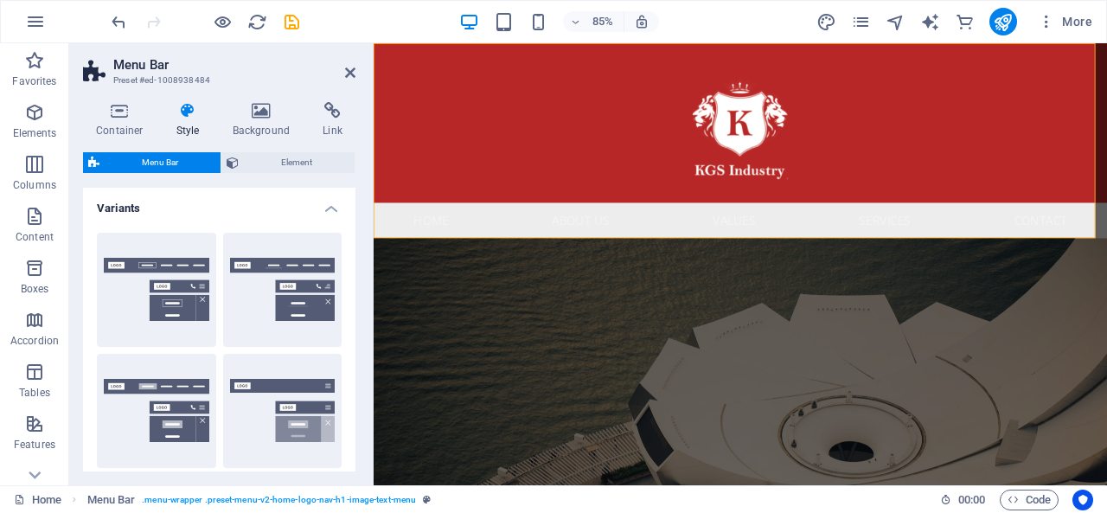
click at [297, 174] on div "Menu Bar Element Layout How this element expands within the layout (Flexbox). S…" at bounding box center [219, 311] width 272 height 319
click at [301, 168] on span "Element" at bounding box center [296, 162] width 105 height 21
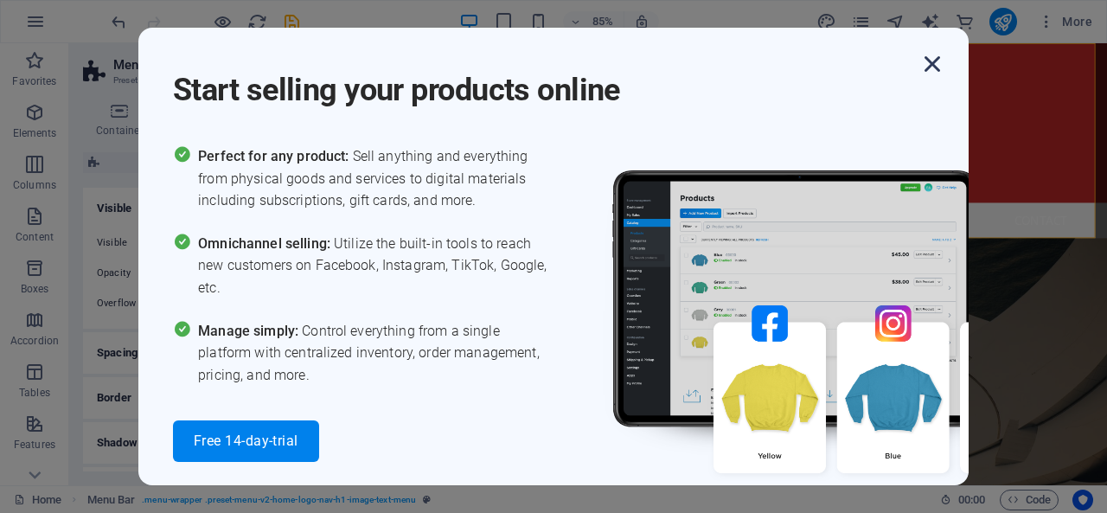
click at [936, 59] on icon "button" at bounding box center [931, 63] width 31 height 31
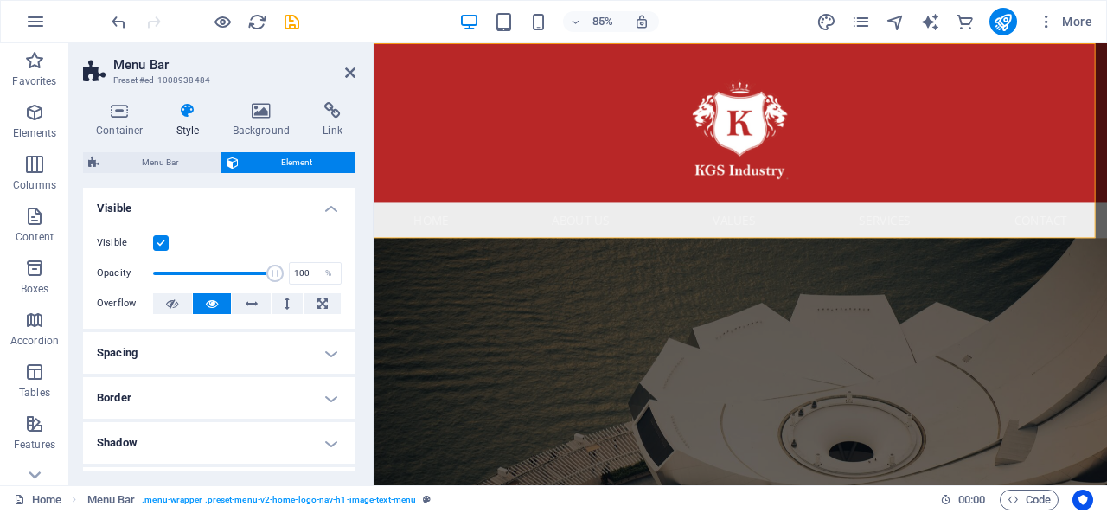
click at [348, 295] on div "Visible Opacity 100 % Overflow" at bounding box center [219, 274] width 272 height 110
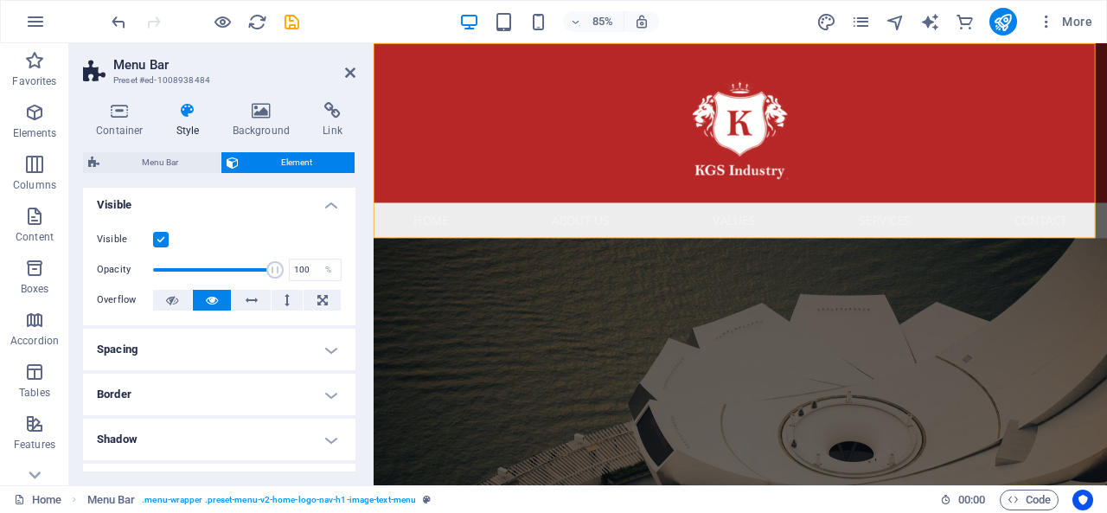
drag, startPoint x: 349, startPoint y: 297, endPoint x: 360, endPoint y: 348, distance: 52.9
click at [360, 348] on div "Container Style Background Link Size Height Default px rem % vh vw Min. height …" at bounding box center [219, 286] width 300 height 397
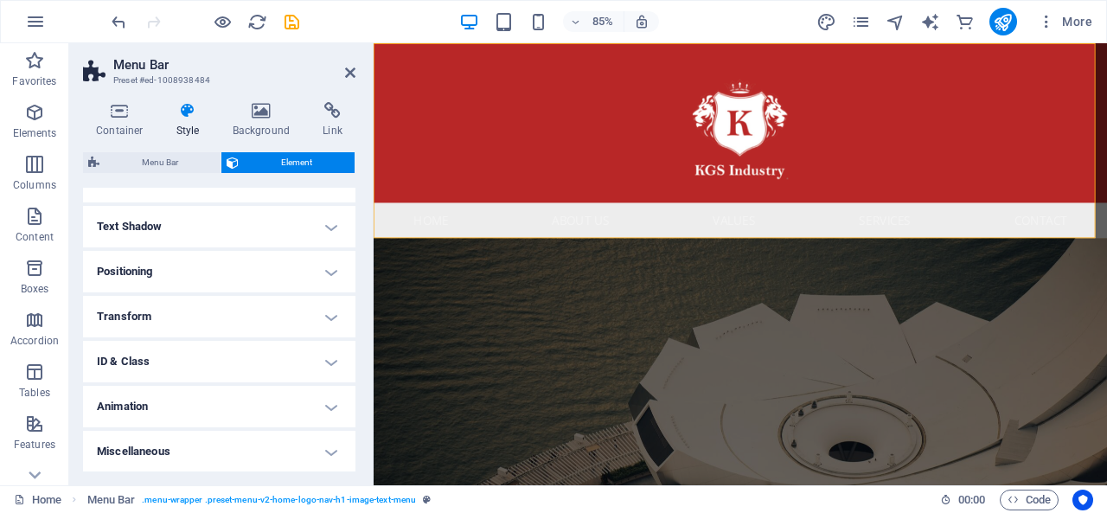
scroll to position [0, 0]
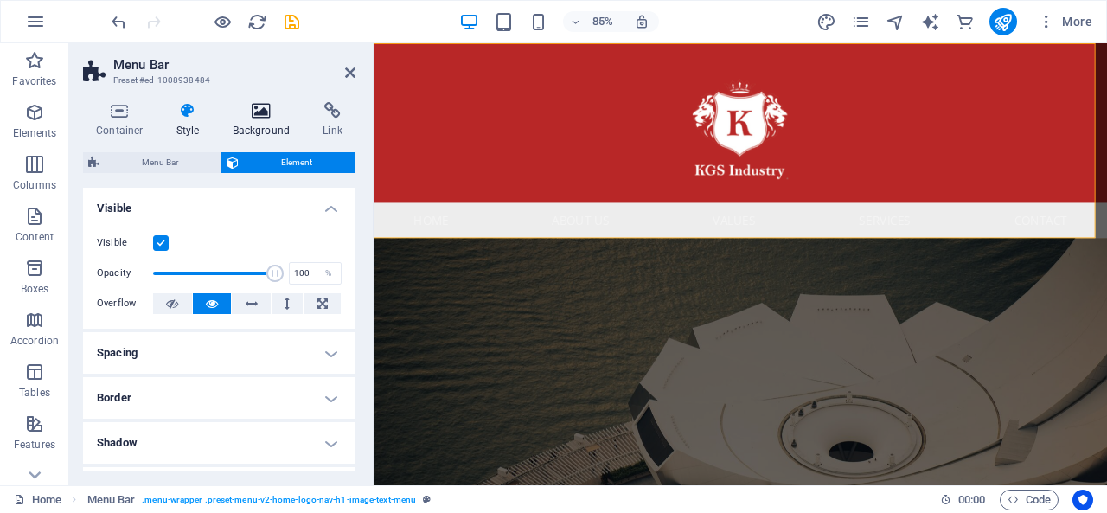
click at [244, 106] on icon at bounding box center [262, 110] width 84 height 17
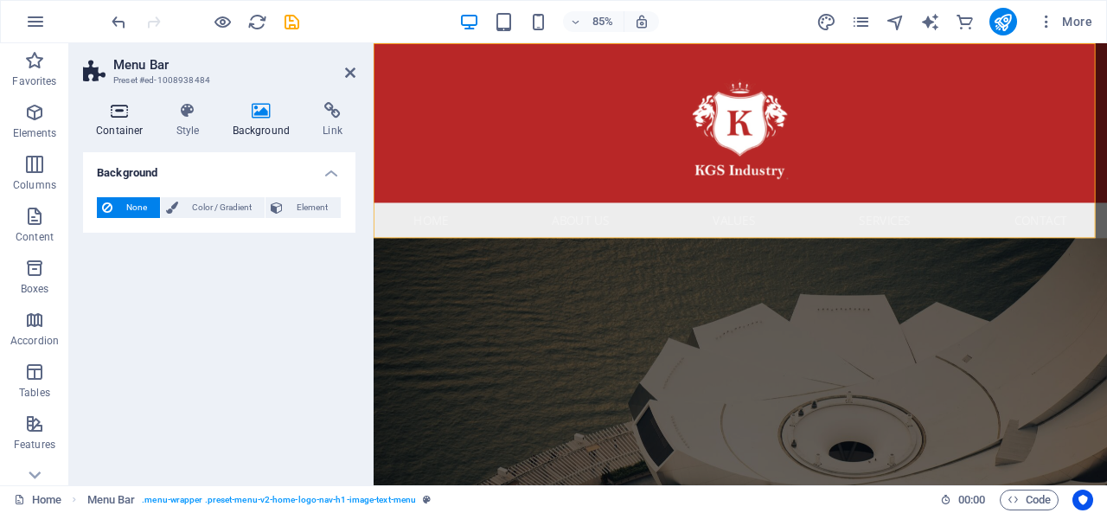
click at [128, 114] on icon at bounding box center [119, 110] width 73 height 17
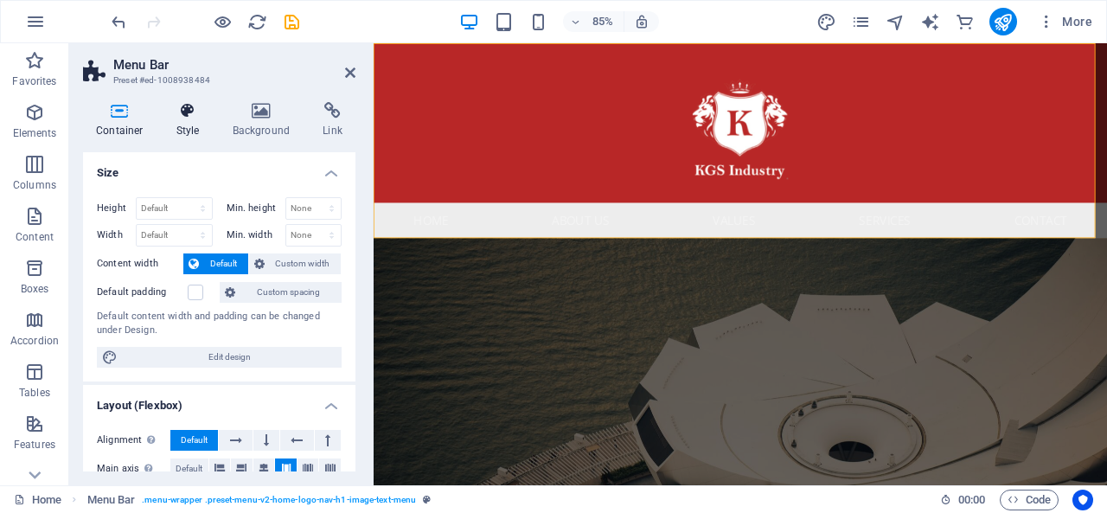
click at [192, 113] on icon at bounding box center [187, 110] width 49 height 17
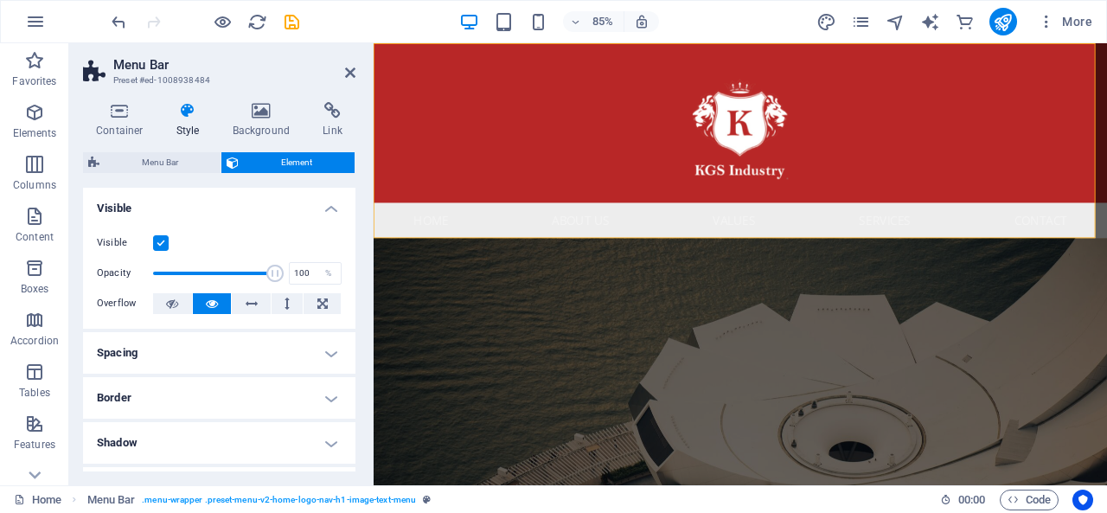
click at [192, 113] on icon at bounding box center [187, 110] width 49 height 17
click at [150, 163] on span "Menu Bar" at bounding box center [160, 162] width 111 height 21
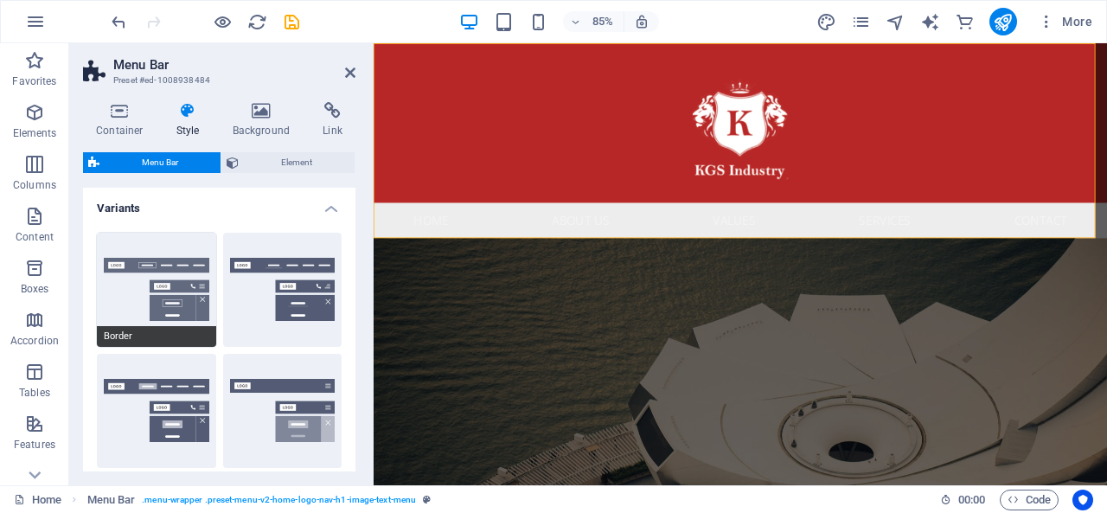
click at [176, 310] on button "Border" at bounding box center [156, 290] width 119 height 114
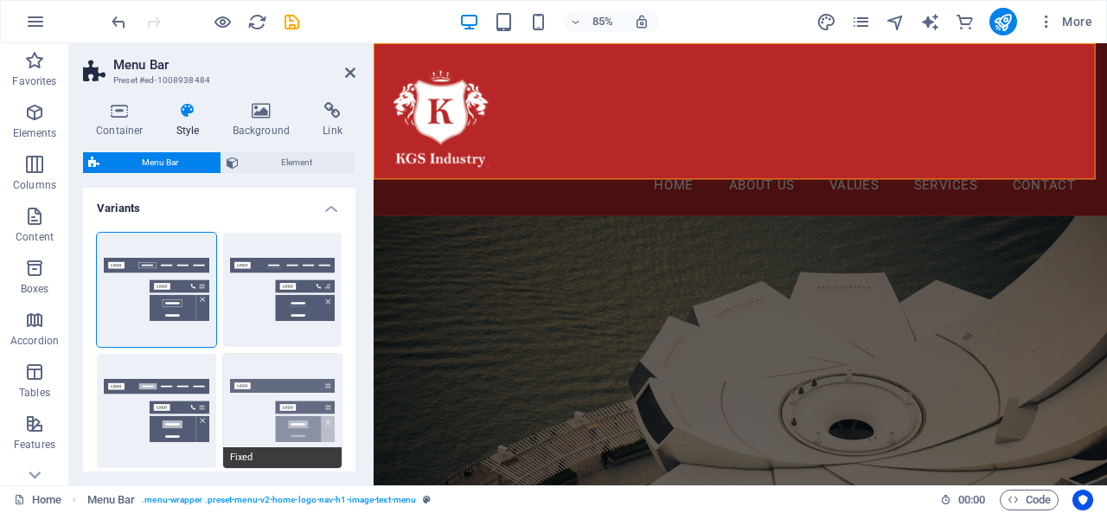
click at [307, 391] on button "Fixed" at bounding box center [282, 411] width 119 height 114
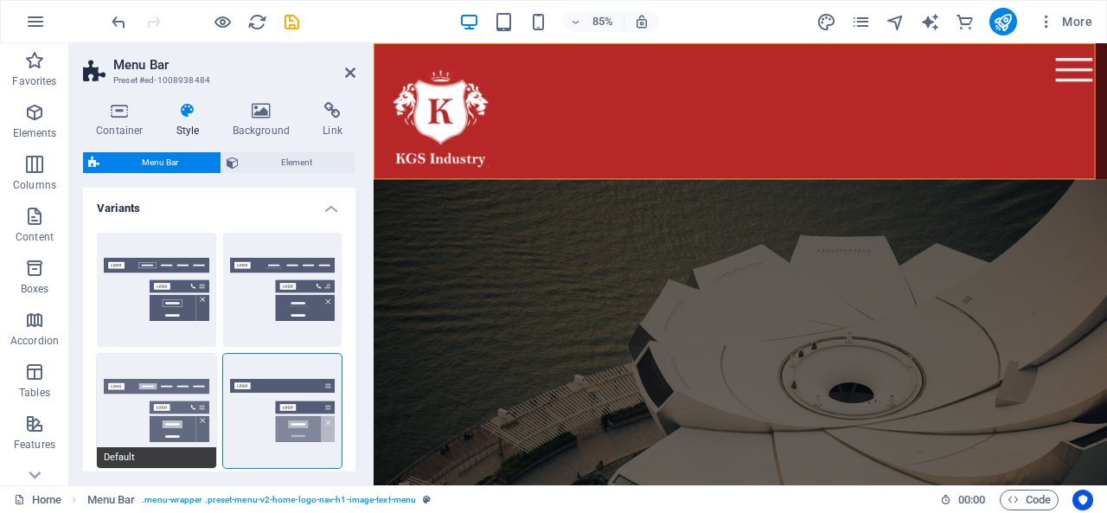
click at [167, 398] on button "Default" at bounding box center [156, 411] width 119 height 114
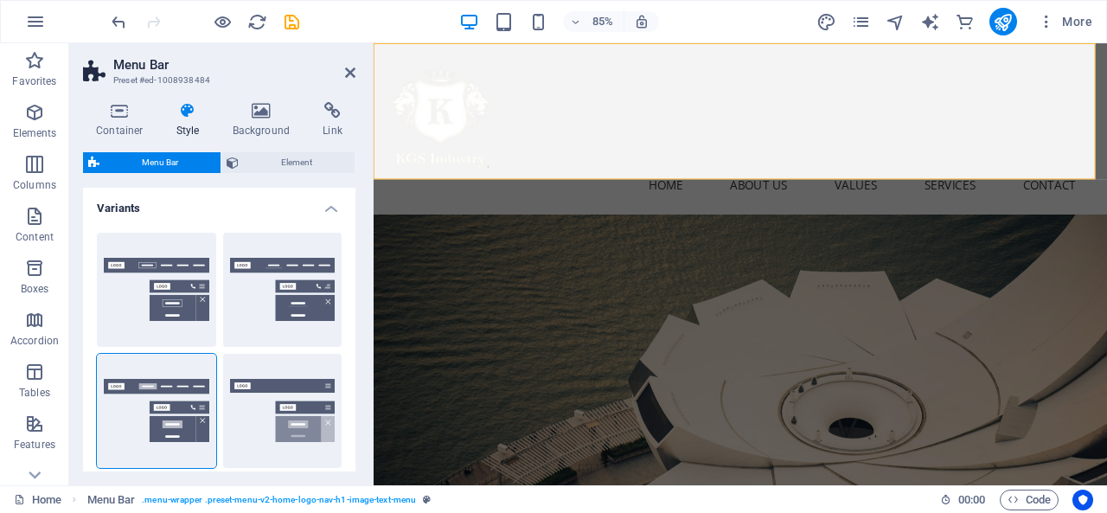
drag, startPoint x: 351, startPoint y: 239, endPoint x: 346, endPoint y: 277, distance: 37.5
click at [346, 277] on div "Border Centered Default Fixed Loki Trigger Wide XXL" at bounding box center [219, 471] width 272 height 505
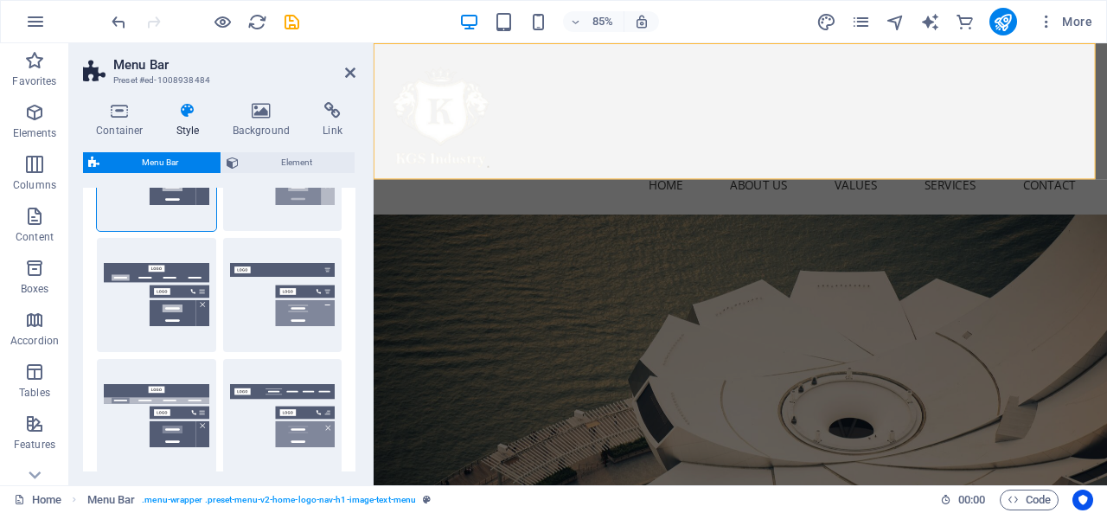
scroll to position [239, 0]
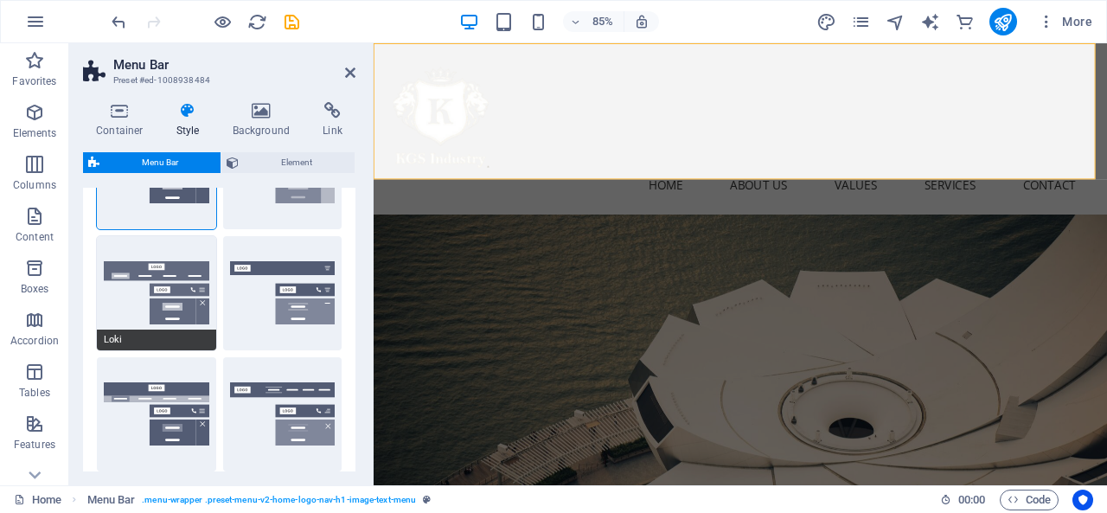
click at [176, 285] on button "Loki" at bounding box center [156, 293] width 119 height 114
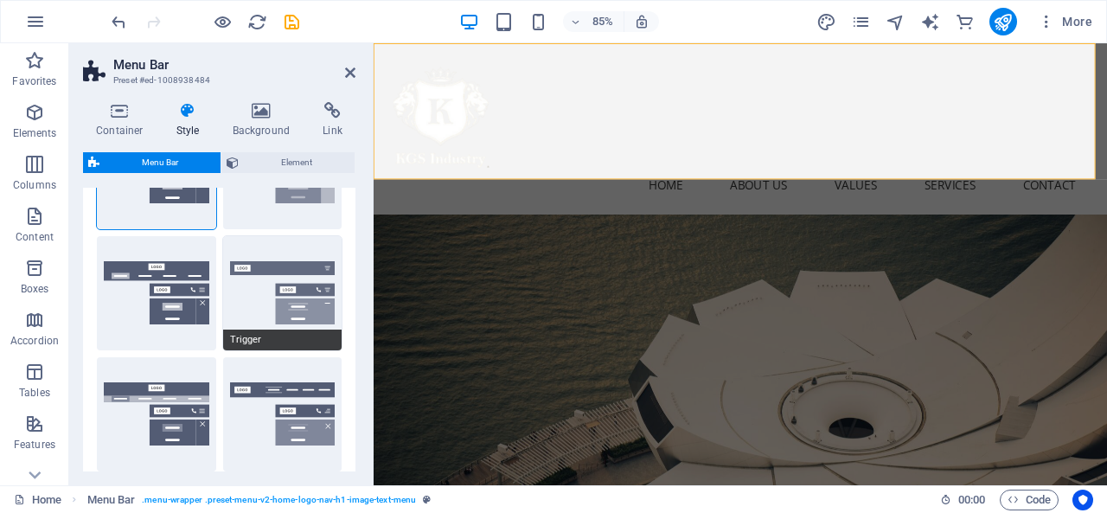
type input "0"
select select "DISABLED_OPTION_VALUE"
type input "2"
type input "1"
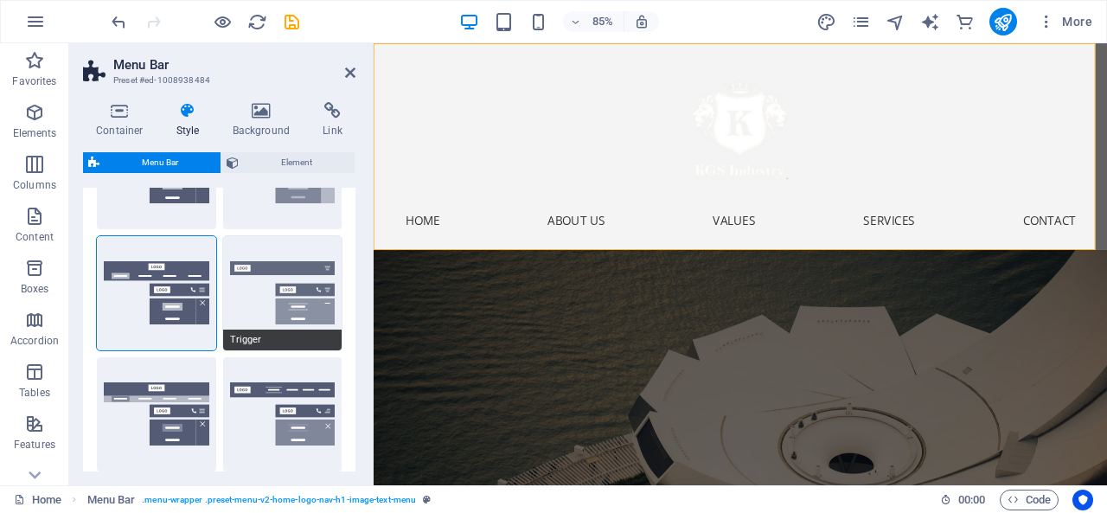
click at [301, 298] on button "Trigger" at bounding box center [282, 293] width 119 height 114
type input "1"
select select "rem"
type input "1"
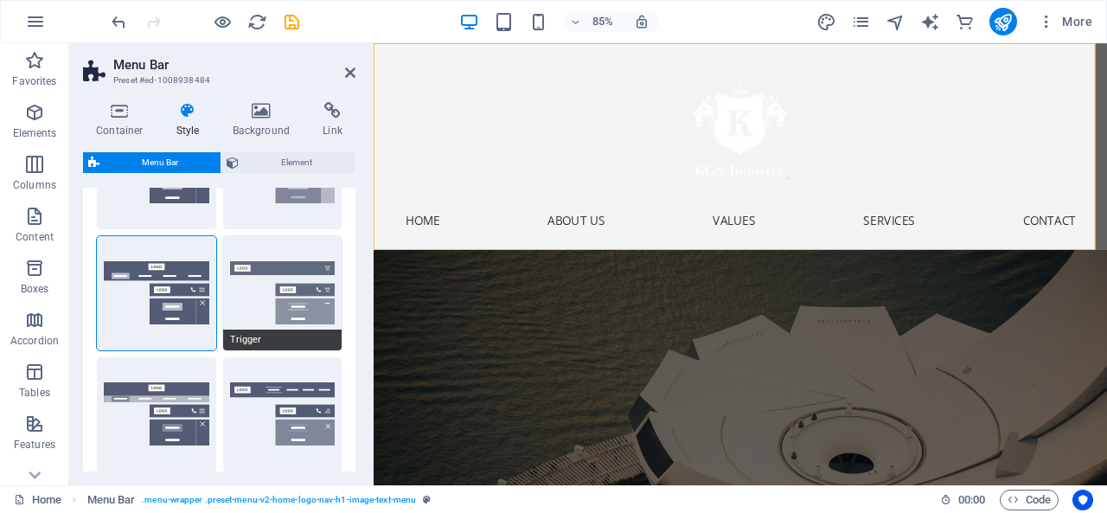
type input "0"
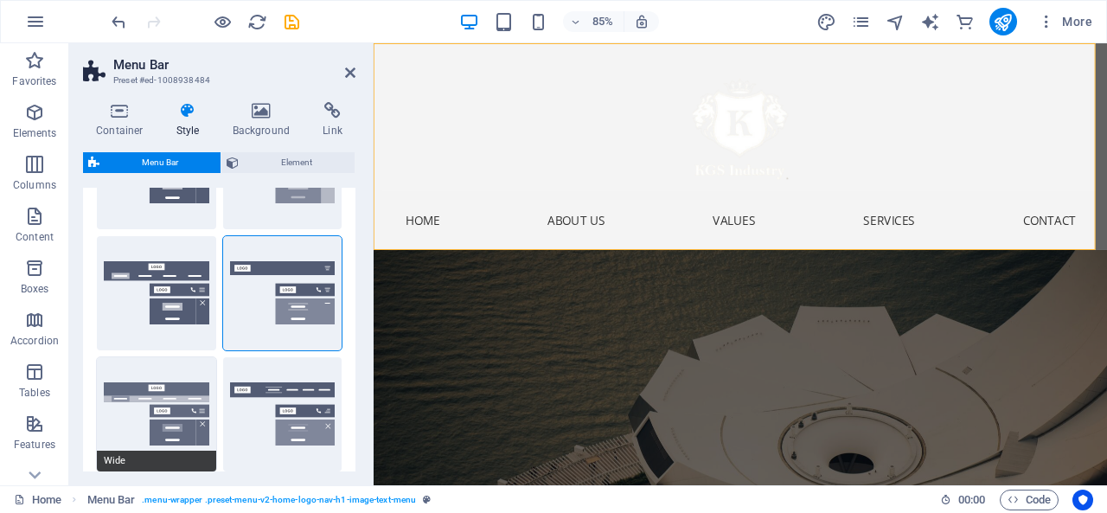
click at [191, 407] on button "Wide" at bounding box center [156, 414] width 119 height 114
type input "0"
type input "2"
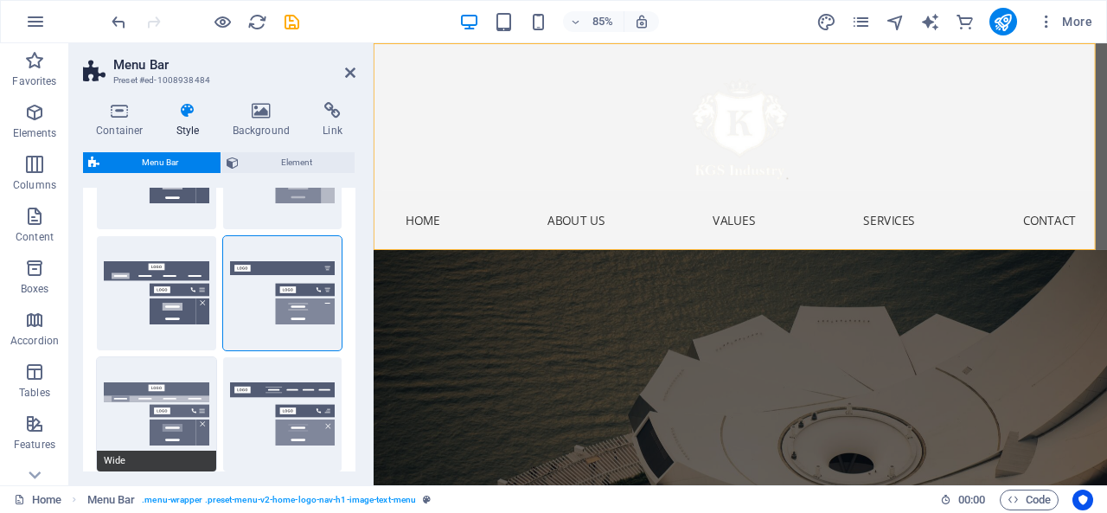
type input "2"
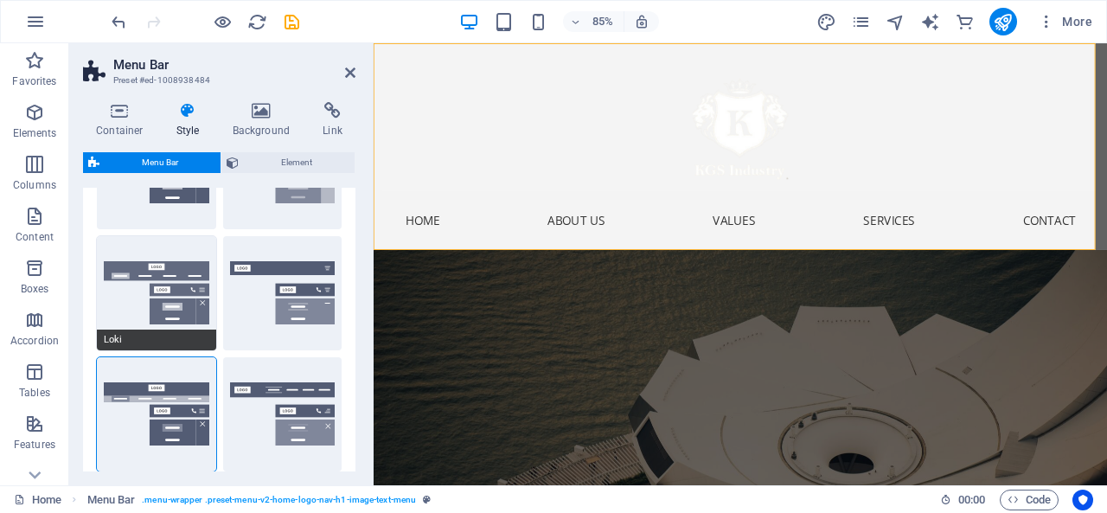
click at [179, 305] on button "Loki" at bounding box center [156, 293] width 119 height 114
type input "0"
select select "DISABLED_OPTION_VALUE"
type input "1"
type input "2"
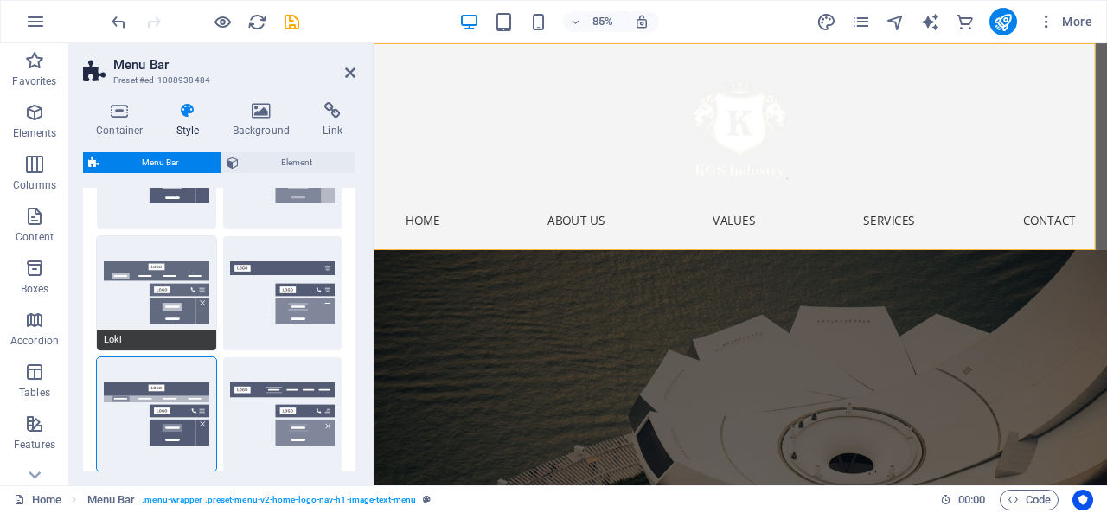
type input "1"
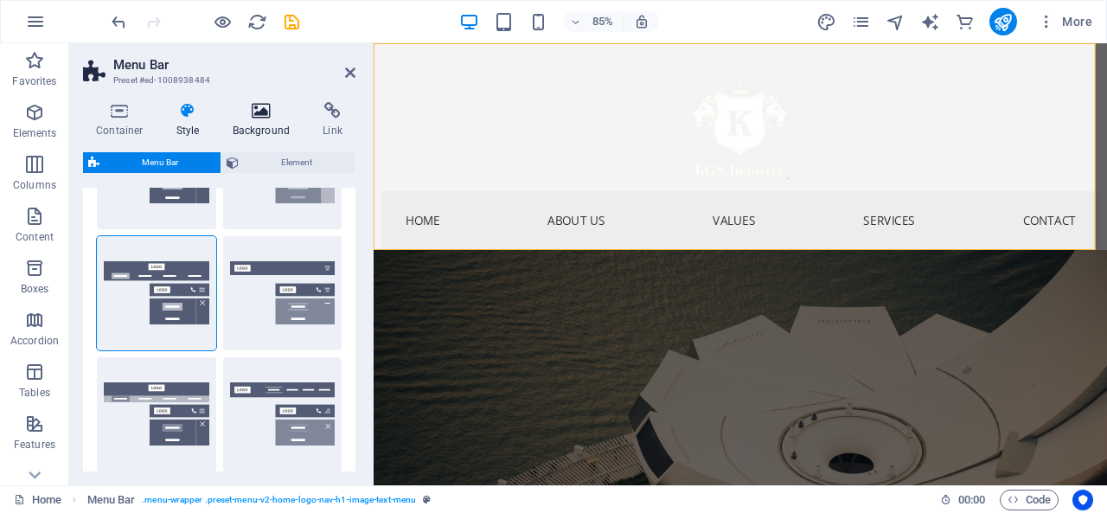
click at [262, 129] on h4 "Background" at bounding box center [265, 120] width 91 height 36
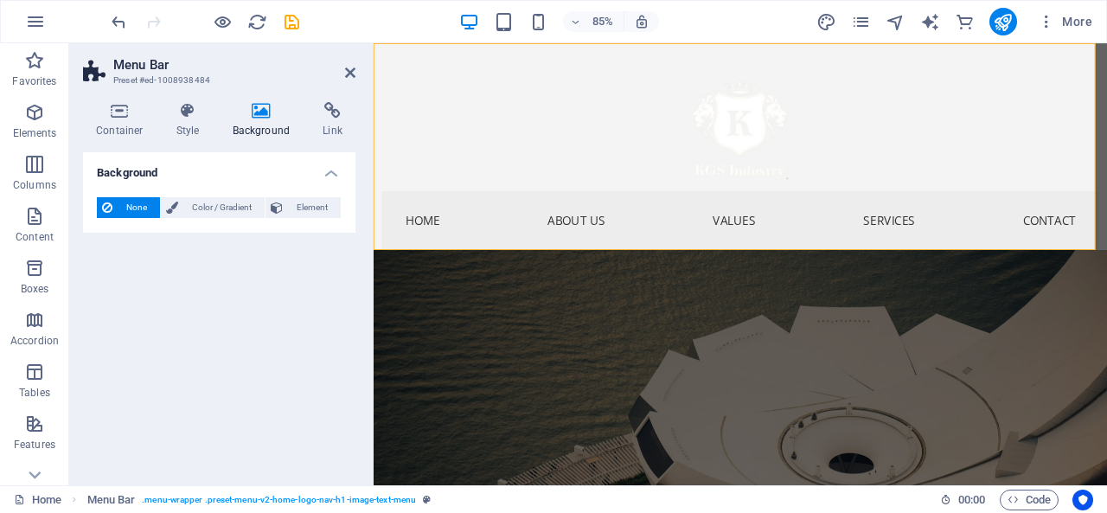
click at [304, 125] on h4 "Background" at bounding box center [265, 120] width 91 height 36
click at [341, 118] on icon at bounding box center [333, 110] width 46 height 17
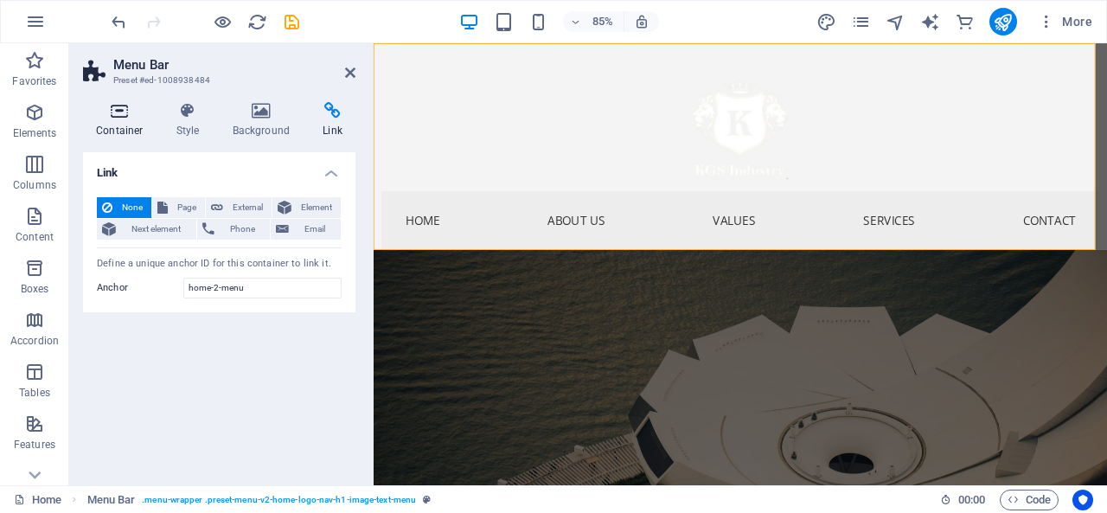
click at [133, 116] on icon at bounding box center [119, 110] width 73 height 17
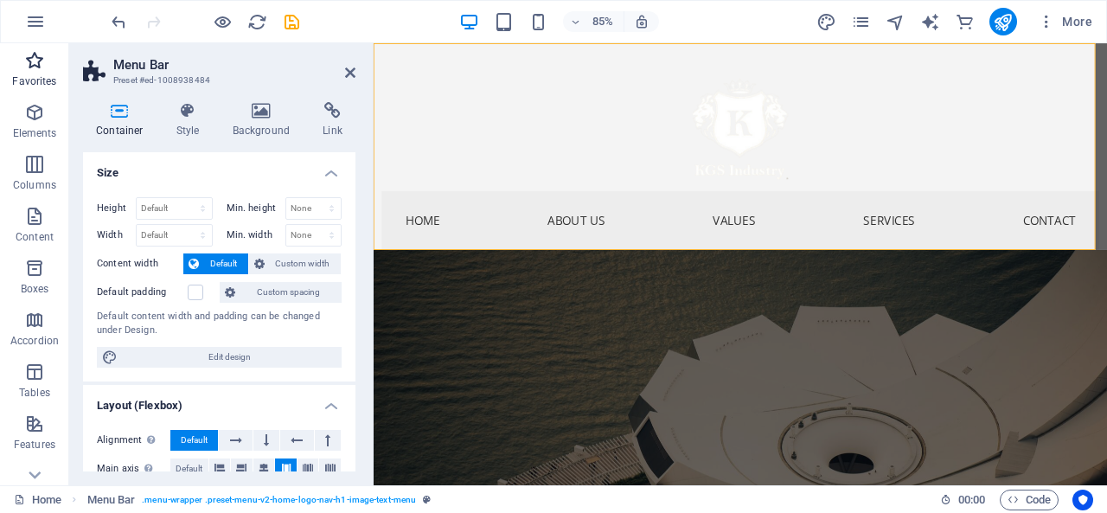
click at [20, 80] on p "Favorites" at bounding box center [34, 81] width 44 height 14
click at [35, 124] on span "Elements" at bounding box center [34, 122] width 69 height 41
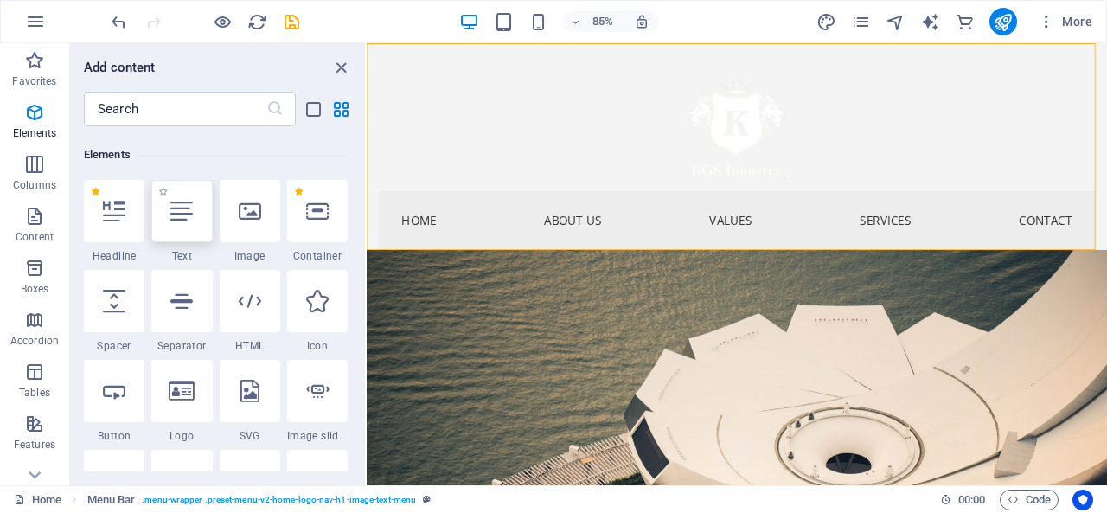
scroll to position [184, 0]
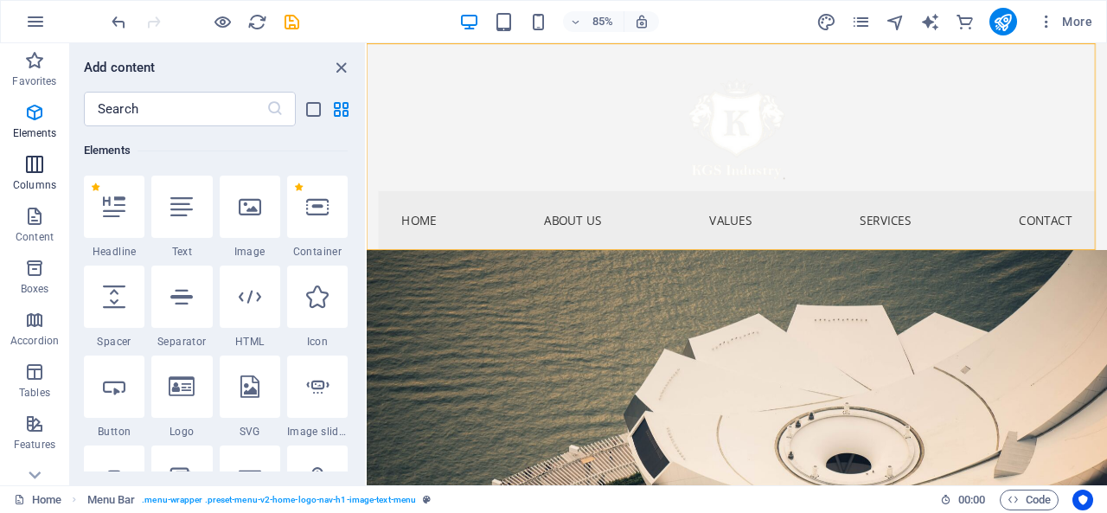
click at [29, 176] on span "Columns" at bounding box center [34, 174] width 69 height 41
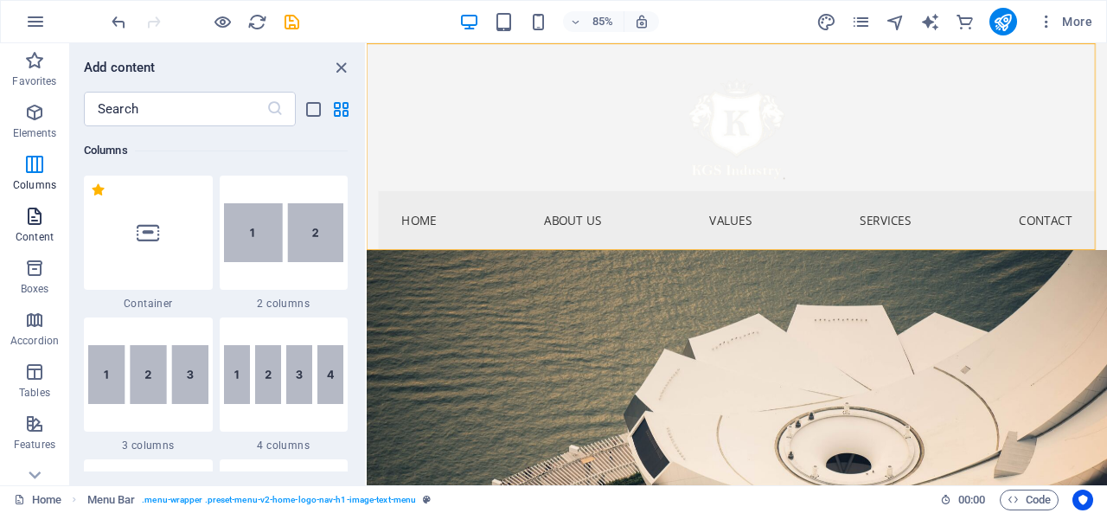
click at [20, 223] on span "Content" at bounding box center [34, 226] width 69 height 41
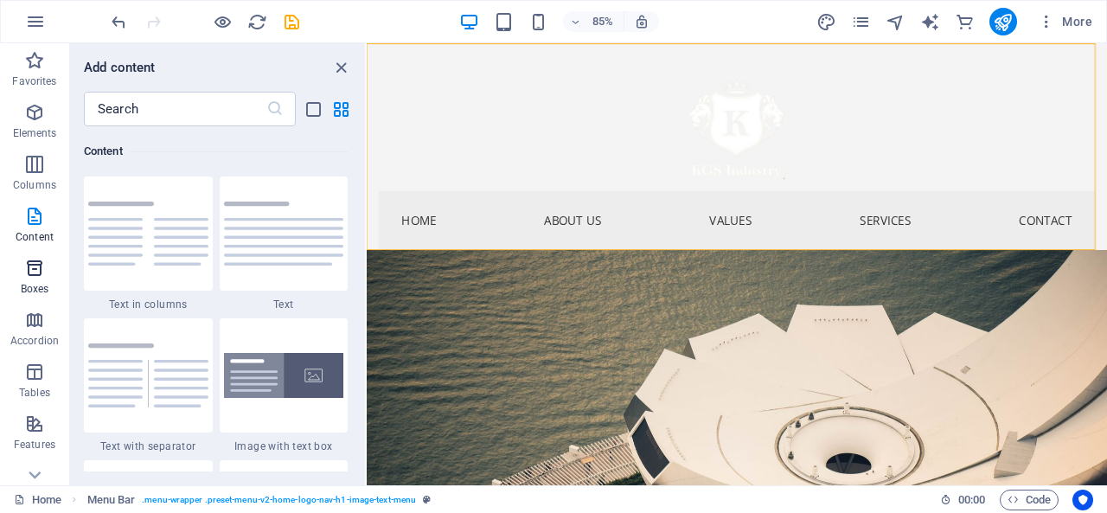
click at [30, 271] on icon "button" at bounding box center [34, 268] width 21 height 21
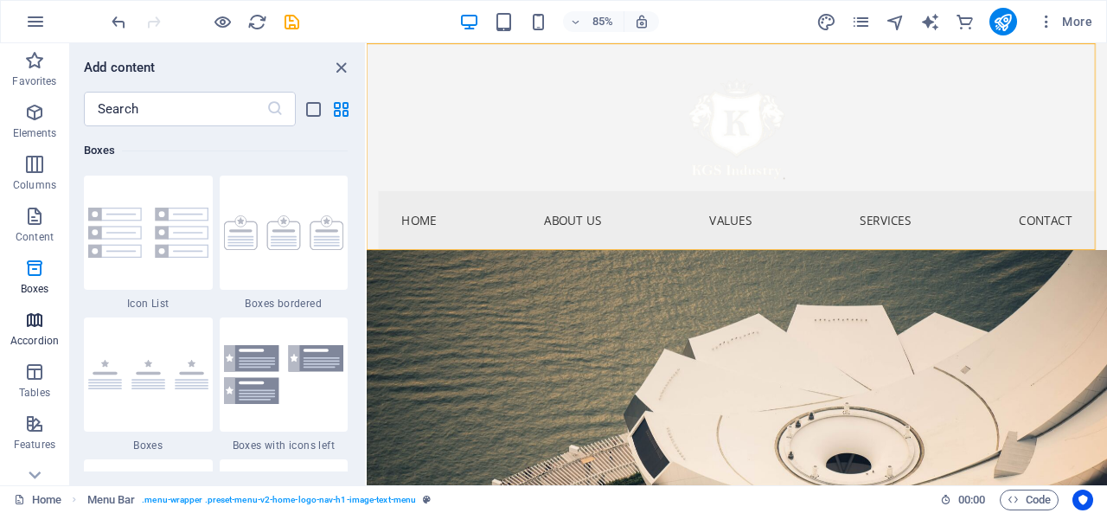
click at [52, 330] on span "Accordion" at bounding box center [34, 330] width 69 height 41
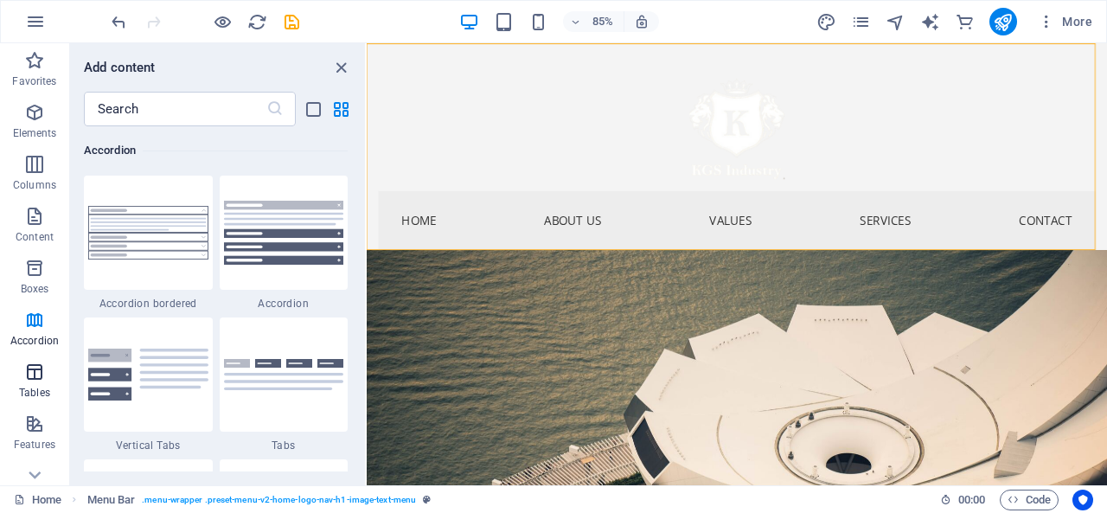
click at [38, 371] on icon "button" at bounding box center [34, 371] width 21 height 21
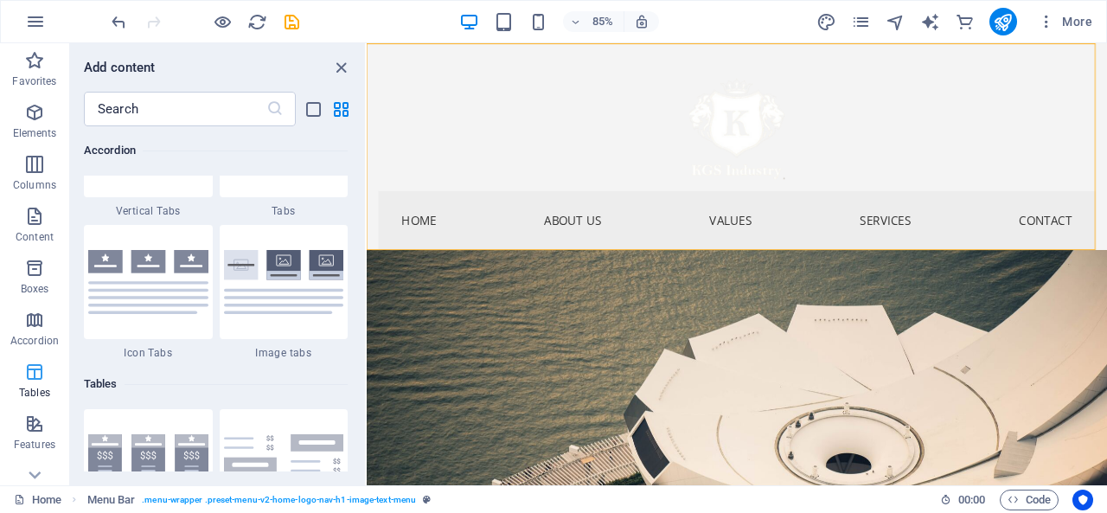
scroll to position [5988, 0]
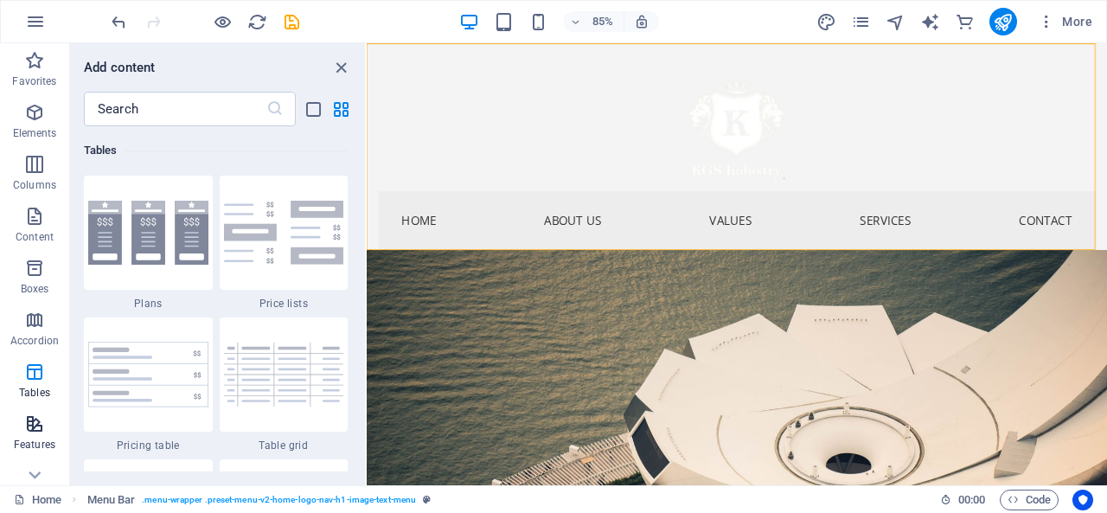
click at [40, 419] on icon "button" at bounding box center [34, 423] width 21 height 21
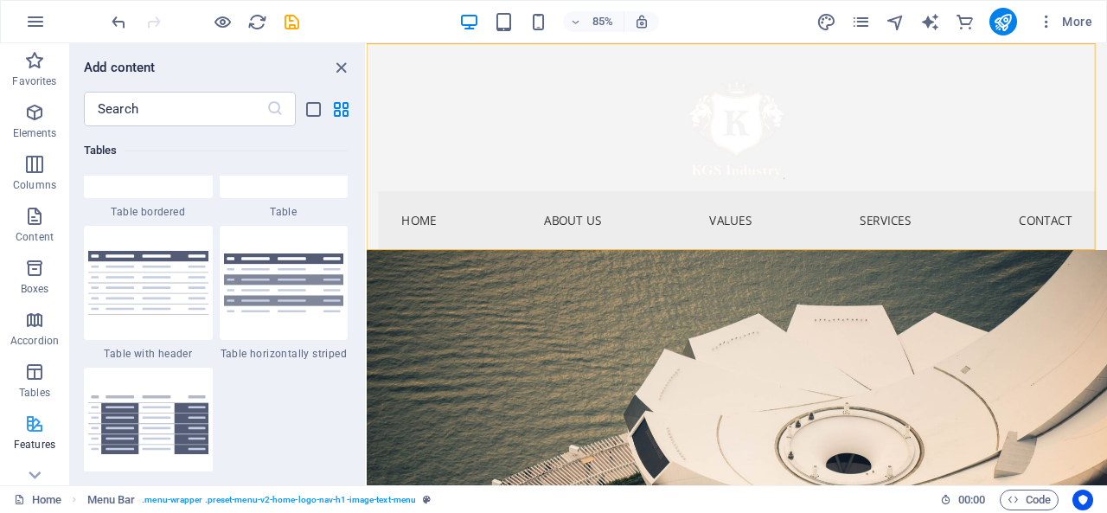
scroll to position [6738, 0]
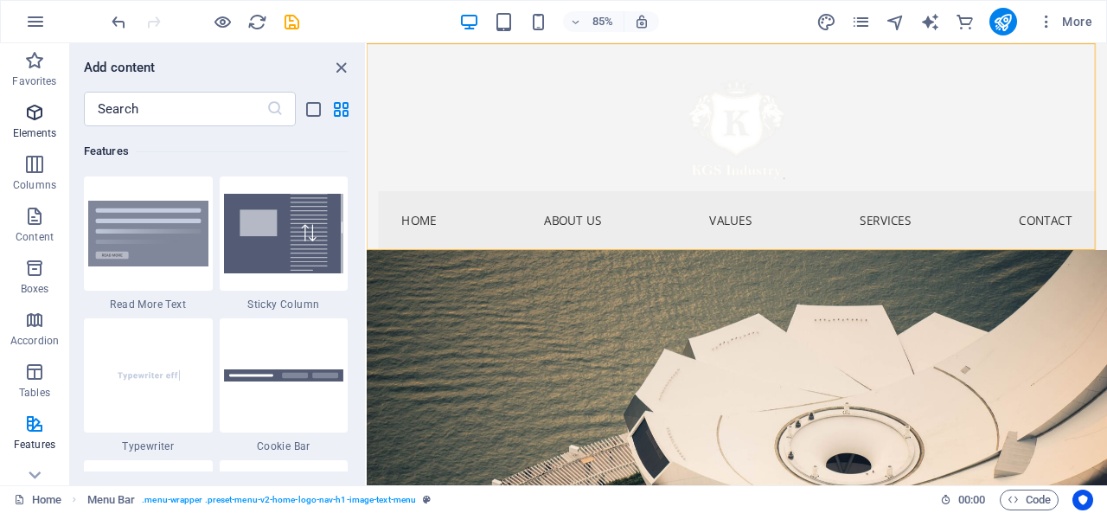
click at [48, 97] on button "Elements" at bounding box center [34, 121] width 69 height 52
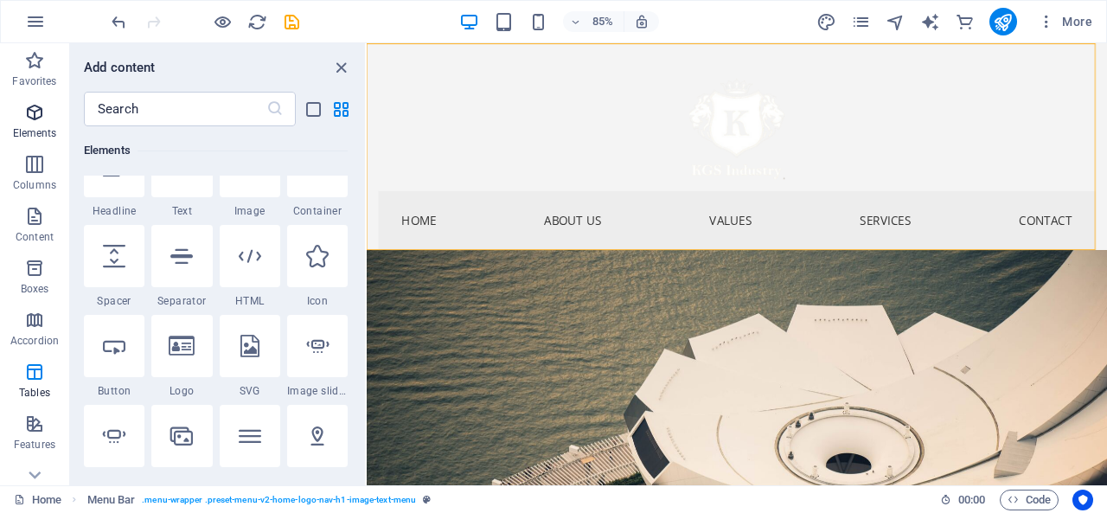
scroll to position [183, 0]
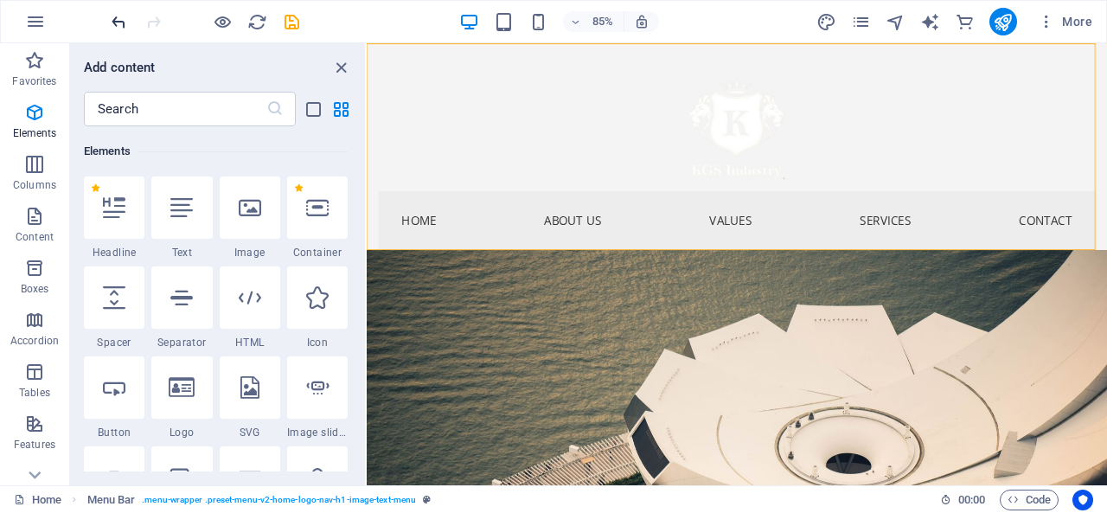
click at [115, 22] on icon "undo" at bounding box center [119, 22] width 20 height 20
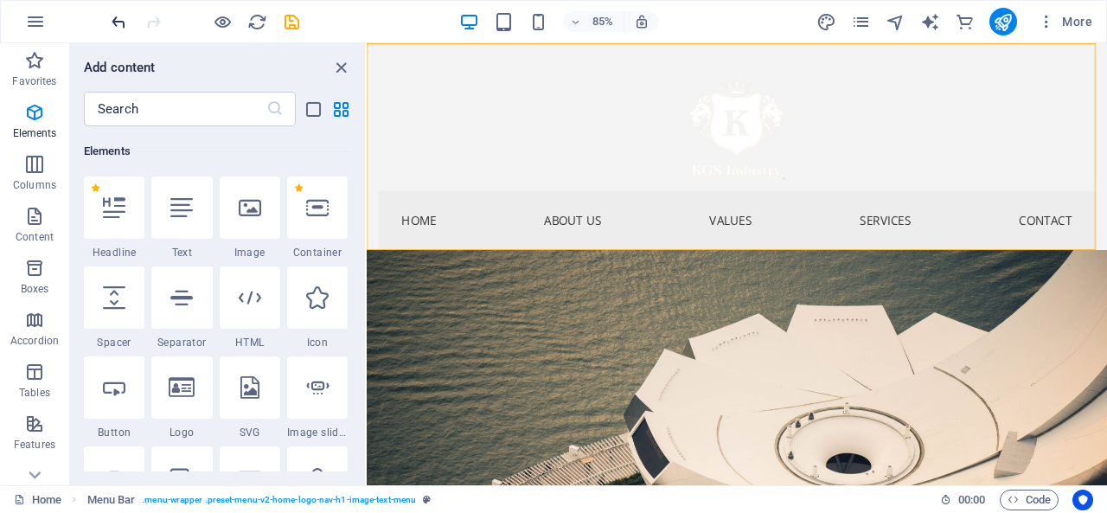
click at [115, 22] on icon "undo" at bounding box center [119, 22] width 20 height 20
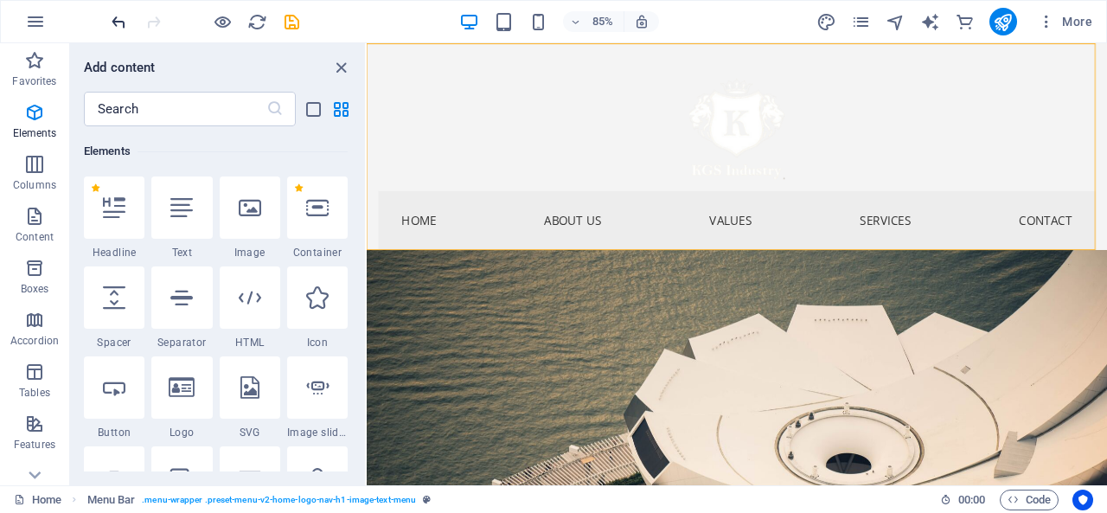
click at [115, 22] on icon "undo" at bounding box center [119, 22] width 20 height 20
click at [115, 22] on div at bounding box center [205, 22] width 194 height 28
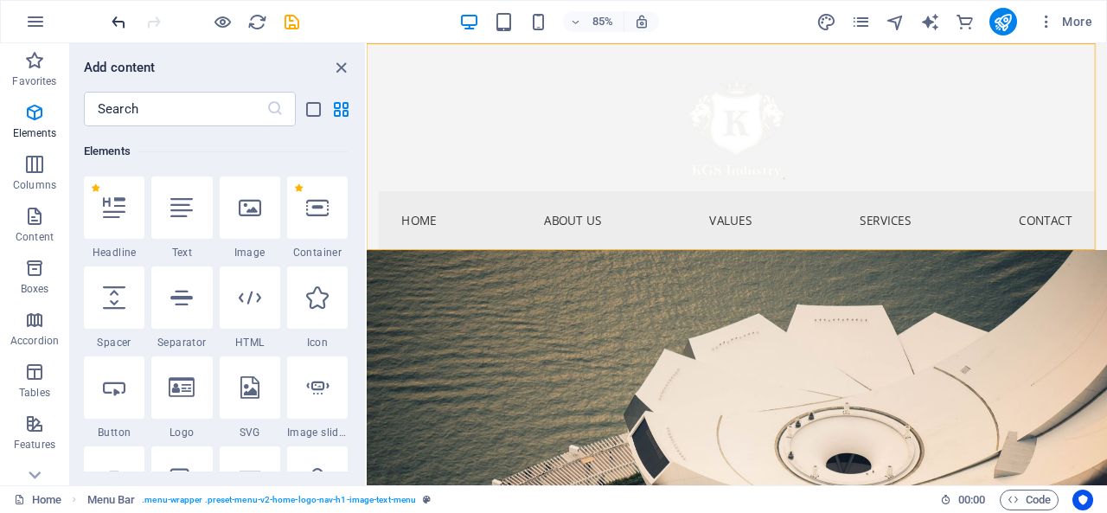
click at [115, 22] on div at bounding box center [205, 22] width 194 height 28
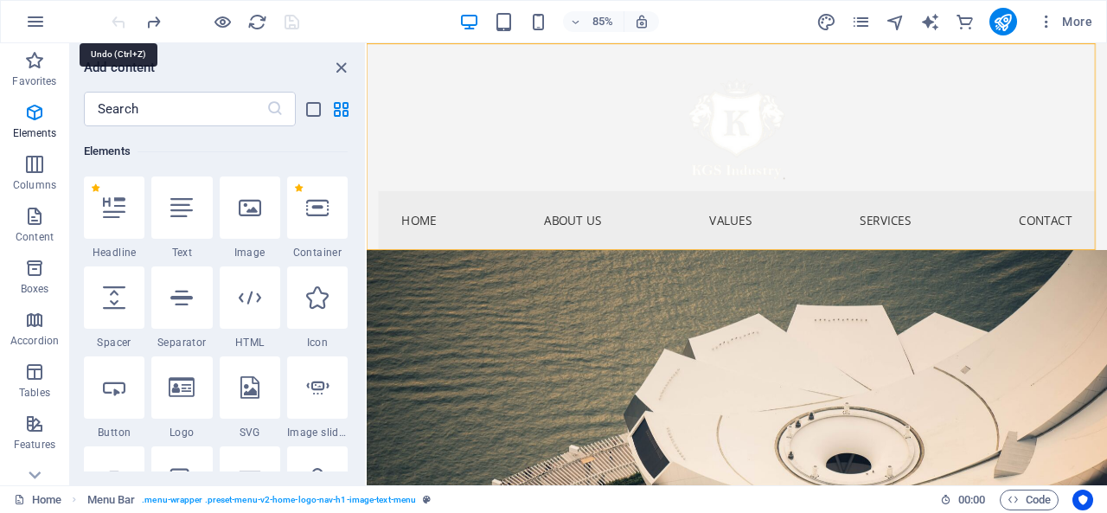
click at [115, 22] on div at bounding box center [205, 22] width 194 height 28
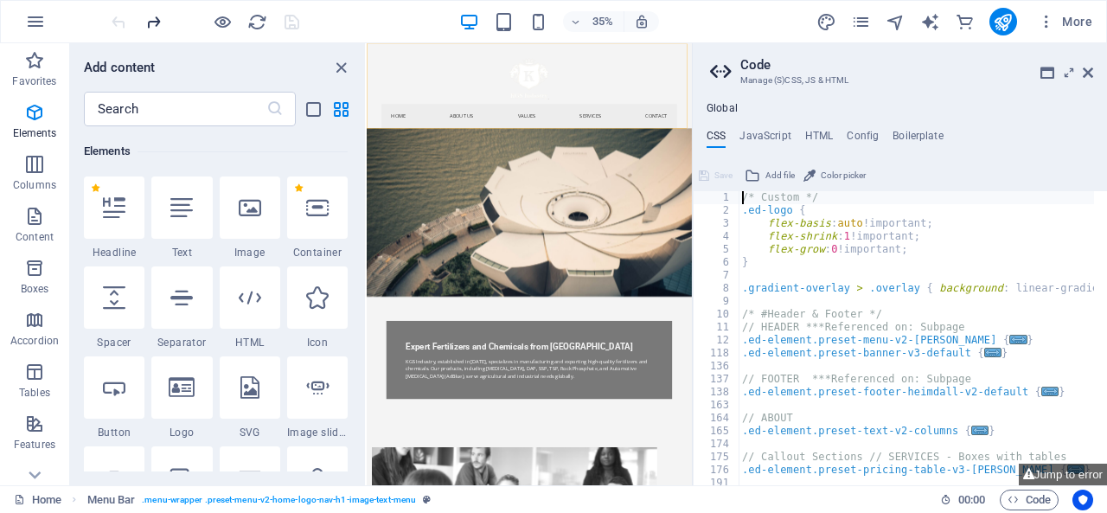
click at [150, 29] on icon "redo" at bounding box center [154, 22] width 20 height 20
